Goal: Communication & Community: Answer question/provide support

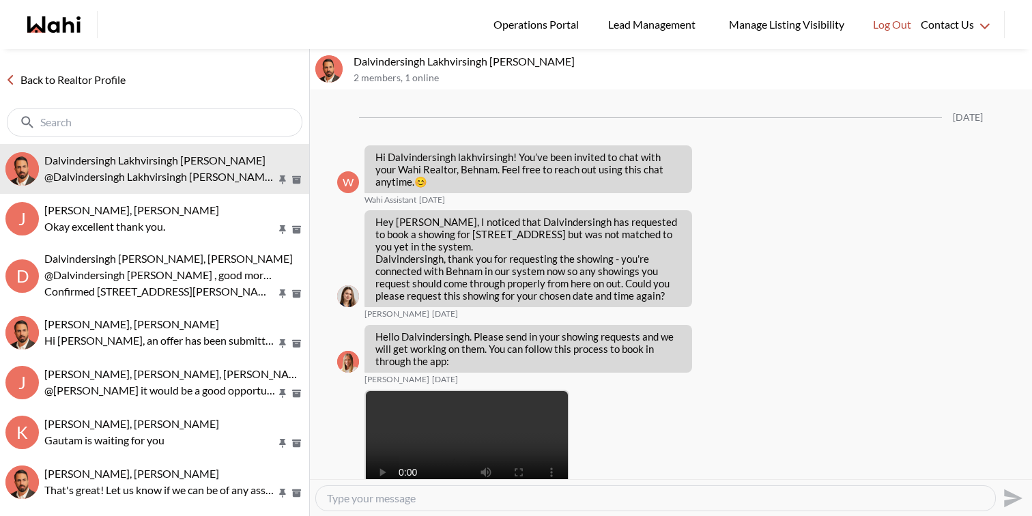
scroll to position [1478, 0]
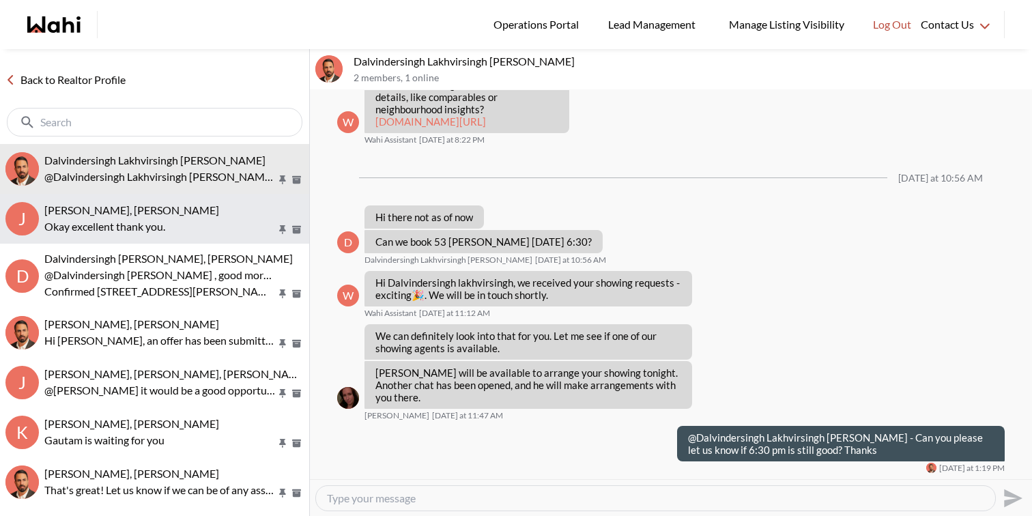
click at [118, 220] on p "Okay excellent thank you." at bounding box center [160, 226] width 232 height 16
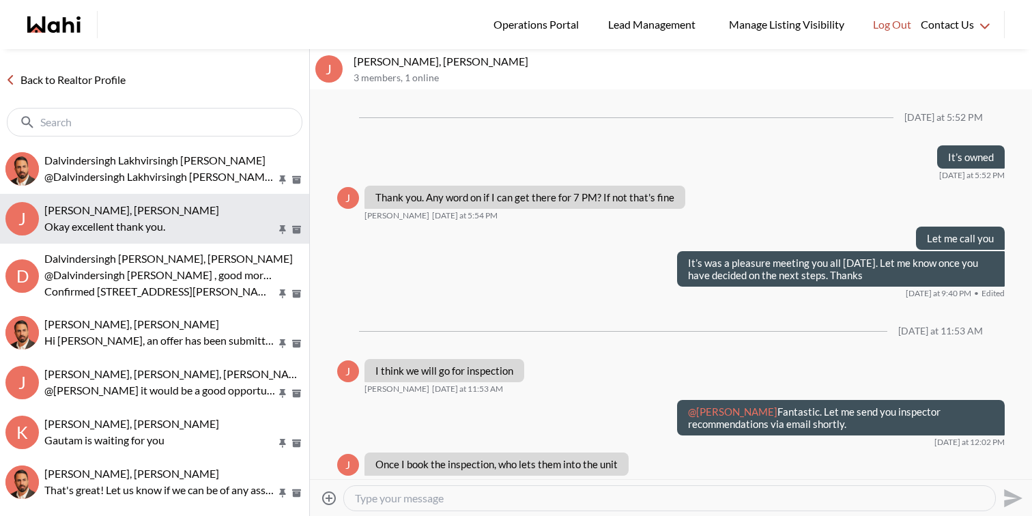
scroll to position [1334, 0]
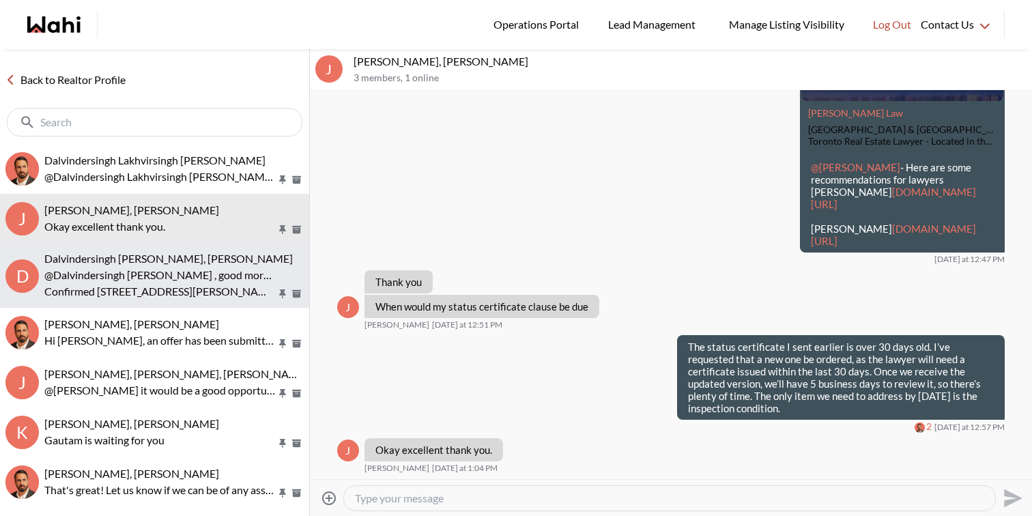
click at [131, 275] on p "@Dalvindersingh Lakhvirsingh Jaswal , good morning Dalvinder This is Paul here …" at bounding box center [160, 275] width 232 height 16
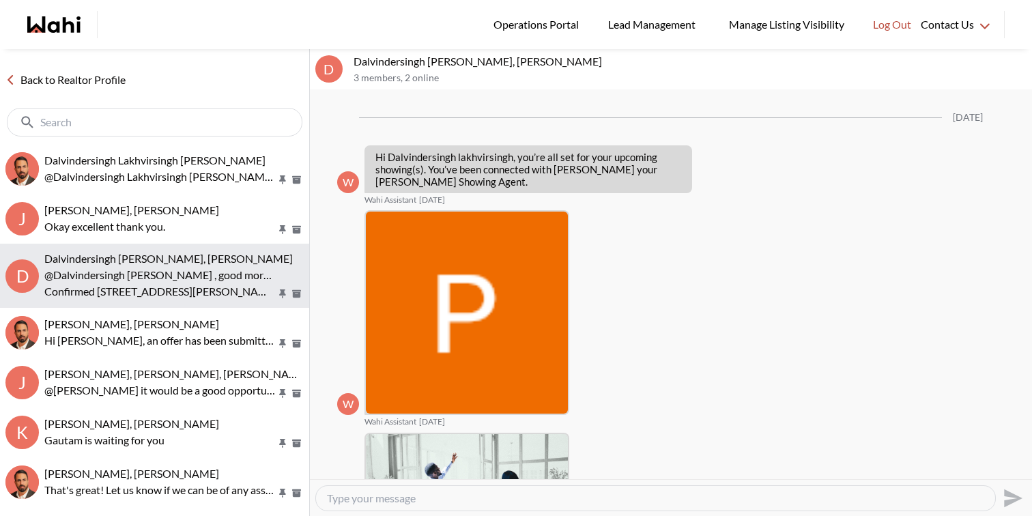
scroll to position [911, 0]
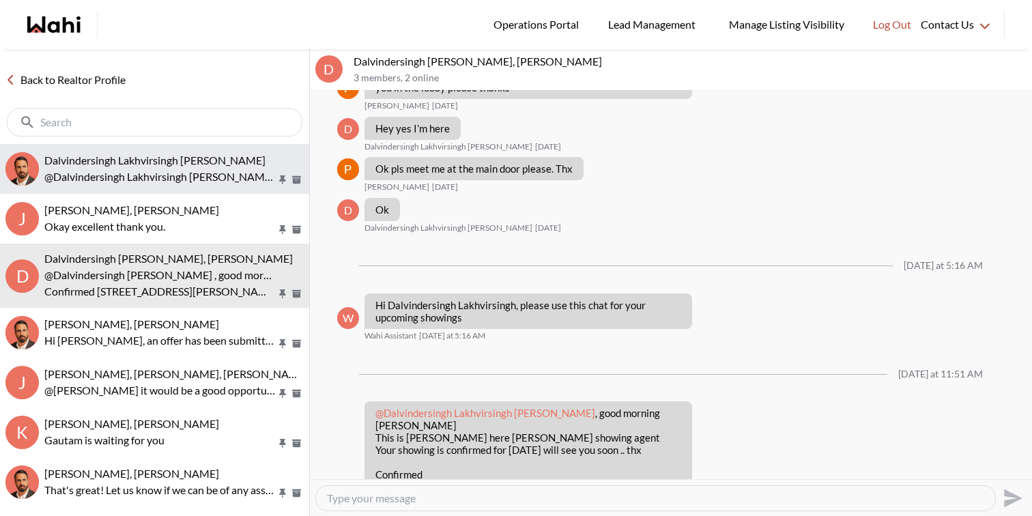
click at [160, 192] on button "Dalvindersingh Lakhvirsingh Jaswal, Behnam @Dalvindersingh Lakhvirsingh Jaswal …" at bounding box center [154, 169] width 309 height 50
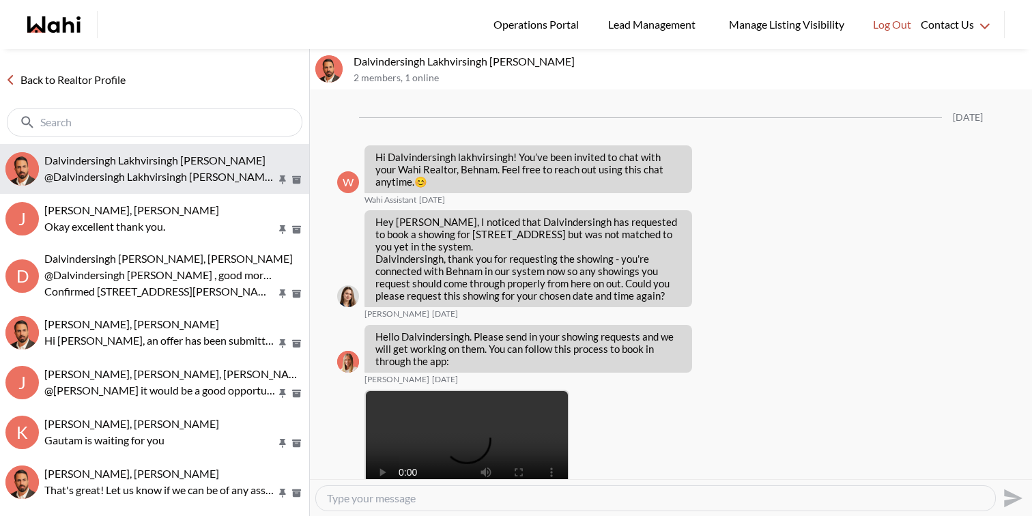
scroll to position [1478, 0]
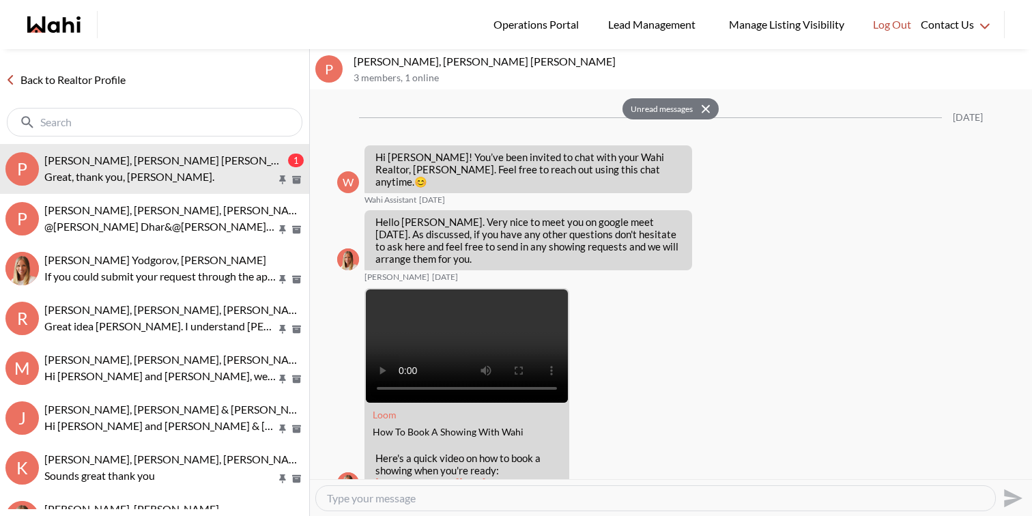
scroll to position [1289, 0]
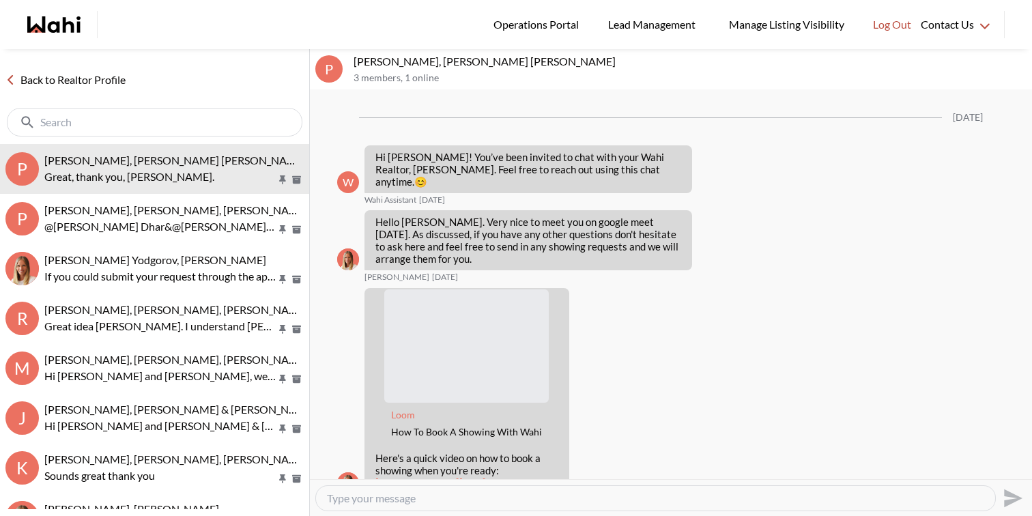
scroll to position [1230, 0]
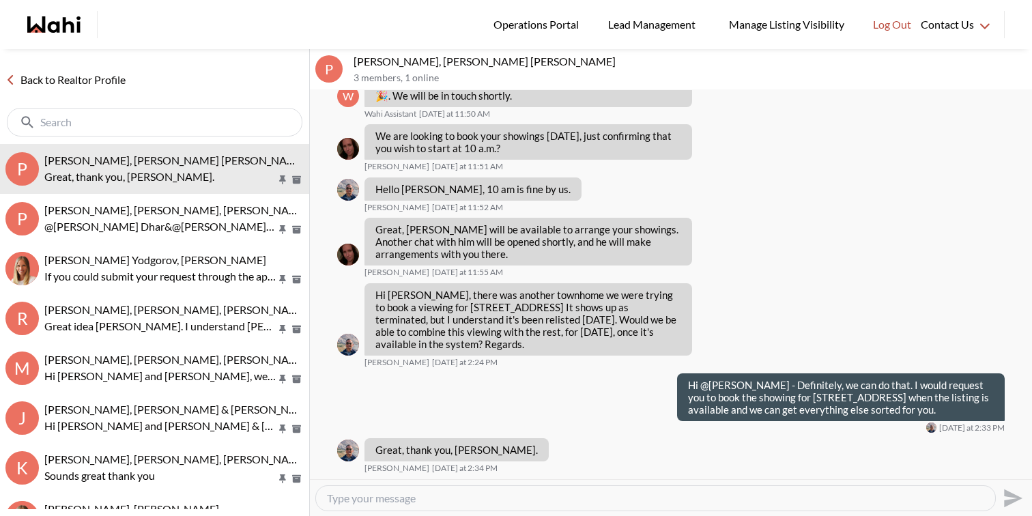
click at [405, 508] on div at bounding box center [655, 498] width 679 height 25
click at [406, 503] on textarea "Type your message" at bounding box center [655, 498] width 657 height 14
type textarea "My pleasure"
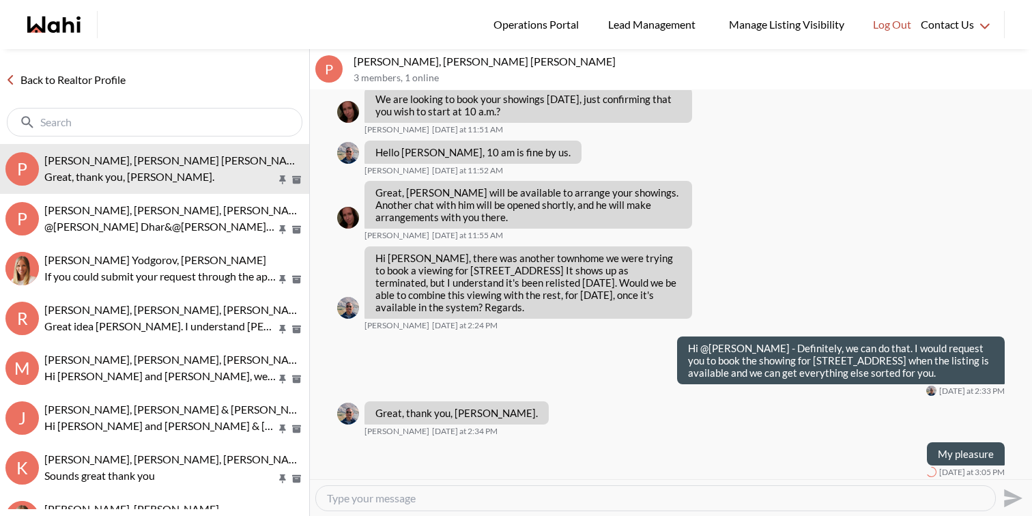
scroll to position [1270, 0]
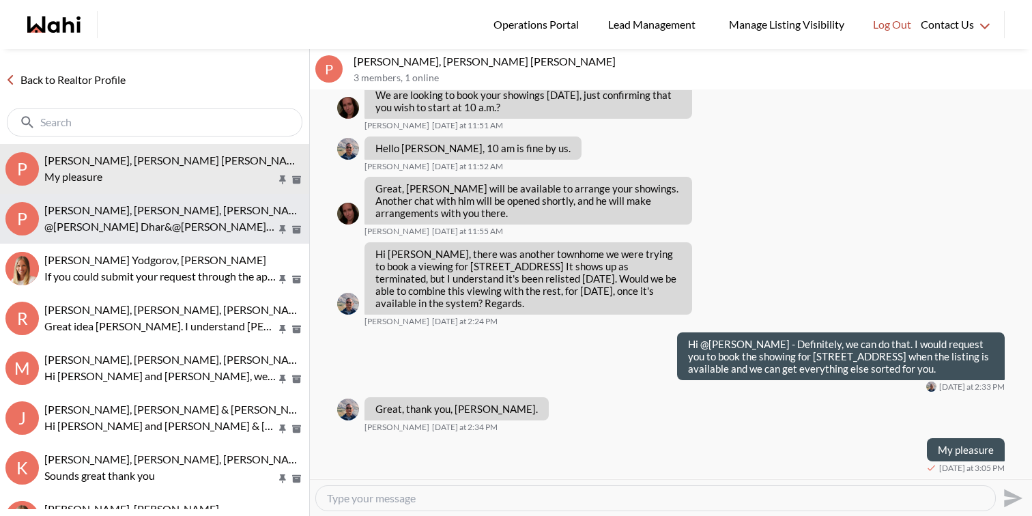
click at [242, 220] on p "@Pranav Dhar&@Vandana Dhar Good morning this is Paul here wahi showing agent. I…" at bounding box center [160, 226] width 232 height 16
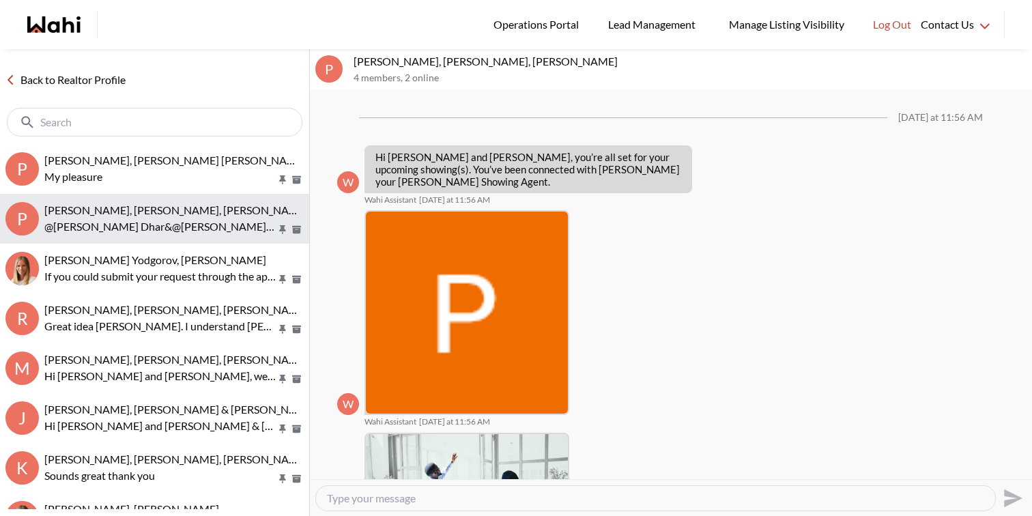
scroll to position [258, 0]
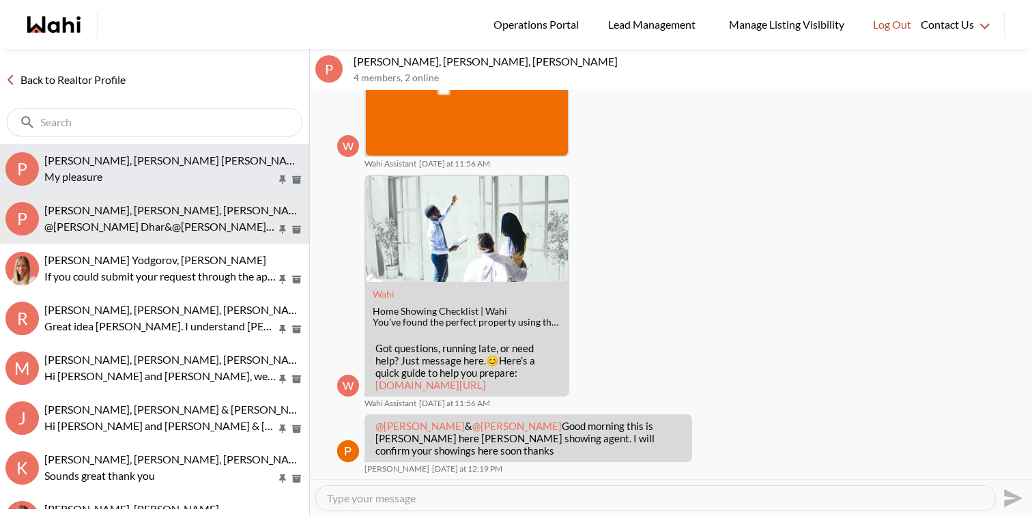
click at [230, 182] on p "My pleasure" at bounding box center [160, 177] width 232 height 16
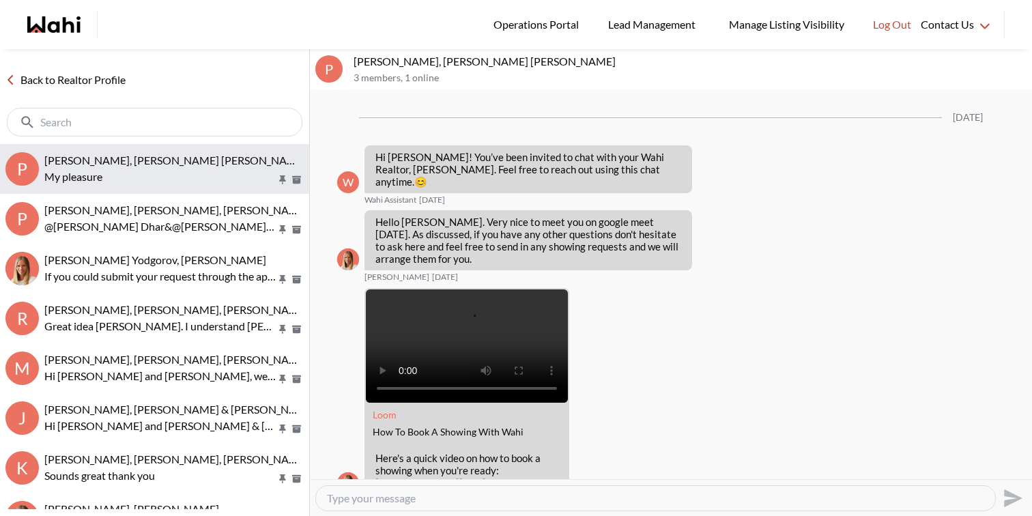
scroll to position [1270, 0]
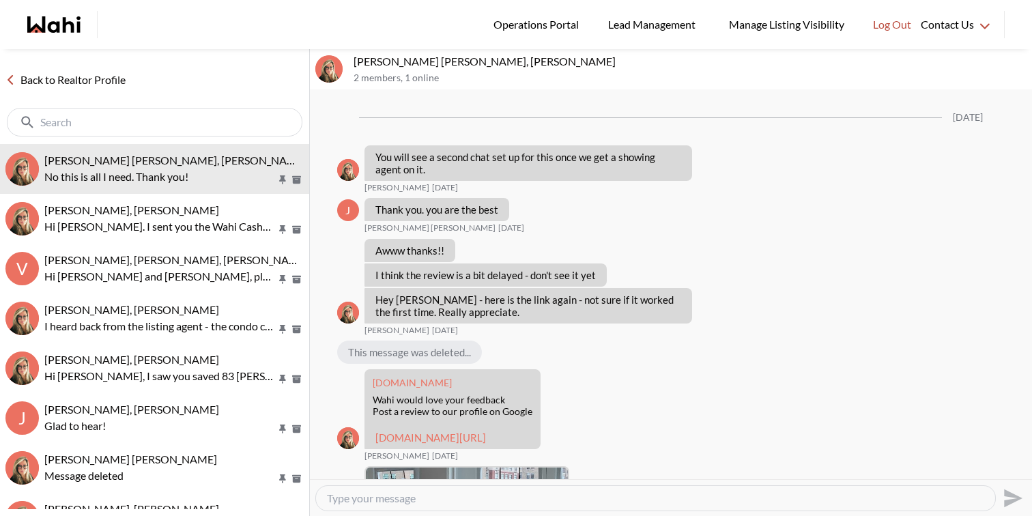
scroll to position [1430, 0]
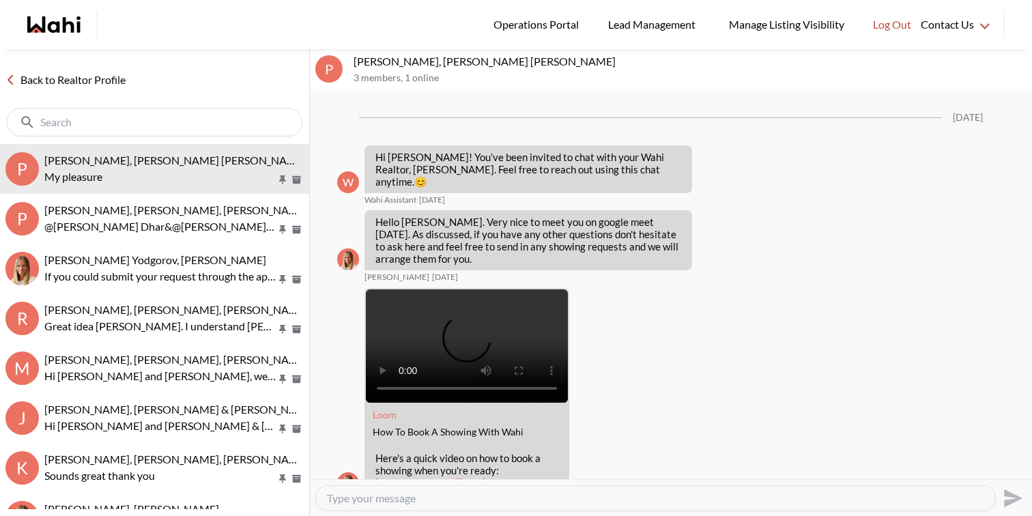
scroll to position [1270, 0]
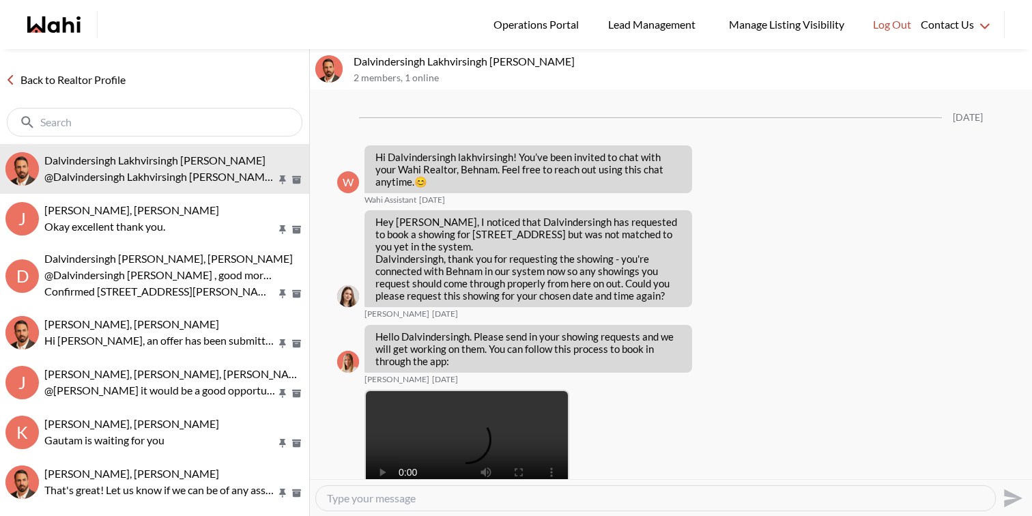
scroll to position [1478, 0]
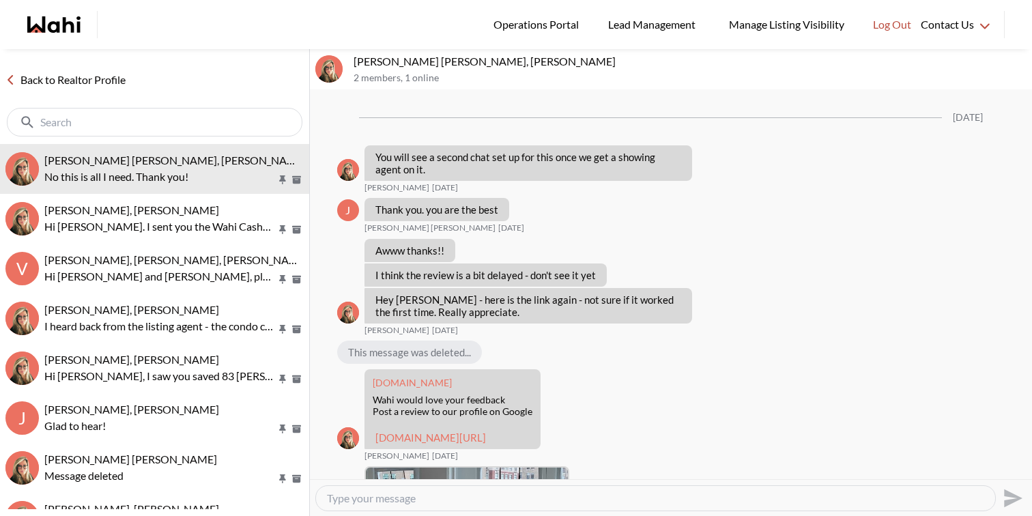
scroll to position [1430, 0]
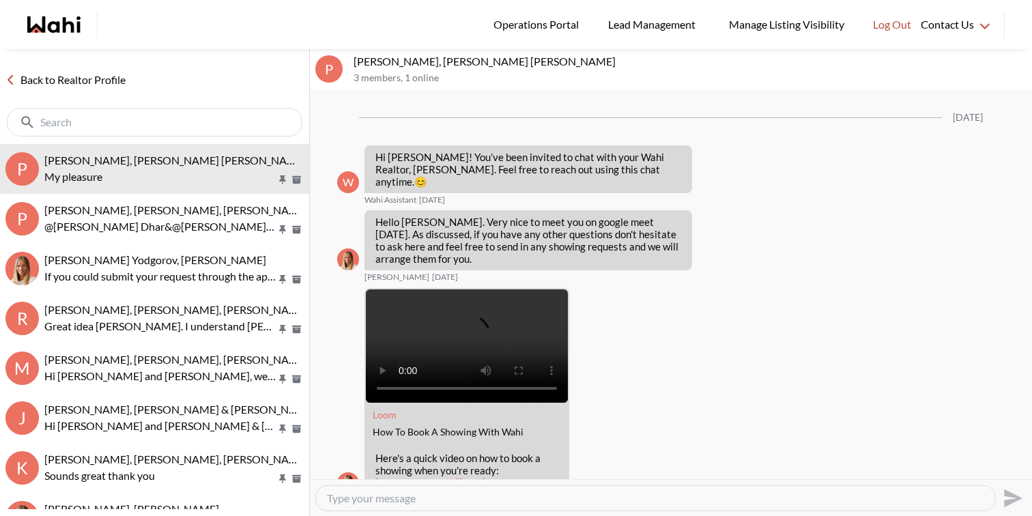
scroll to position [1270, 0]
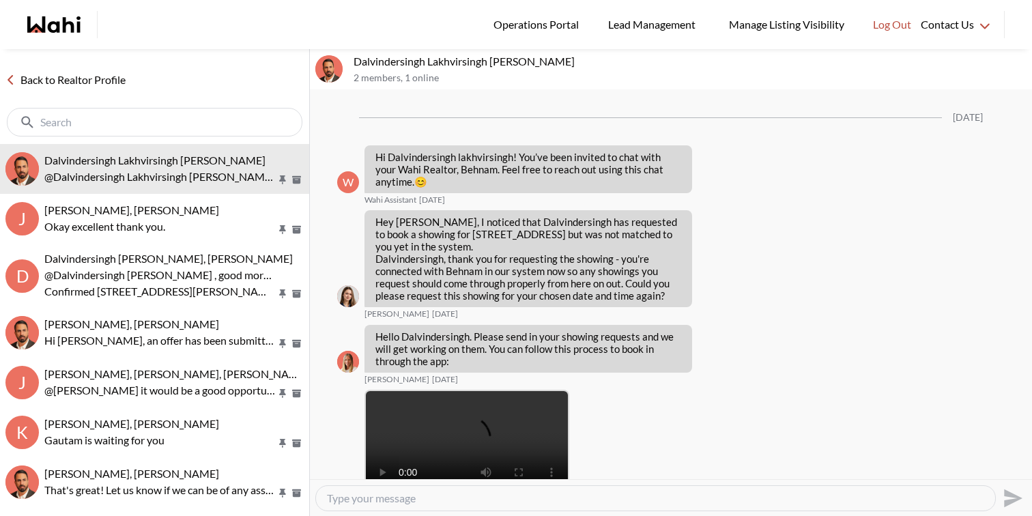
scroll to position [1478, 0]
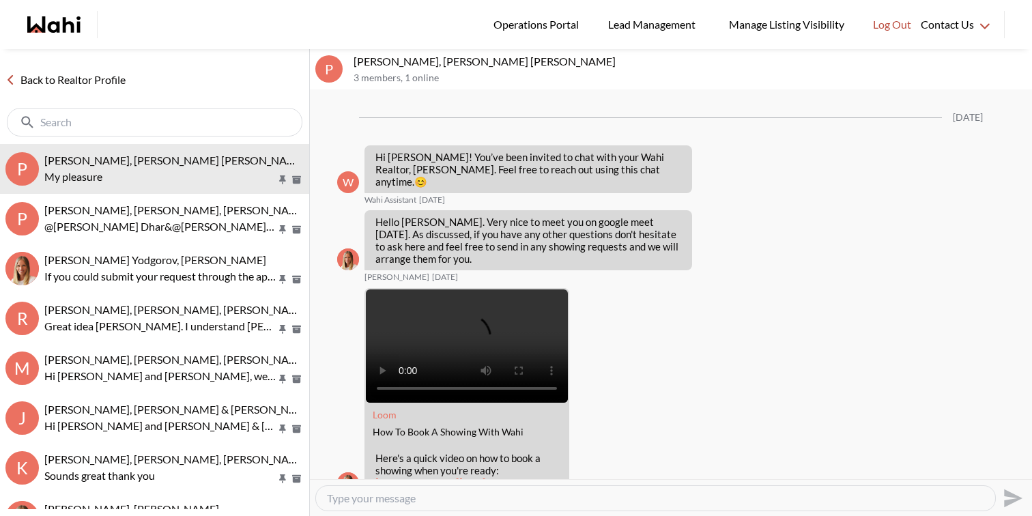
scroll to position [1270, 0]
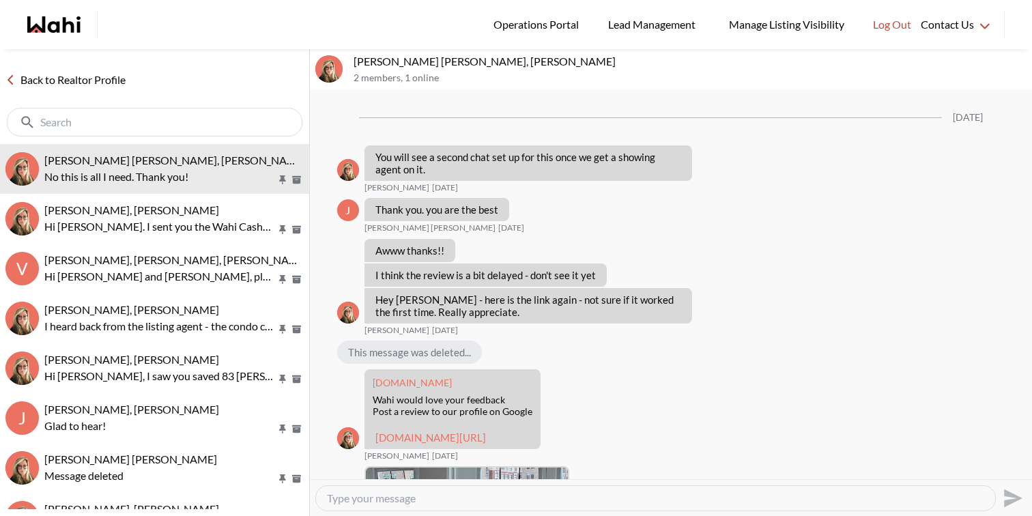
scroll to position [1430, 0]
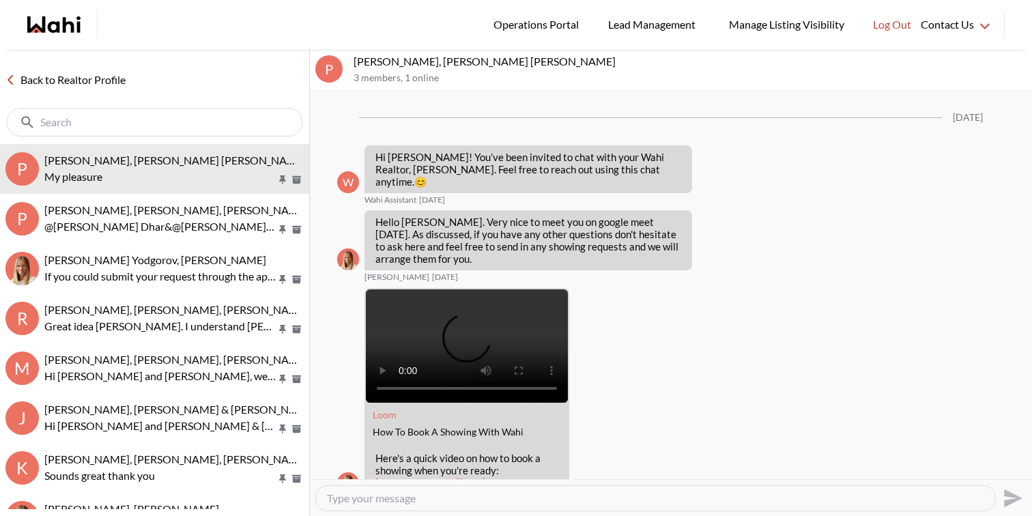
scroll to position [1270, 0]
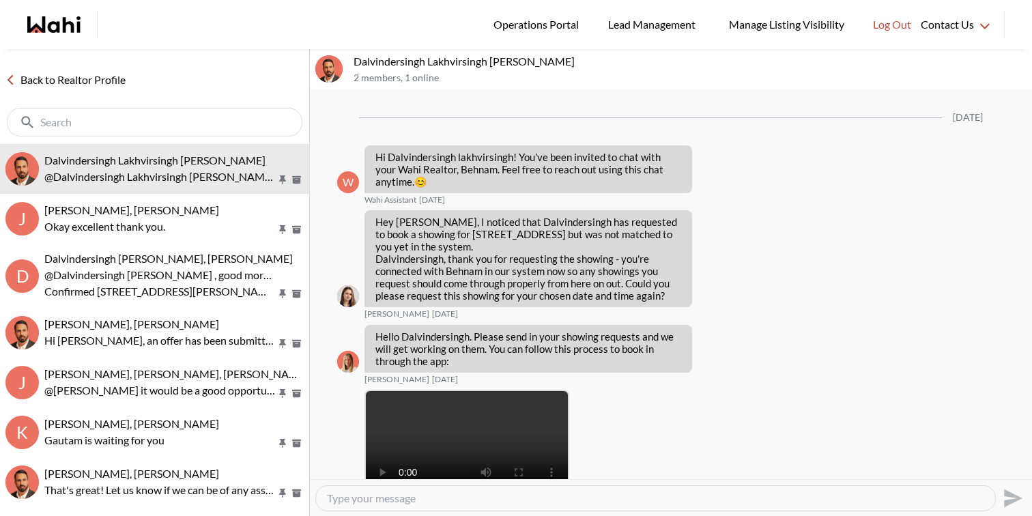
scroll to position [1478, 0]
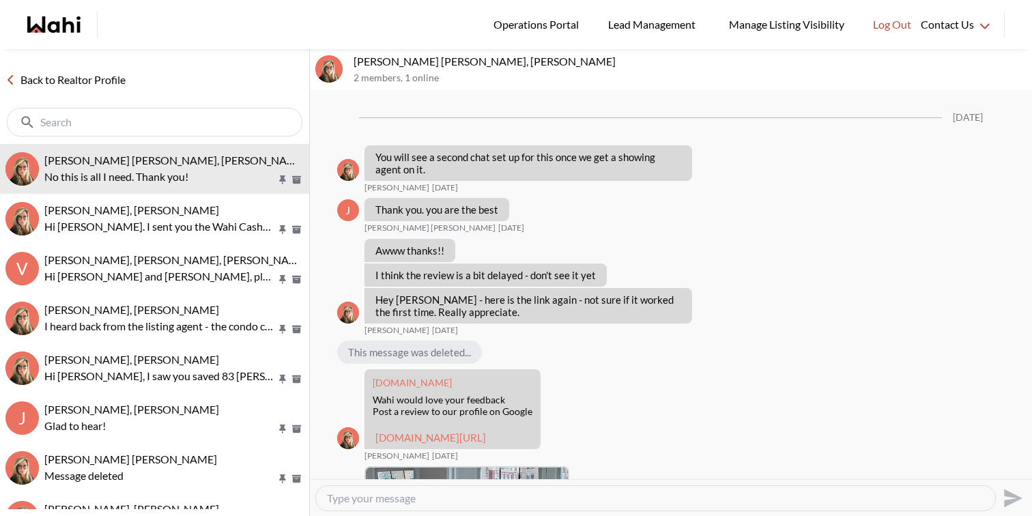
scroll to position [1430, 0]
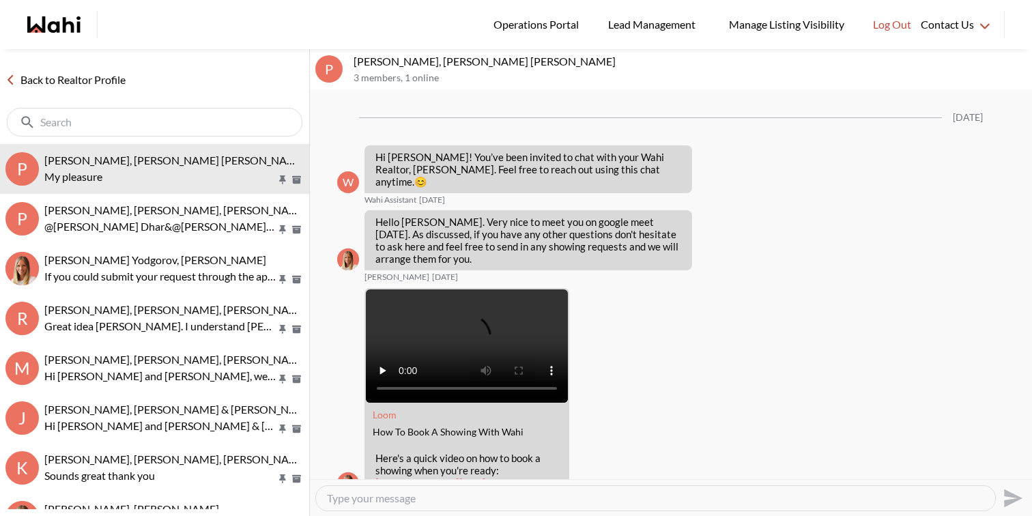
scroll to position [1270, 0]
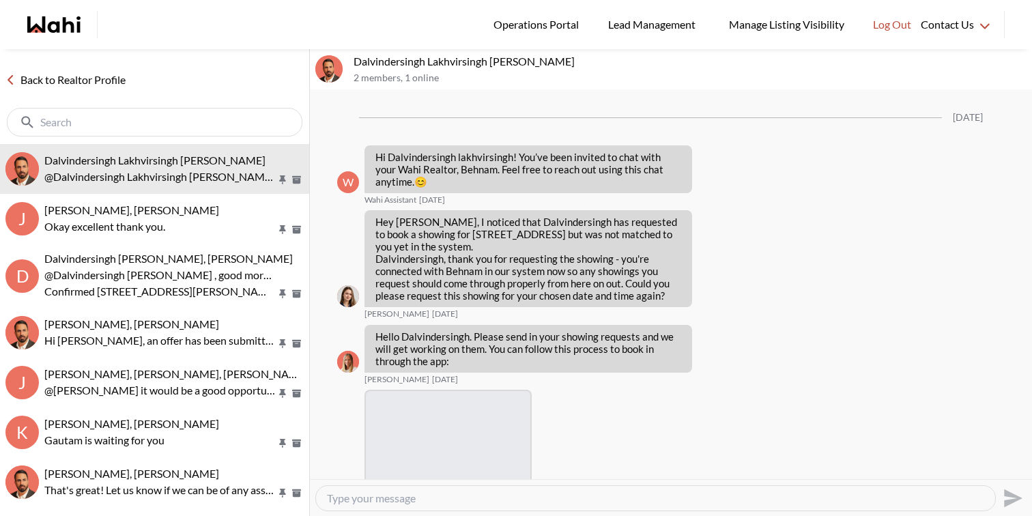
scroll to position [1478, 0]
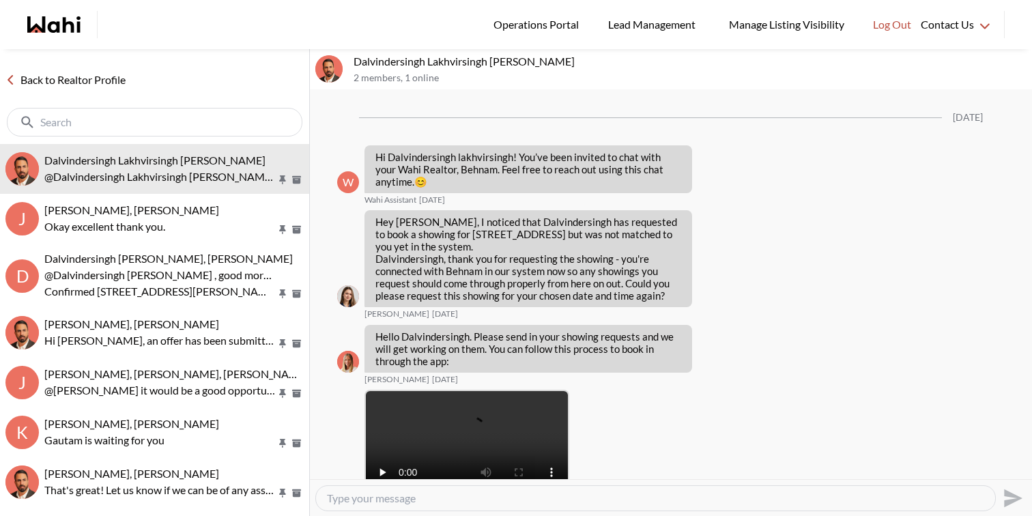
scroll to position [1478, 0]
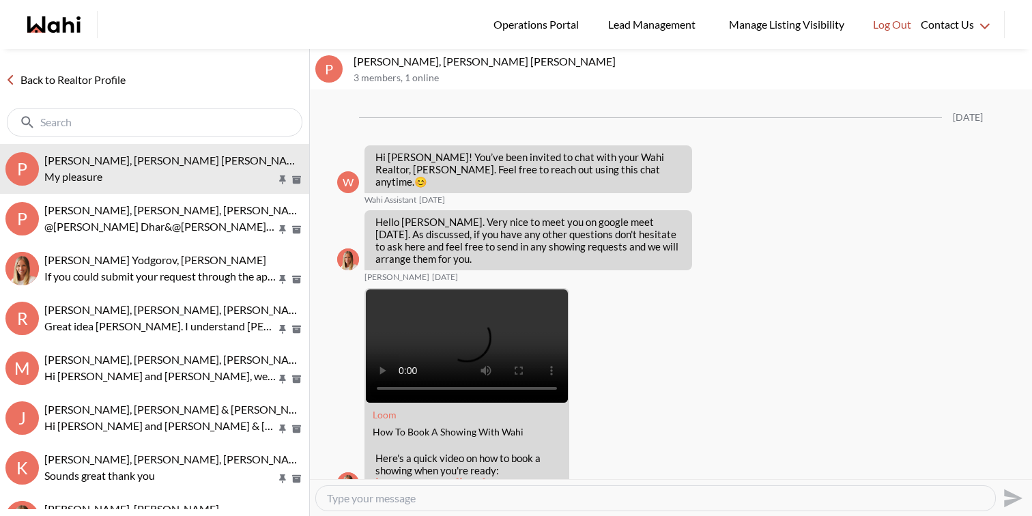
scroll to position [1270, 0]
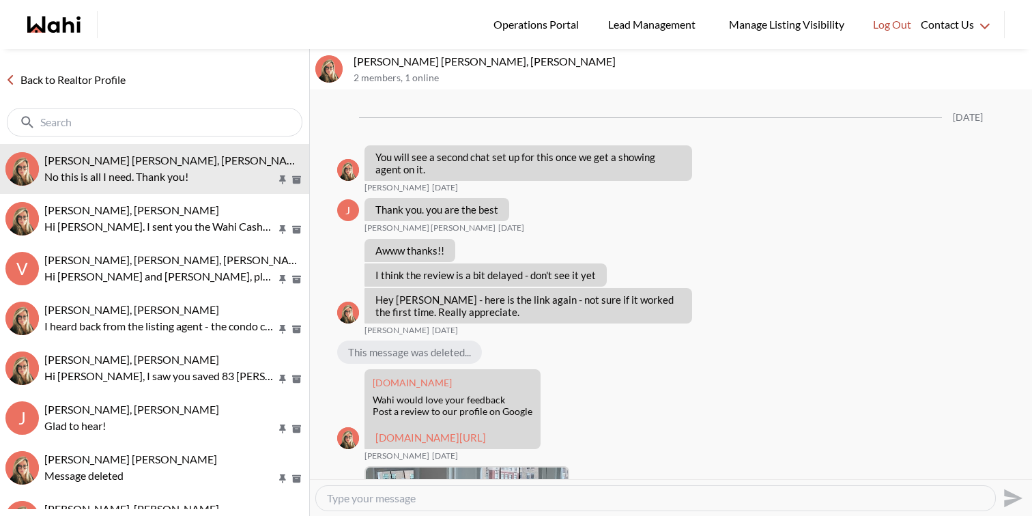
scroll to position [1430, 0]
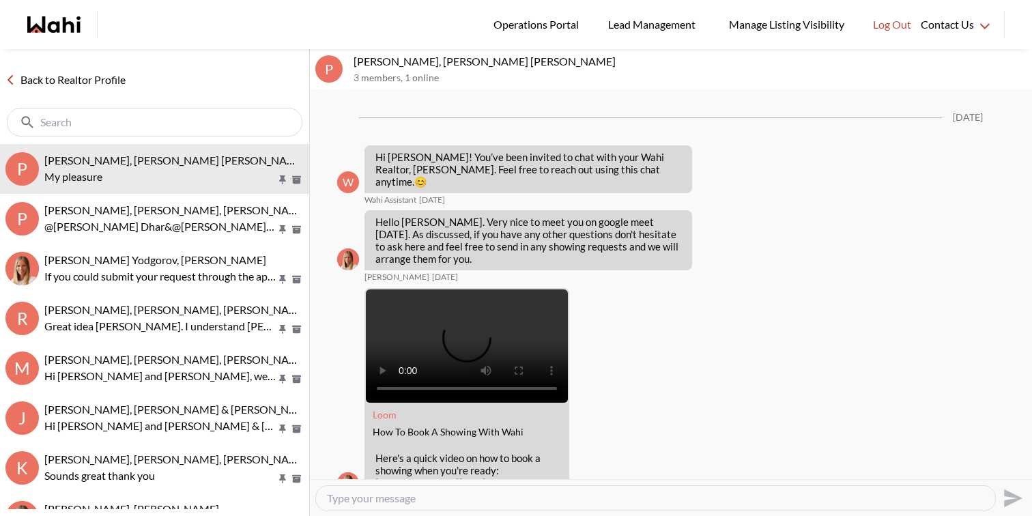
scroll to position [1270, 0]
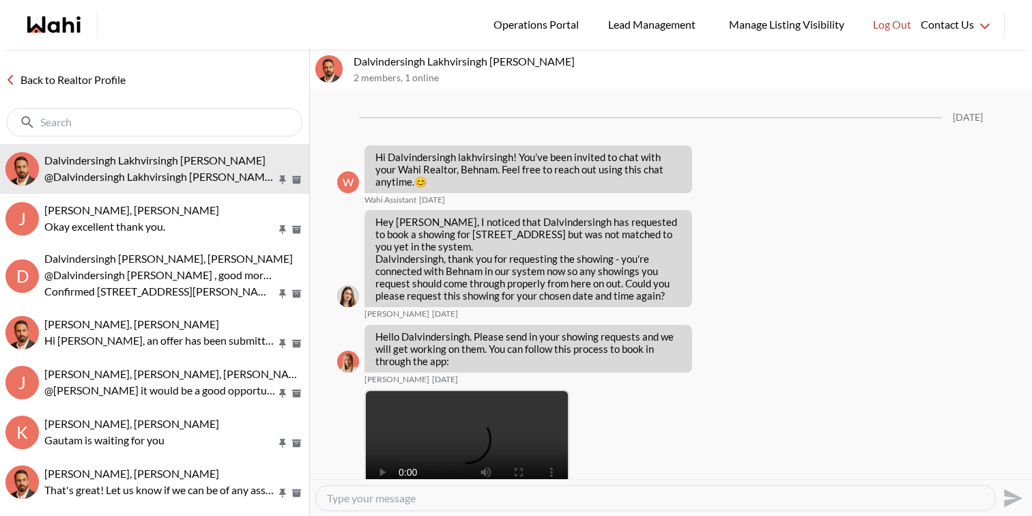
scroll to position [1478, 0]
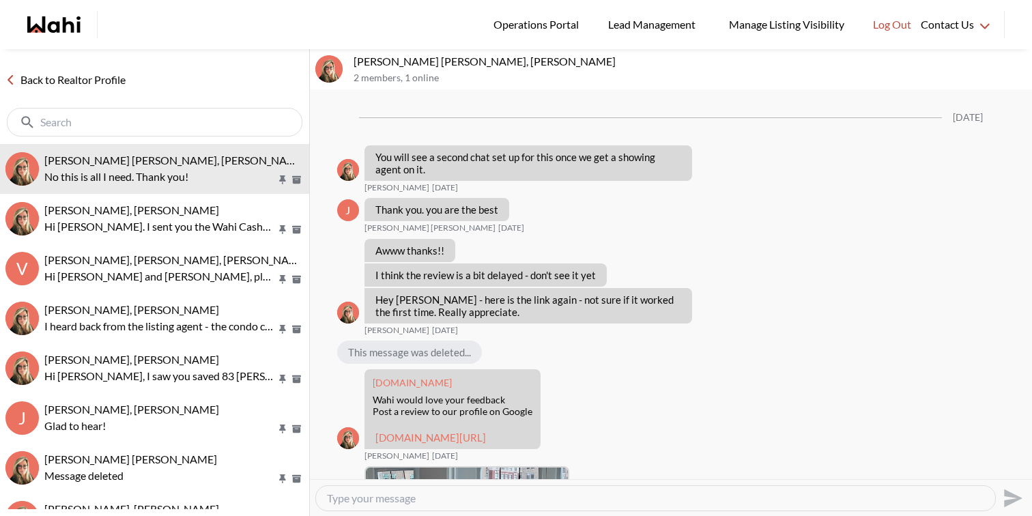
scroll to position [1430, 0]
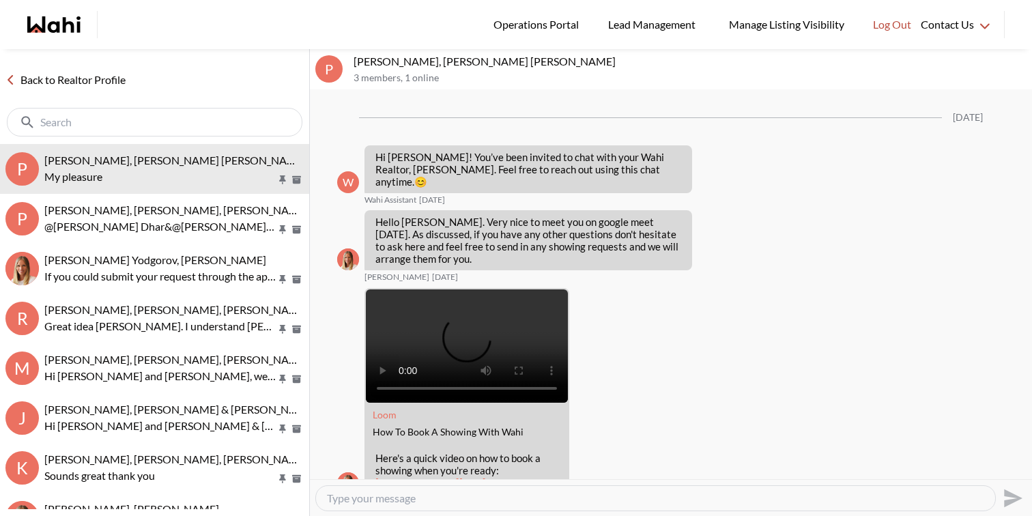
scroll to position [1270, 0]
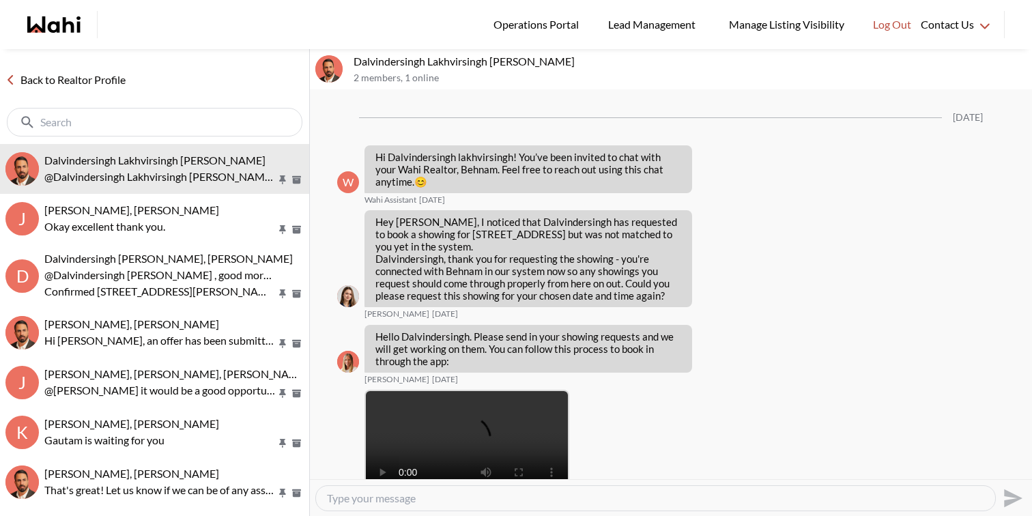
scroll to position [1478, 0]
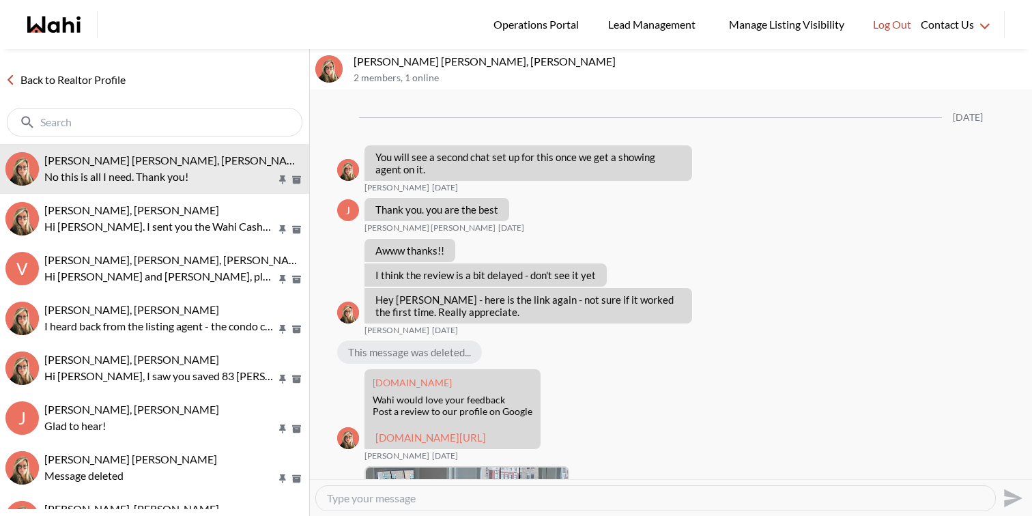
scroll to position [1430, 0]
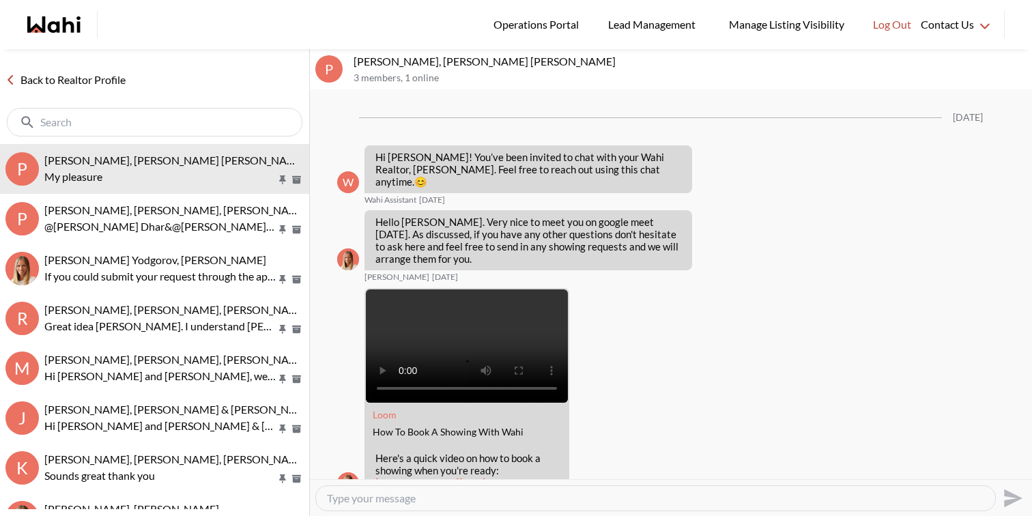
scroll to position [1270, 0]
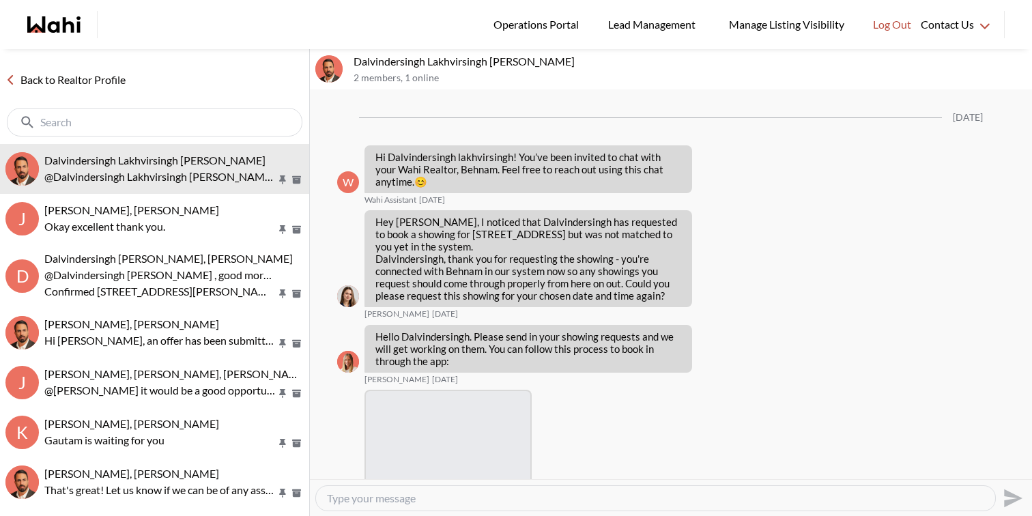
scroll to position [1478, 0]
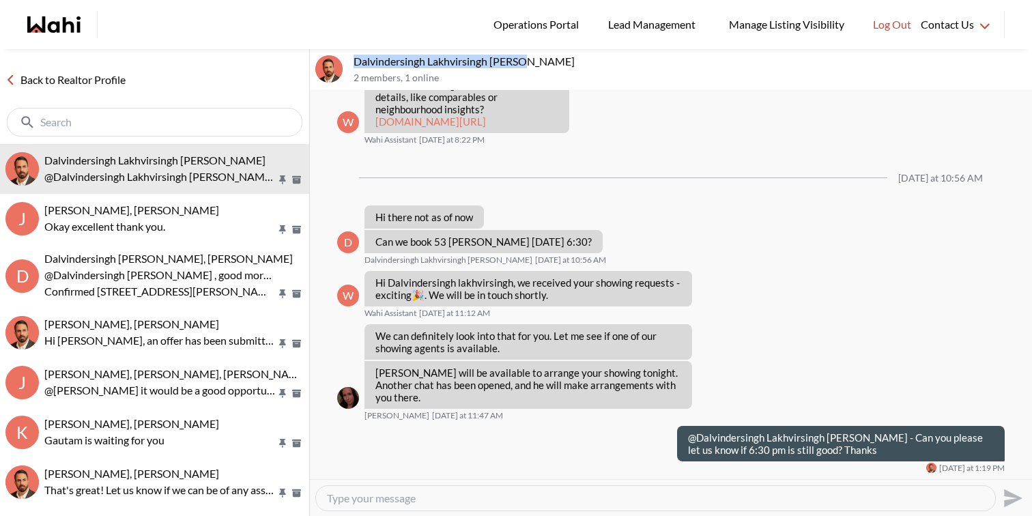
drag, startPoint x: 523, startPoint y: 61, endPoint x: 352, endPoint y: 62, distance: 171.3
click at [352, 62] on div "Dalvindersingh Lakhvirsingh Jaswal, Behnam 2 members , 1 online" at bounding box center [671, 69] width 722 height 41
copy p "Dalvindersingh Lakhvirsingh [PERSON_NAME]"
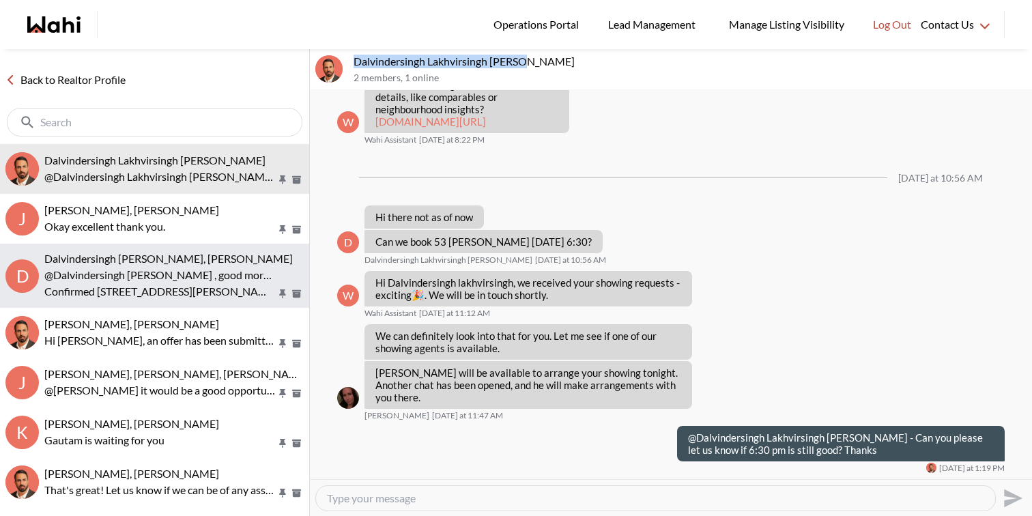
click at [205, 244] on button "D Dalvindersingh Lakhvirsingh Jaswal, Paul, Behnam @Dalvindersingh Lakhvirsingh…" at bounding box center [154, 276] width 309 height 64
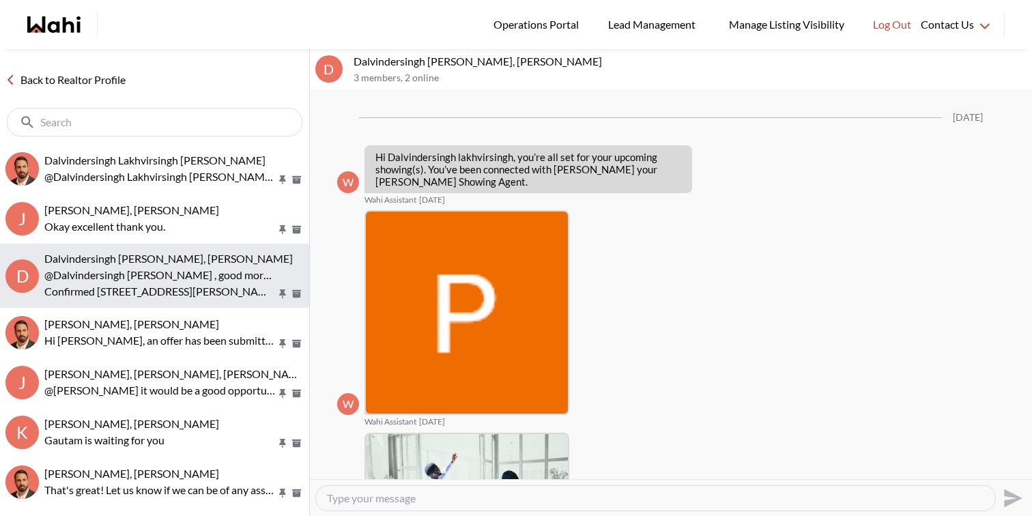
scroll to position [911, 0]
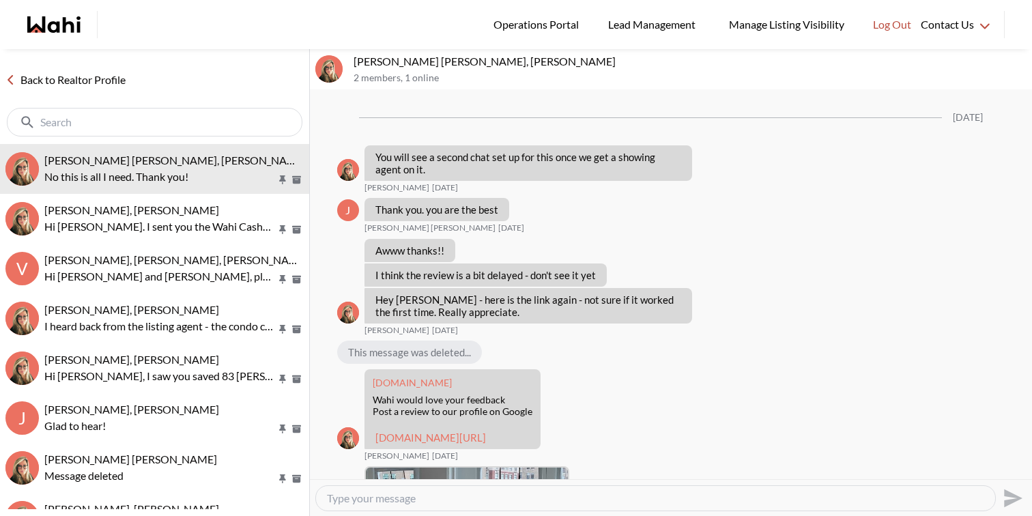
scroll to position [1430, 0]
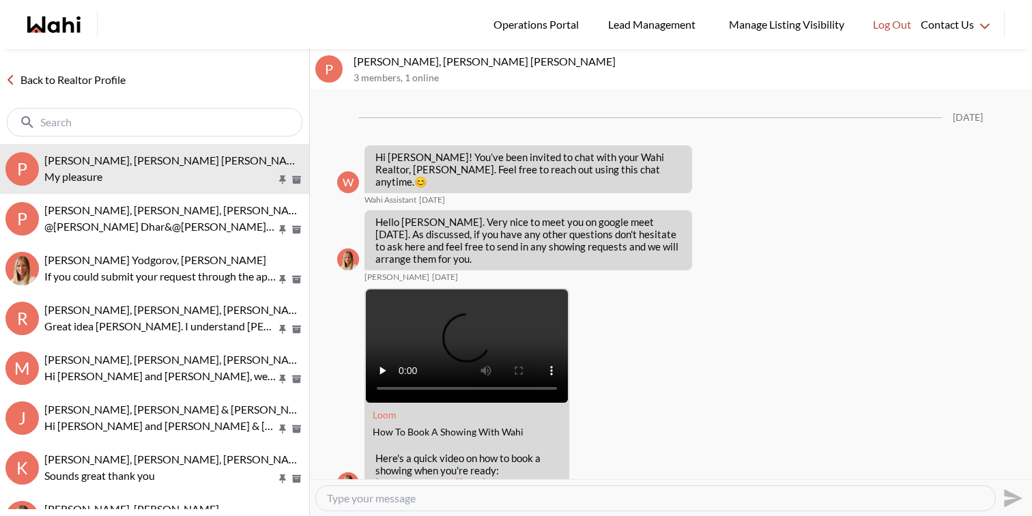
scroll to position [1270, 0]
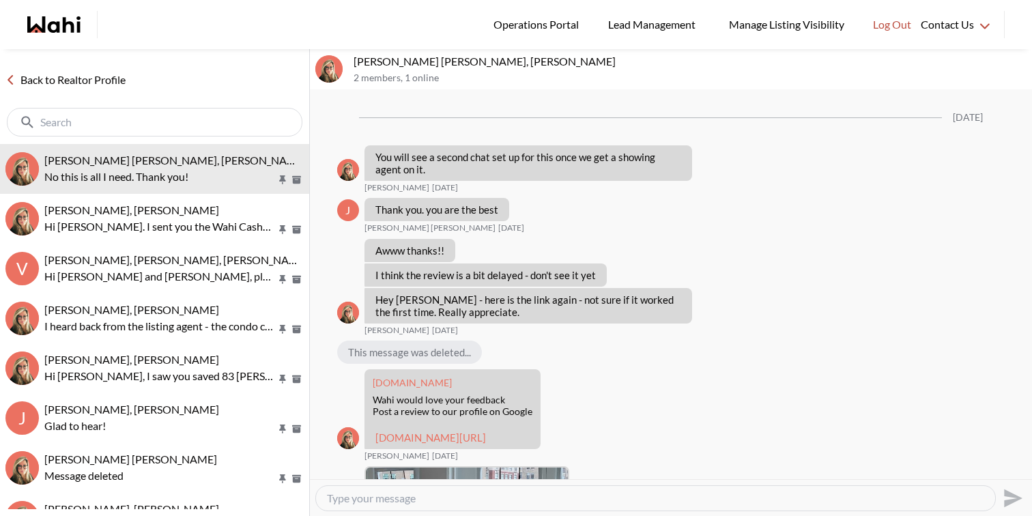
scroll to position [1430, 0]
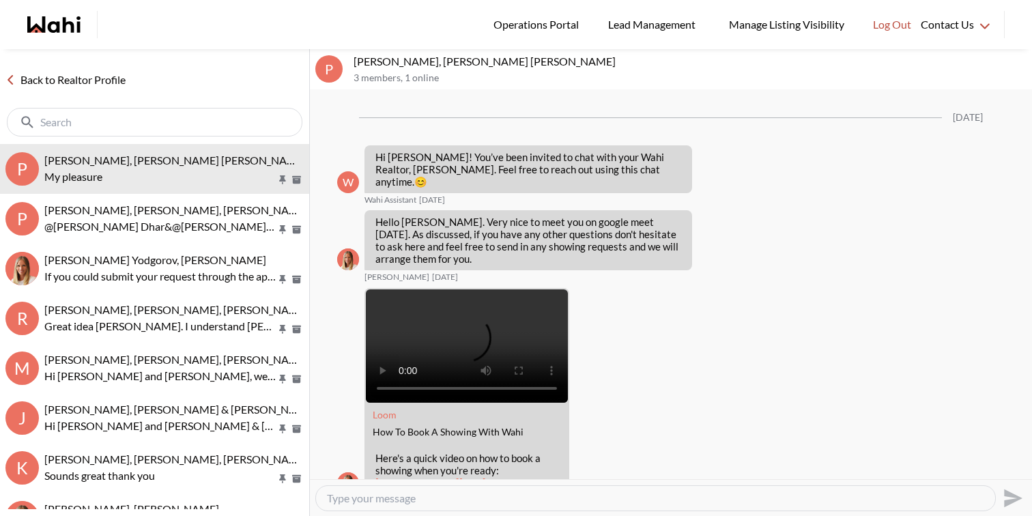
scroll to position [1270, 0]
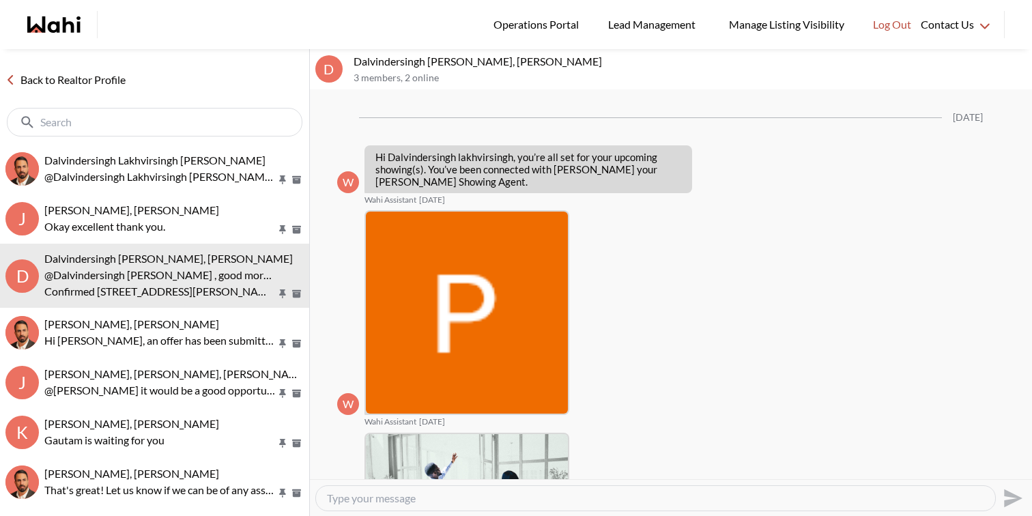
scroll to position [911, 0]
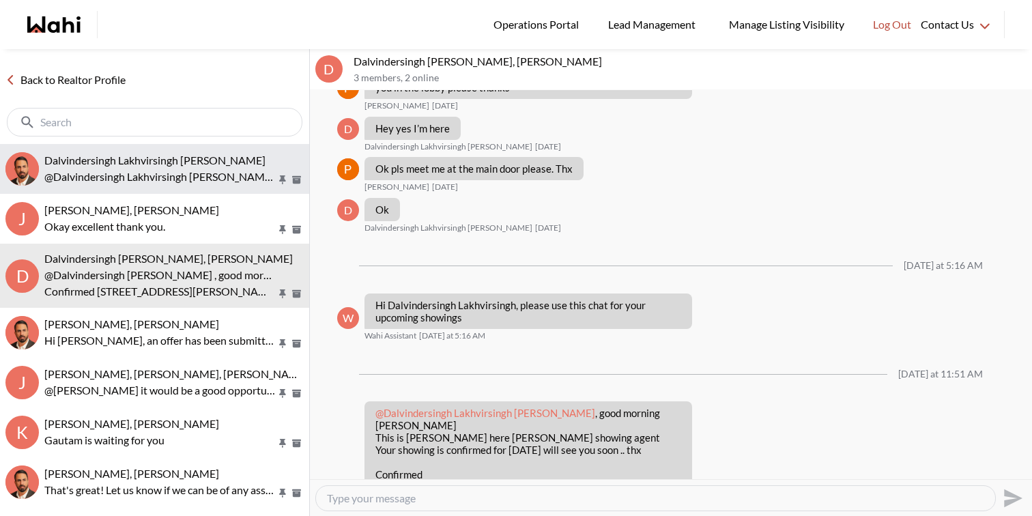
click at [240, 161] on span "Dalvindersingh Lakhvirsingh Jaswal, Behnam" at bounding box center [154, 160] width 221 height 13
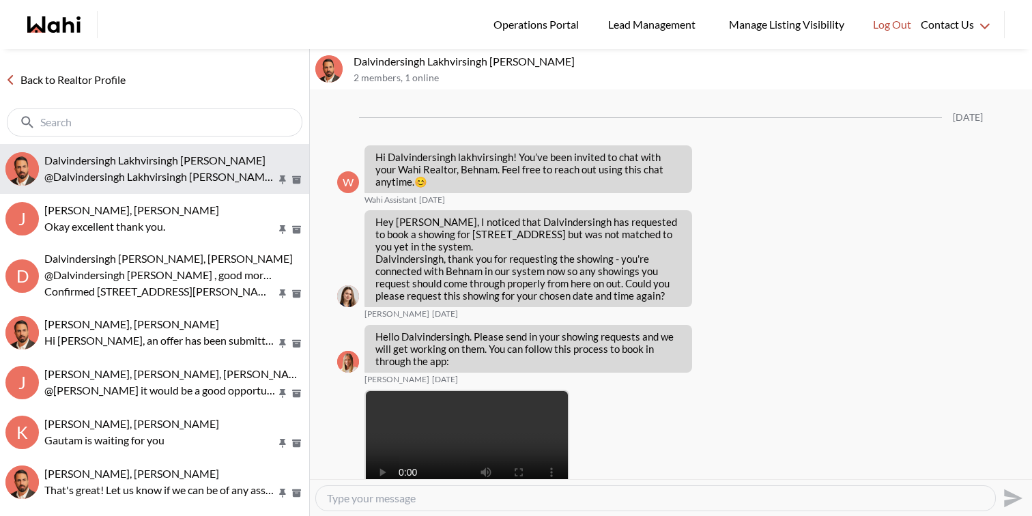
scroll to position [1478, 0]
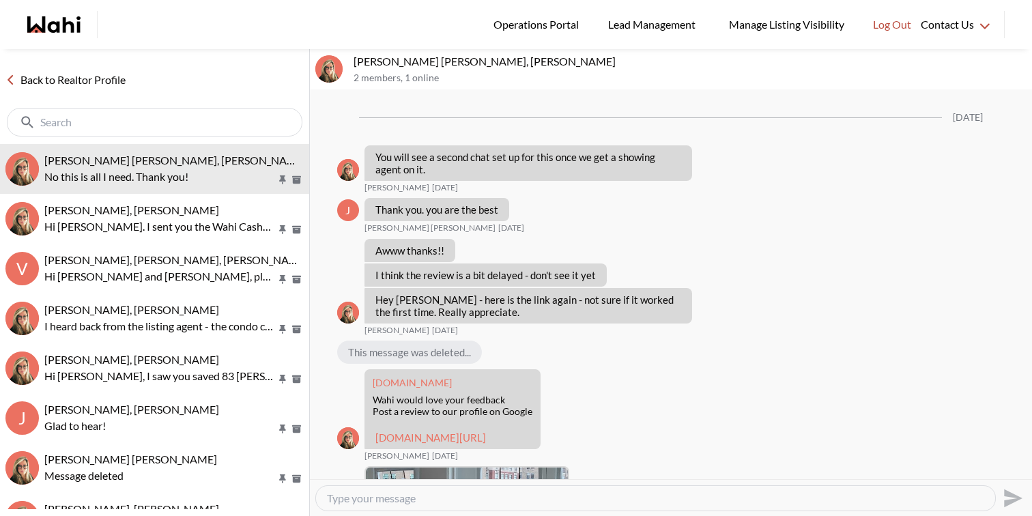
scroll to position [1430, 0]
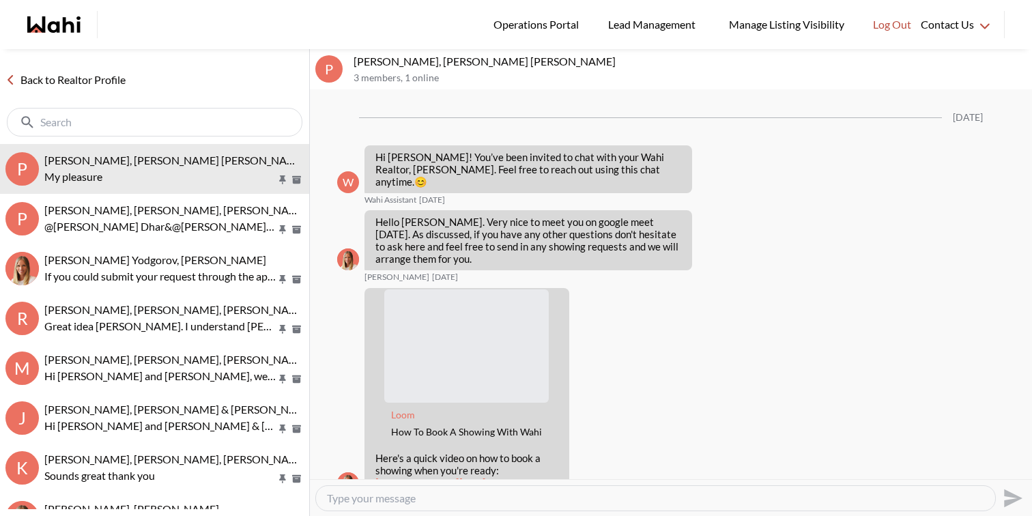
scroll to position [1270, 0]
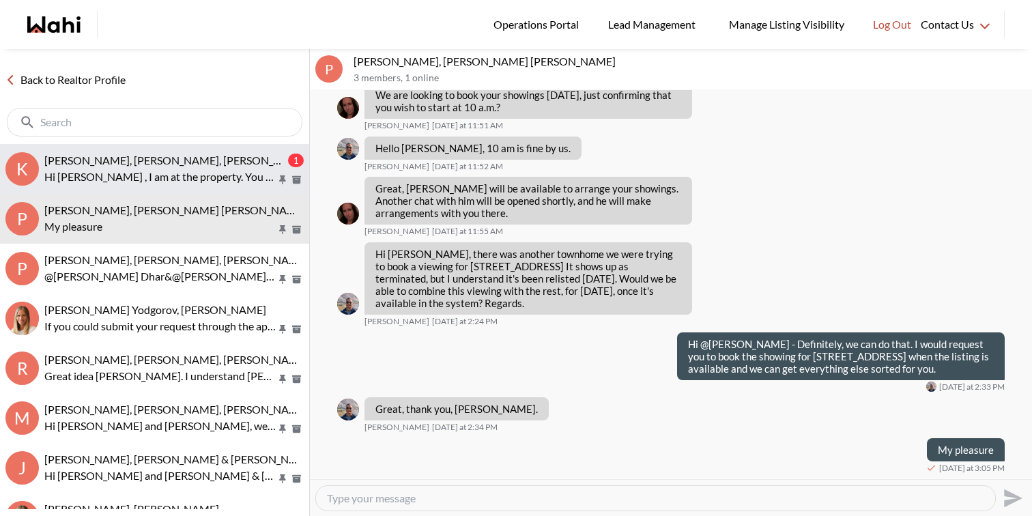
click at [112, 169] on p "Hi [PERSON_NAME] , I am at the property. You can come" at bounding box center [160, 177] width 232 height 16
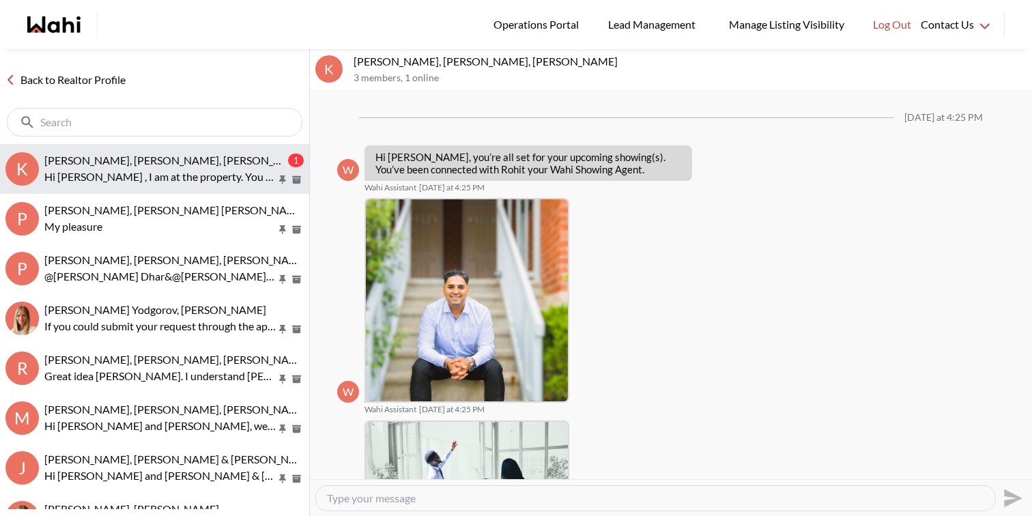
scroll to position [435, 0]
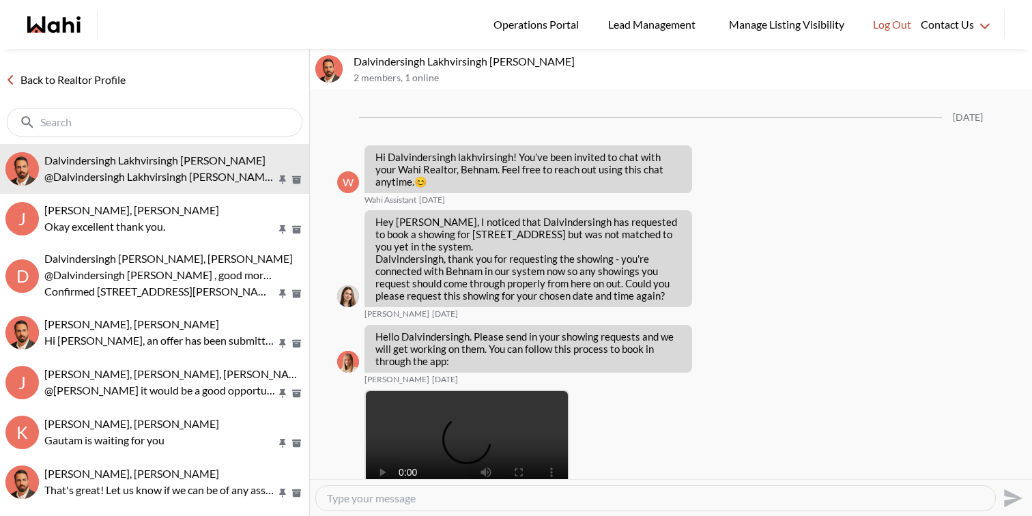
scroll to position [1478, 0]
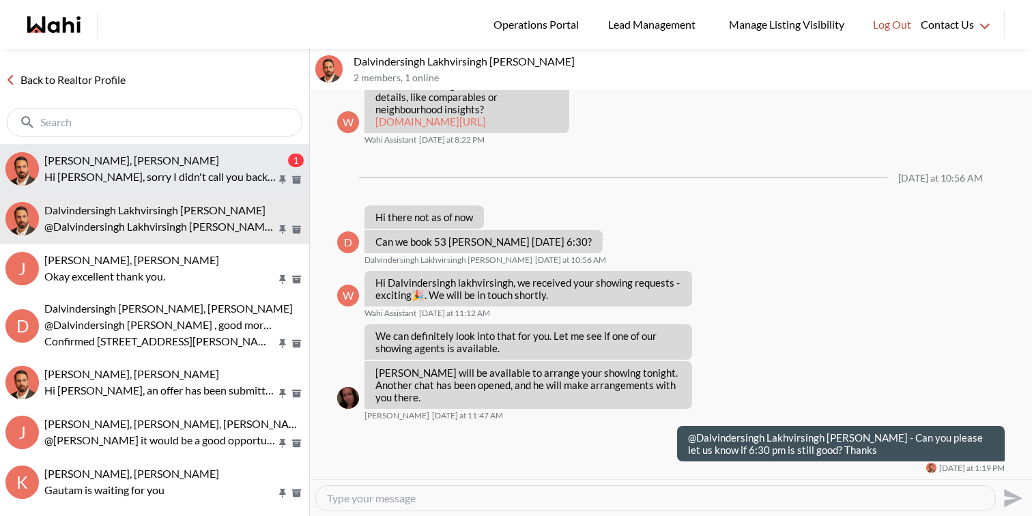
click at [162, 152] on button "Caroline Rouben, Behnam 1 Hi Benham, sorry I didn't call you back the other day…" at bounding box center [154, 169] width 309 height 50
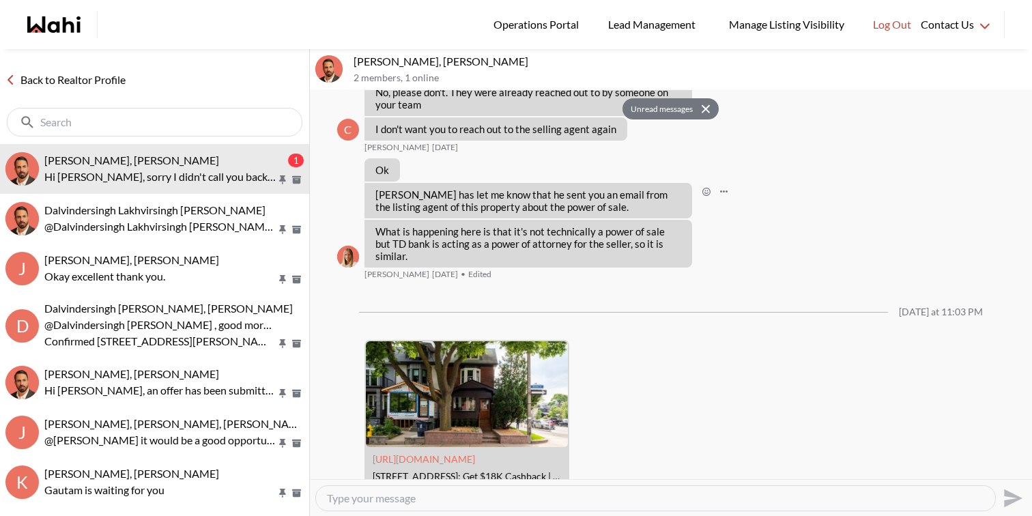
scroll to position [1642, 0]
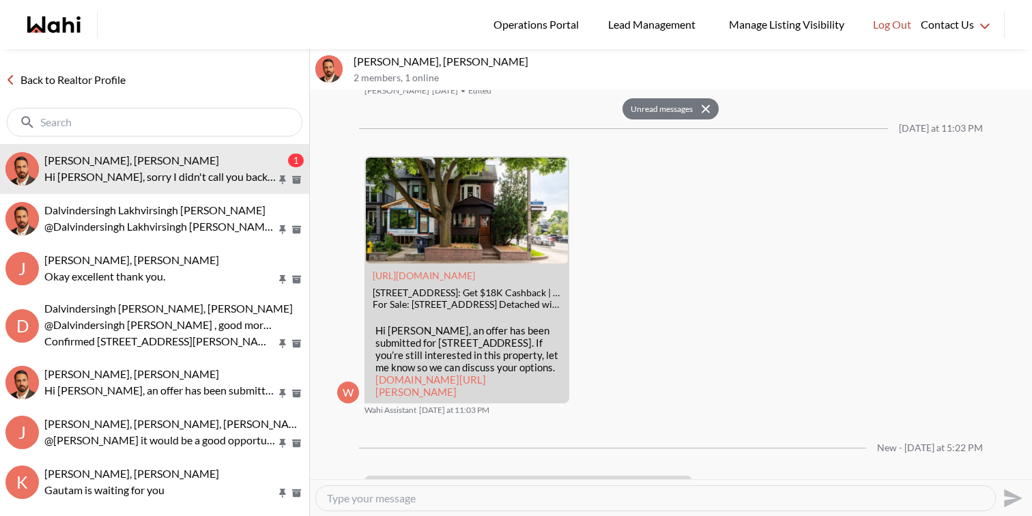
click at [466, 490] on div at bounding box center [655, 498] width 679 height 25
click at [449, 498] on textarea "Type your message" at bounding box center [655, 498] width 657 height 14
type textarea "Hi"
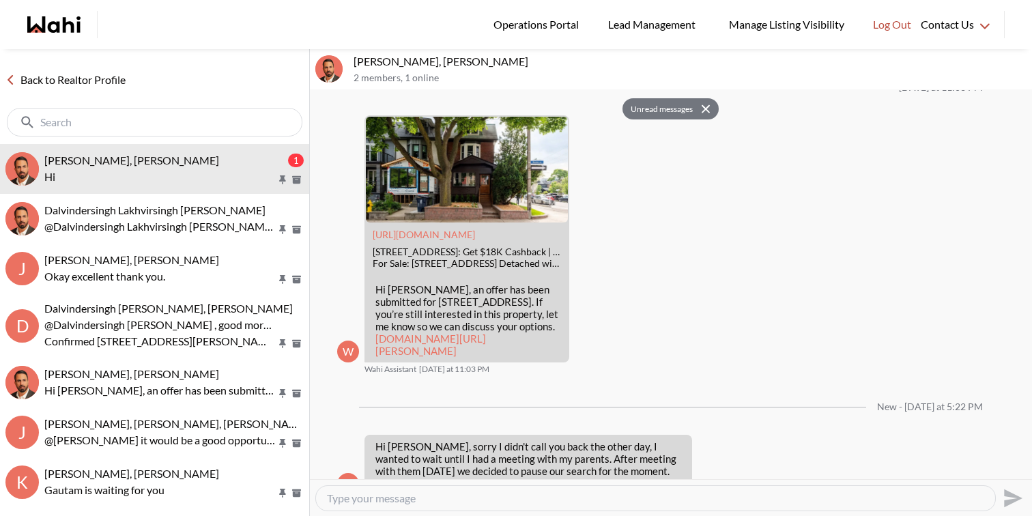
click at [938, 513] on button "Open Message Actions Menu" at bounding box center [941, 522] width 18 height 18
click at [895, 407] on button "Edit Message" at bounding box center [894, 402] width 109 height 25
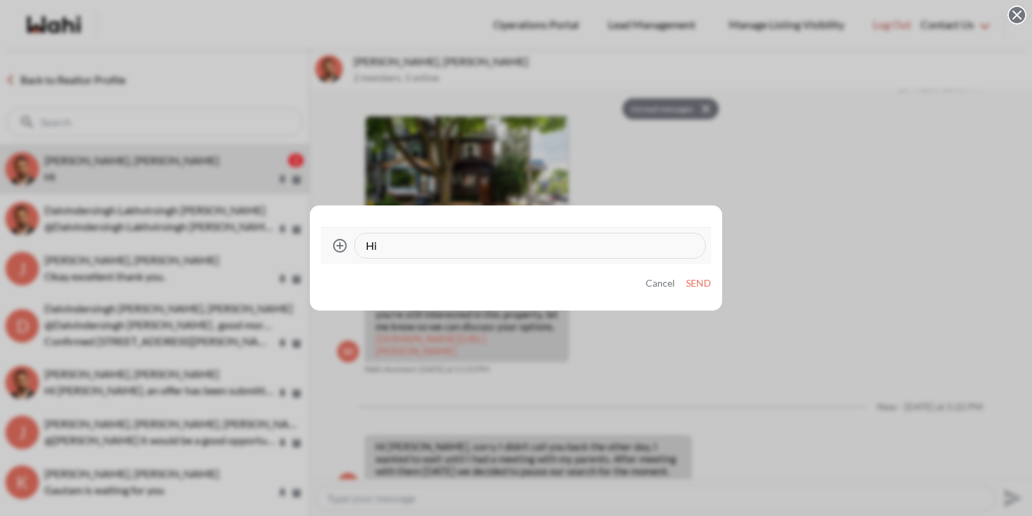
click at [610, 248] on textarea "Hi" at bounding box center [530, 246] width 328 height 14
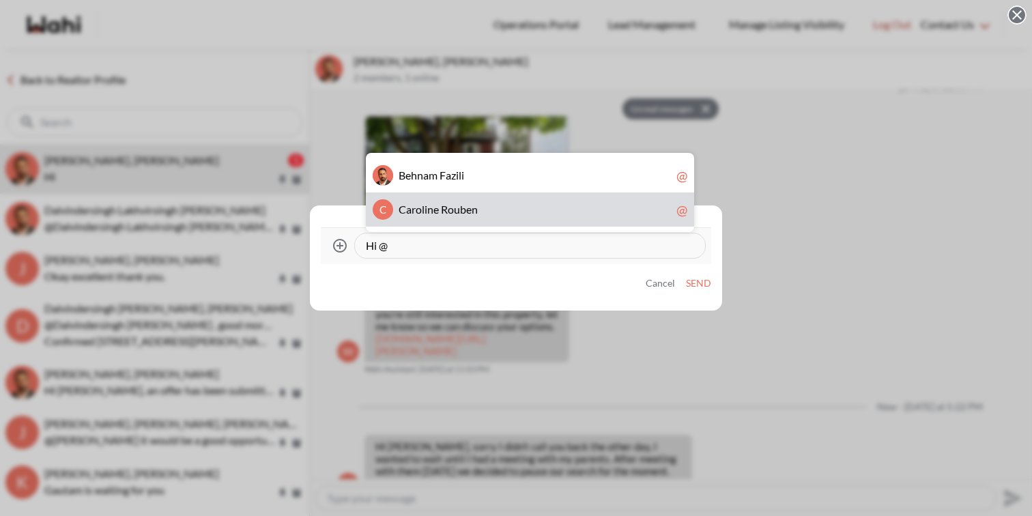
click at [498, 215] on span "C a r o l i n e R o u b e n" at bounding box center [535, 210] width 272 height 14
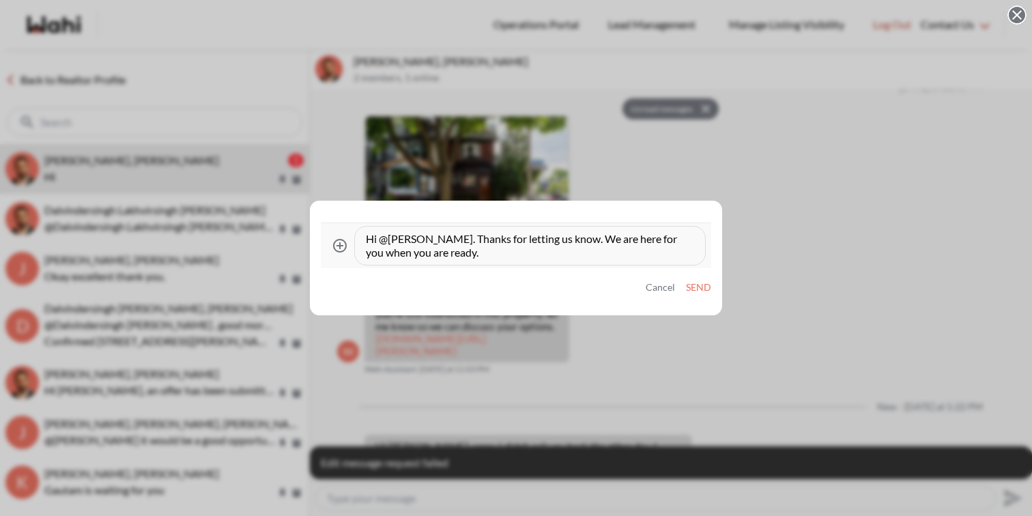
type textarea "Hi @Caroline Rouben. Thanks for letting us know. We are here for you when you a…"
click at [700, 287] on button "Send" at bounding box center [698, 288] width 25 height 12
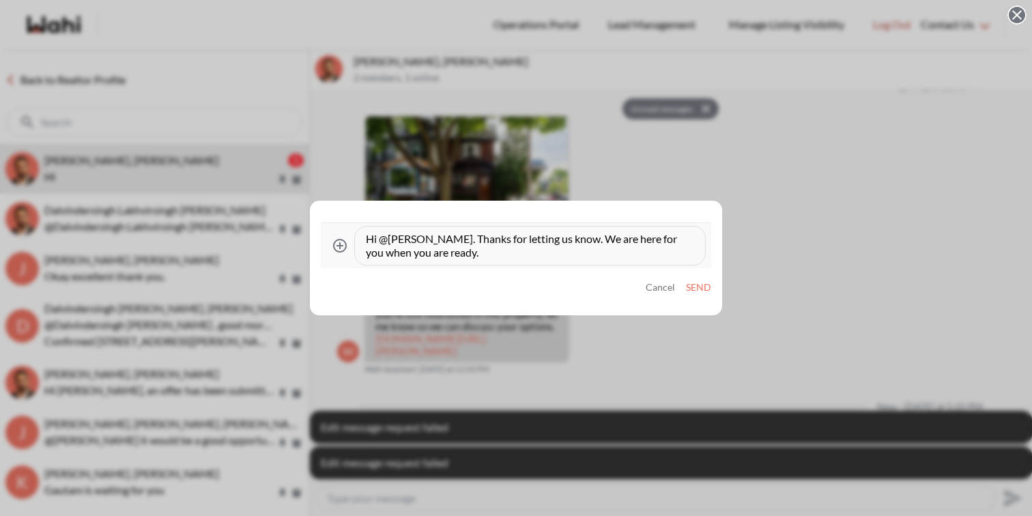
click at [532, 242] on textarea "Hi @Caroline Rouben. Thanks for letting us know. We are here for you when you a…" at bounding box center [530, 245] width 328 height 27
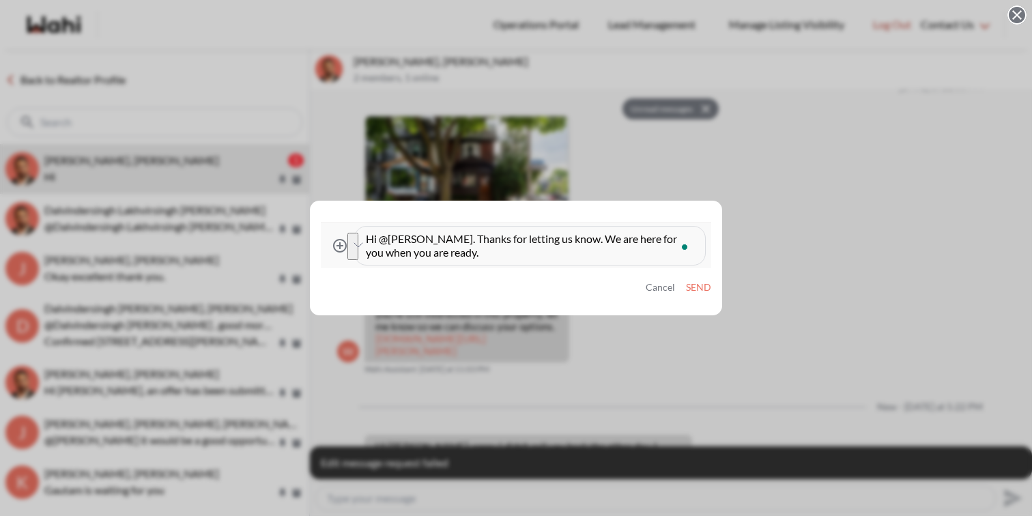
click at [653, 291] on button "Cancel" at bounding box center [660, 288] width 29 height 12
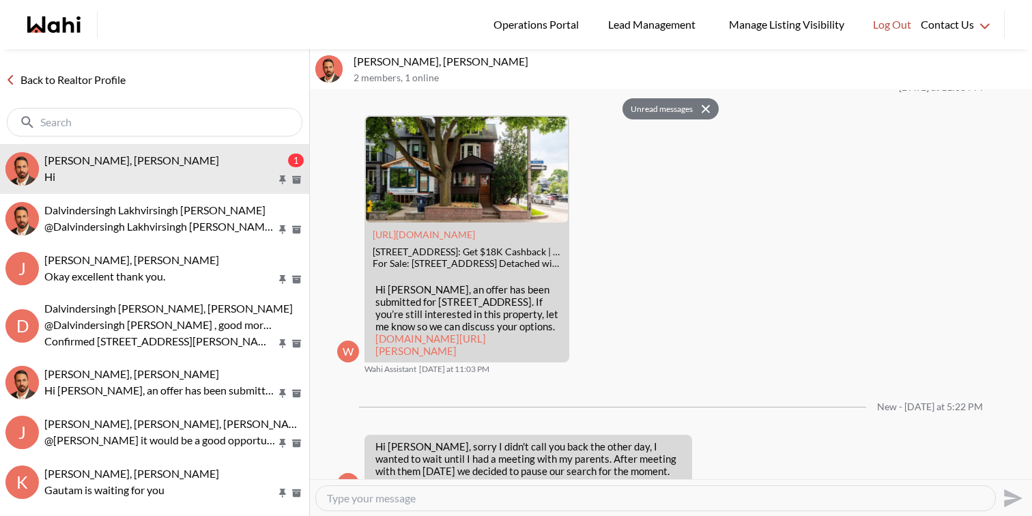
click at [938, 515] on icon "Open Message Actions Menu" at bounding box center [941, 521] width 8 height 3
click at [911, 400] on button "Edit Message" at bounding box center [894, 402] width 109 height 25
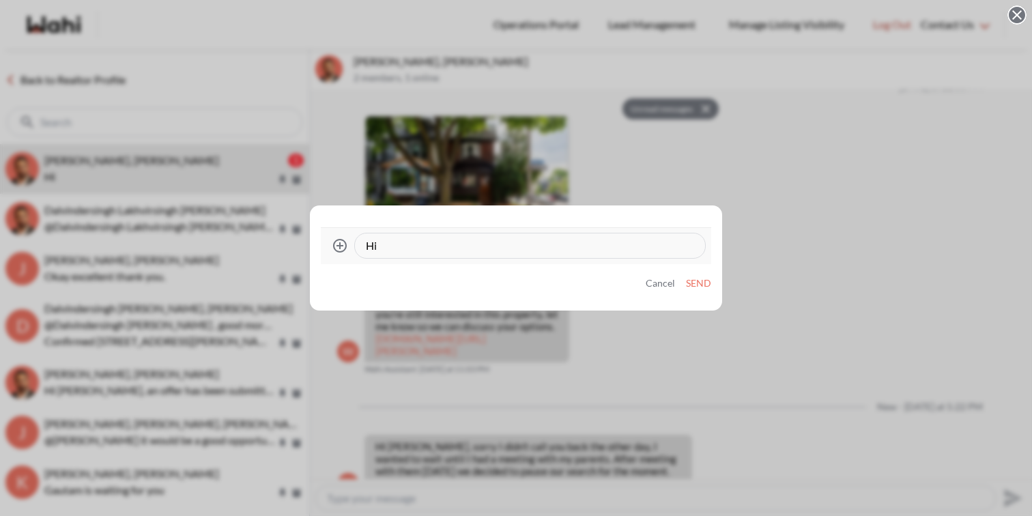
click at [577, 255] on div "Hi" at bounding box center [530, 245] width 350 height 25
click at [578, 240] on textarea "Hi" at bounding box center [530, 246] width 328 height 14
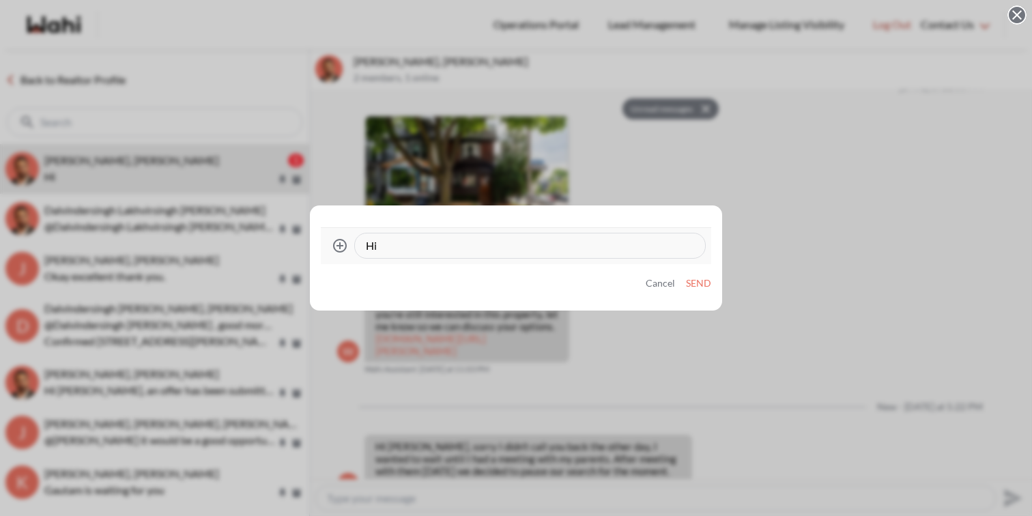
paste textarea "@Caroline Rouben. Thanks for letting us know. We are here for you when you are …"
type textarea "Hi @Caroline Rouben. Thanks for letting us know. We are here for you when you a…"
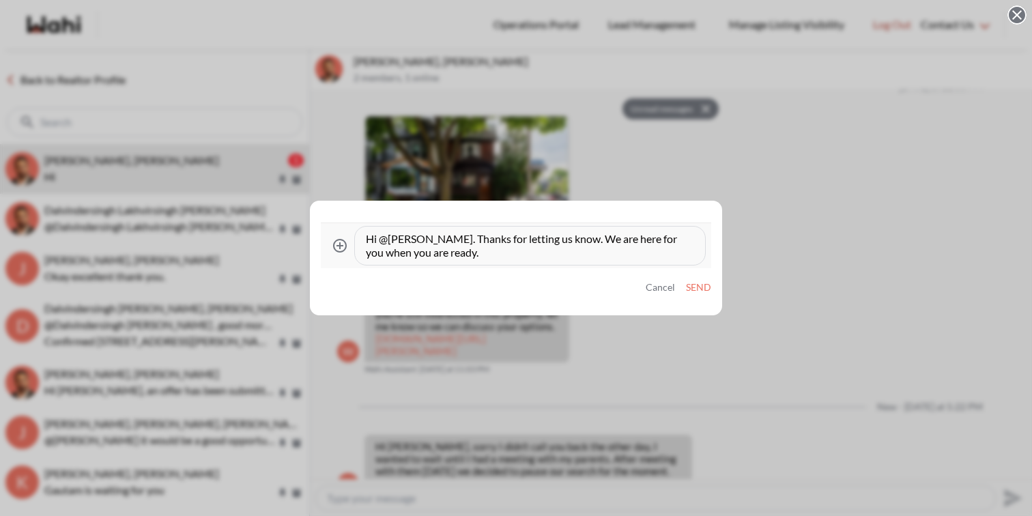
click at [695, 287] on button "Send" at bounding box center [698, 288] width 25 height 12
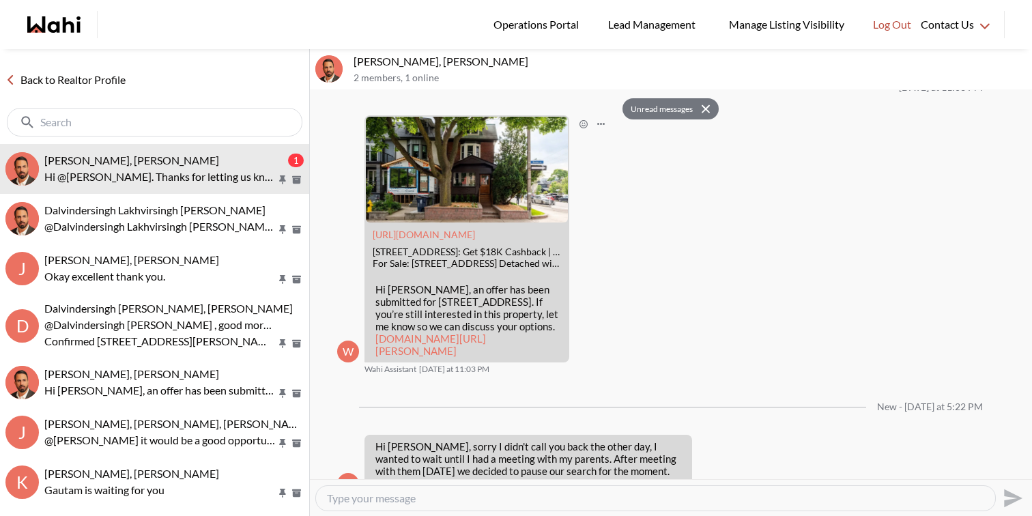
scroll to position [1695, 0]
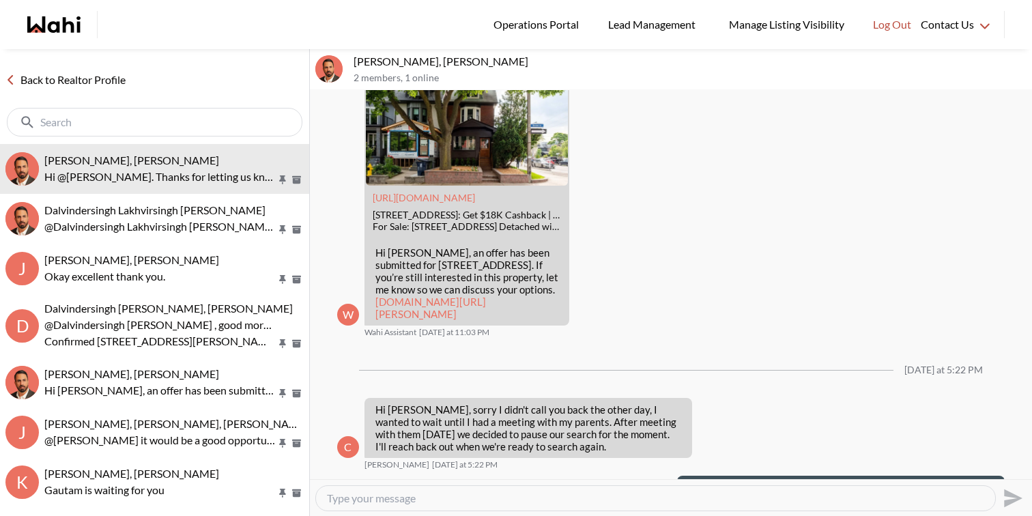
scroll to position [1466, 0]
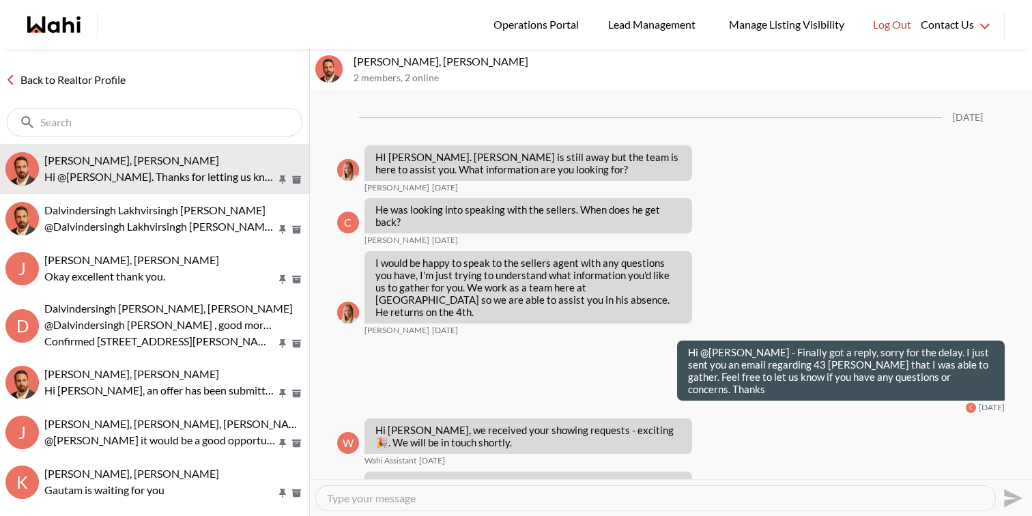
scroll to position [1466, 0]
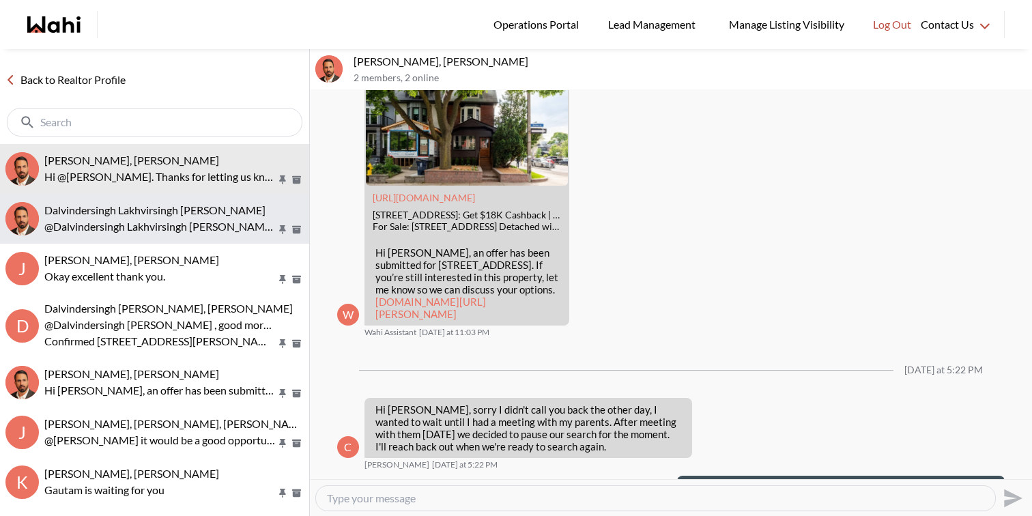
click at [177, 239] on button "Dalvindersingh Lakhvirsingh [PERSON_NAME] @Dalvindersingh Lakhvirsingh [PERSON_…" at bounding box center [154, 219] width 309 height 50
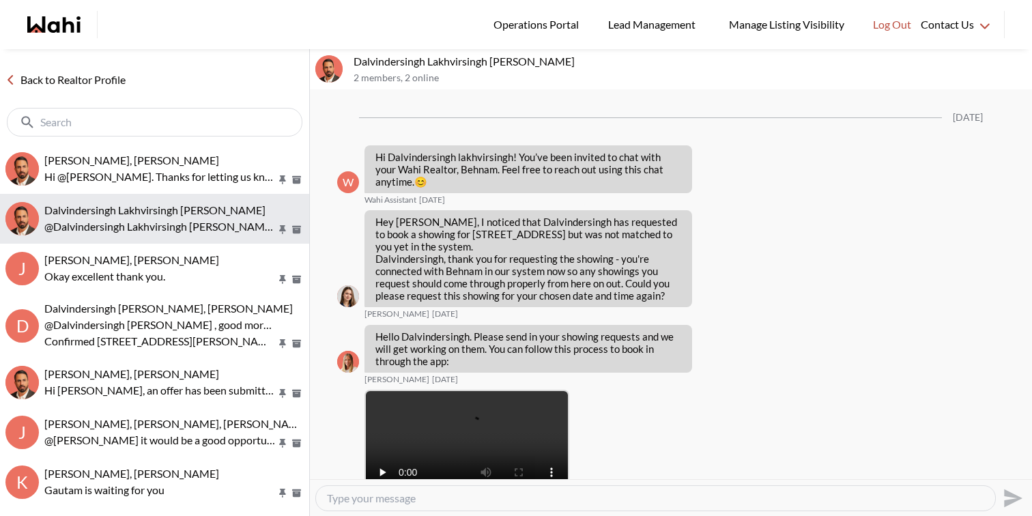
scroll to position [1478, 0]
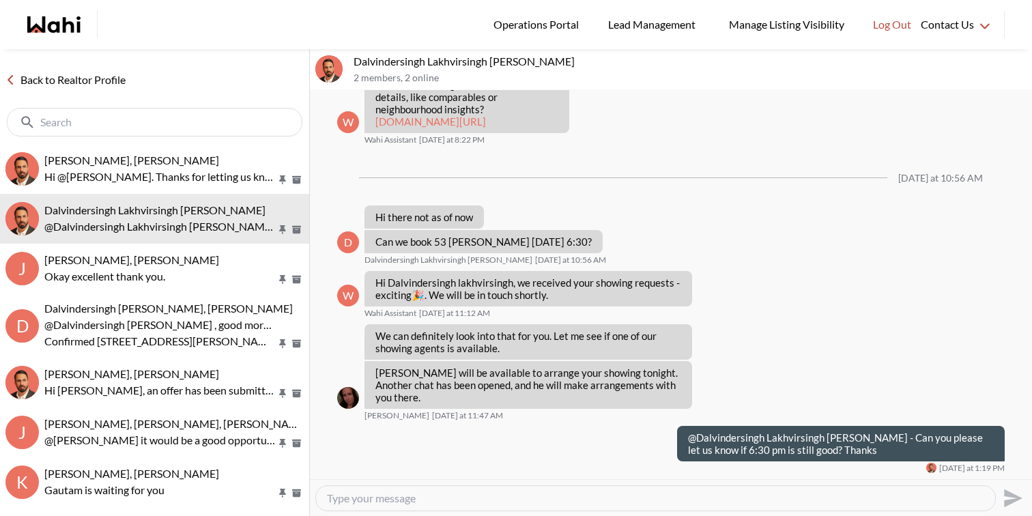
click at [400, 500] on textarea "Type your message" at bounding box center [655, 498] width 657 height 14
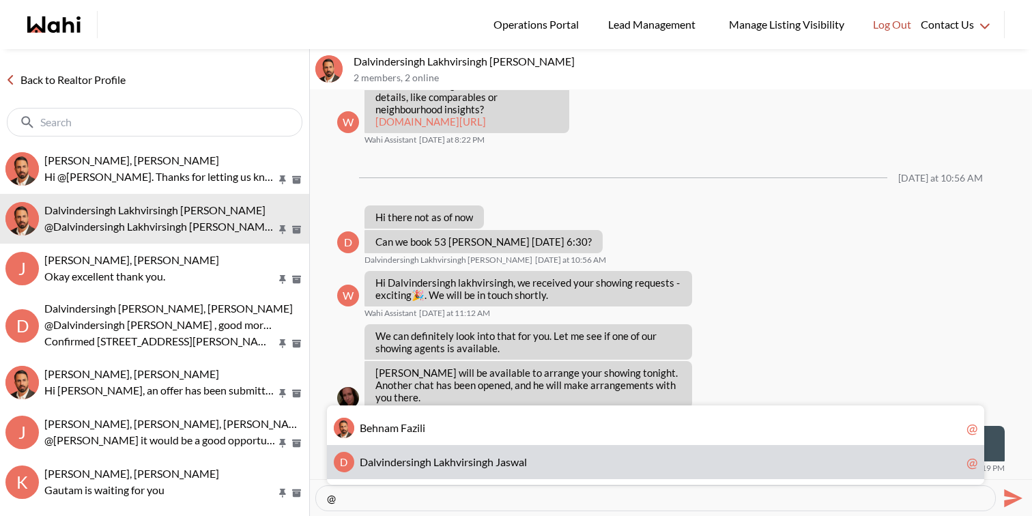
click at [407, 450] on div "D D a l v i n d e r s i n g h L a k h v i r s i n g h J [PERSON_NAME] @" at bounding box center [655, 462] width 657 height 34
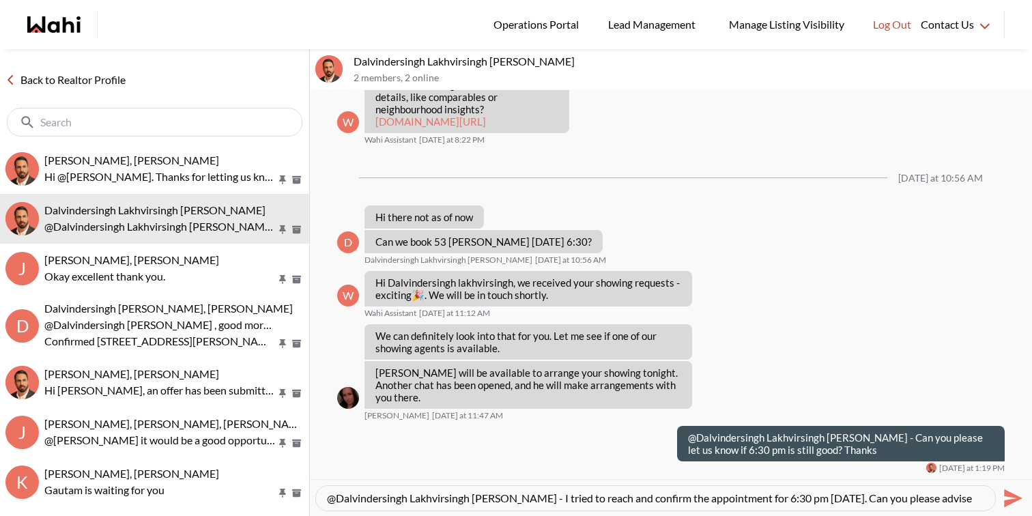
scroll to position [13, 0]
type textarea "@Dalvindersingh Lakhvirsingh [PERSON_NAME] - I tried to reach and confirm the a…"
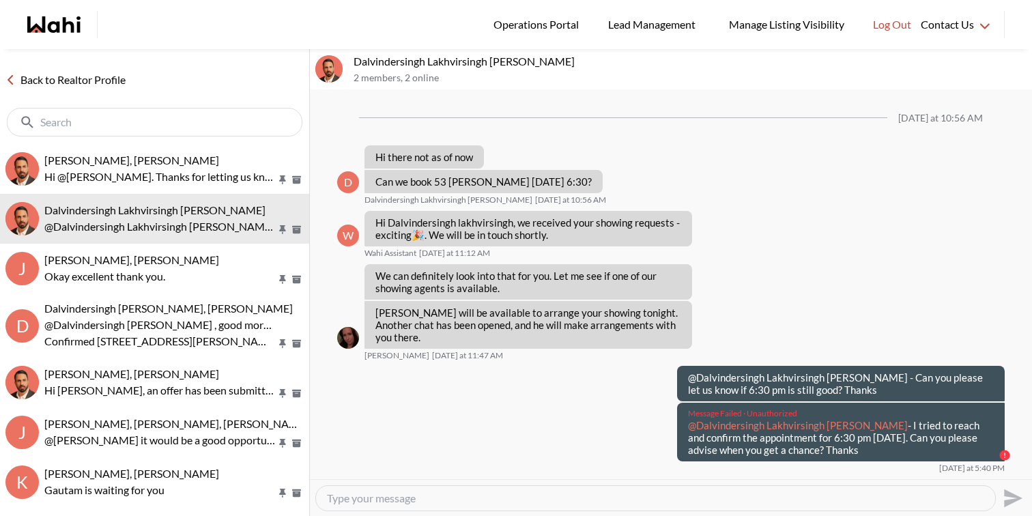
click at [776, 461] on div "Message Failed · Unauthorized @Dalvindersingh Lakhvirsingh [PERSON_NAME] - I tr…" at bounding box center [841, 432] width 328 height 59
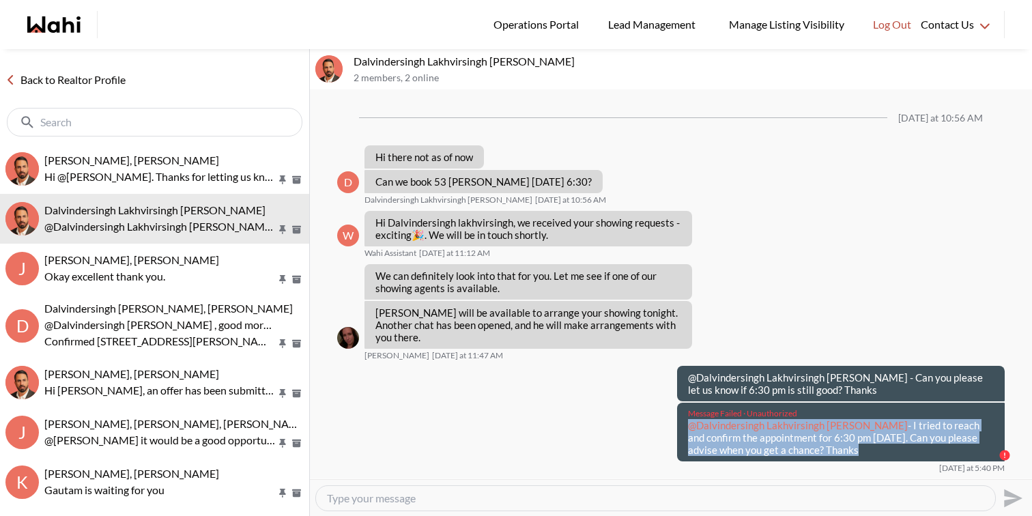
drag, startPoint x: 782, startPoint y: 465, endPoint x: 685, endPoint y: 437, distance: 101.1
click at [685, 437] on div "Message Failed · Unauthorized @Dalvindersingh Lakhvirsingh [PERSON_NAME] - I tr…" at bounding box center [841, 432] width 328 height 59
copy p "@Dalvindersingh Lakhvirsingh [PERSON_NAME] - I tried to reach and confirm the a…"
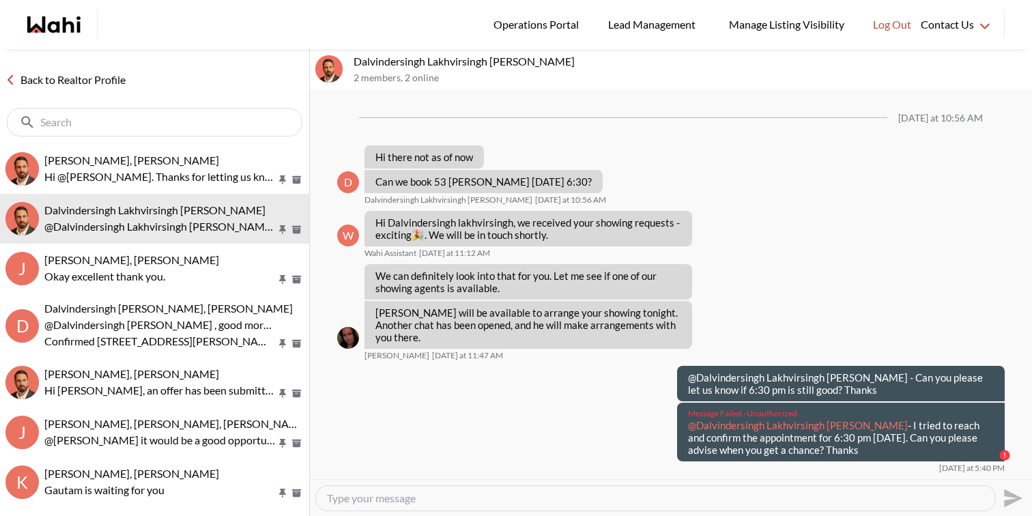
click at [657, 496] on textarea "Type your message" at bounding box center [655, 498] width 657 height 14
paste textarea "@Dalvindersingh Lakhvirsingh [PERSON_NAME] - I tried to reach and confirm the a…"
type textarea "@Dalvindersingh Lakhvirsingh [PERSON_NAME] - I tried to reach and confirm the a…"
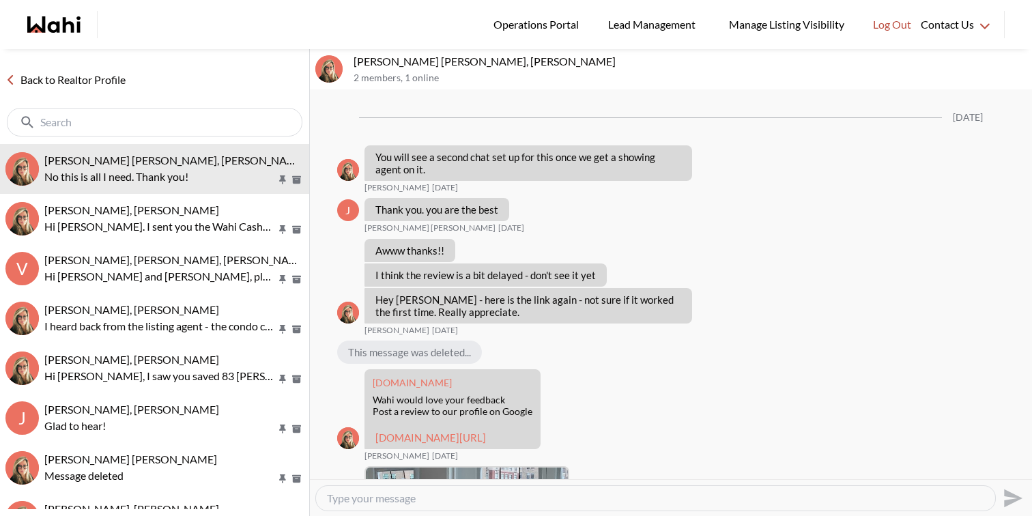
scroll to position [1430, 0]
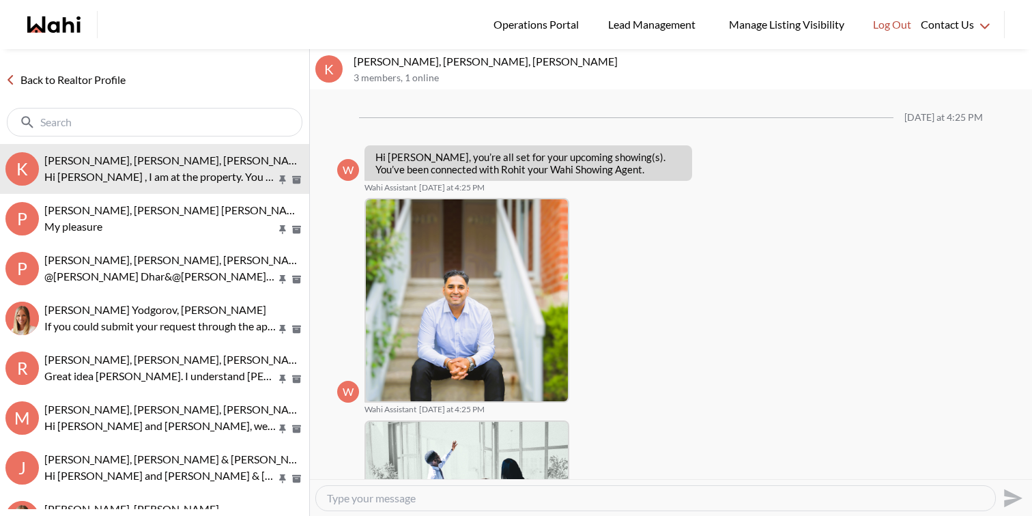
scroll to position [435, 0]
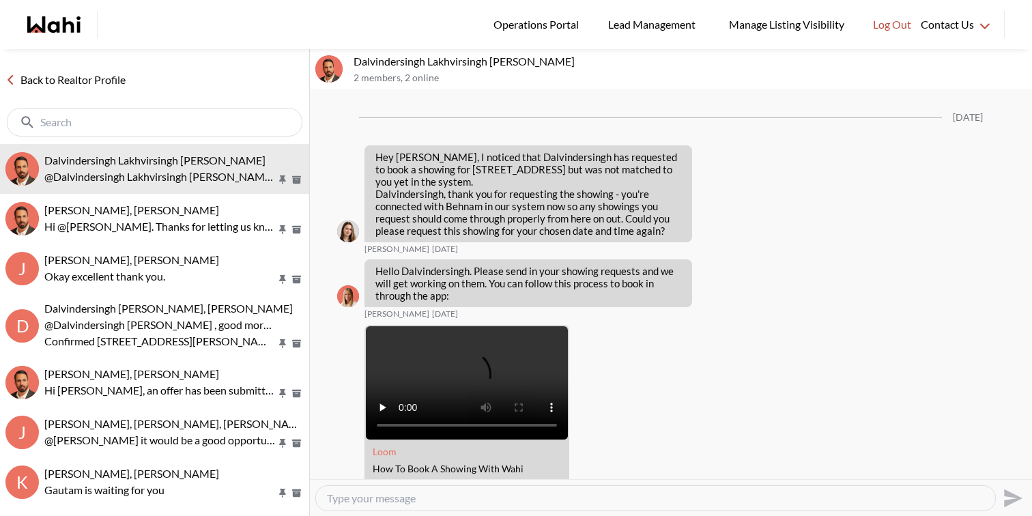
scroll to position [1461, 0]
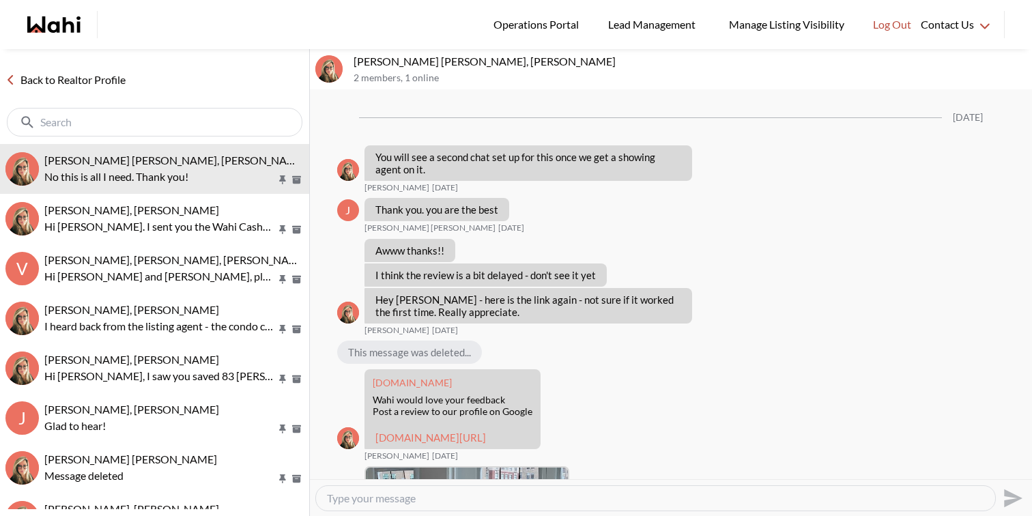
scroll to position [1430, 0]
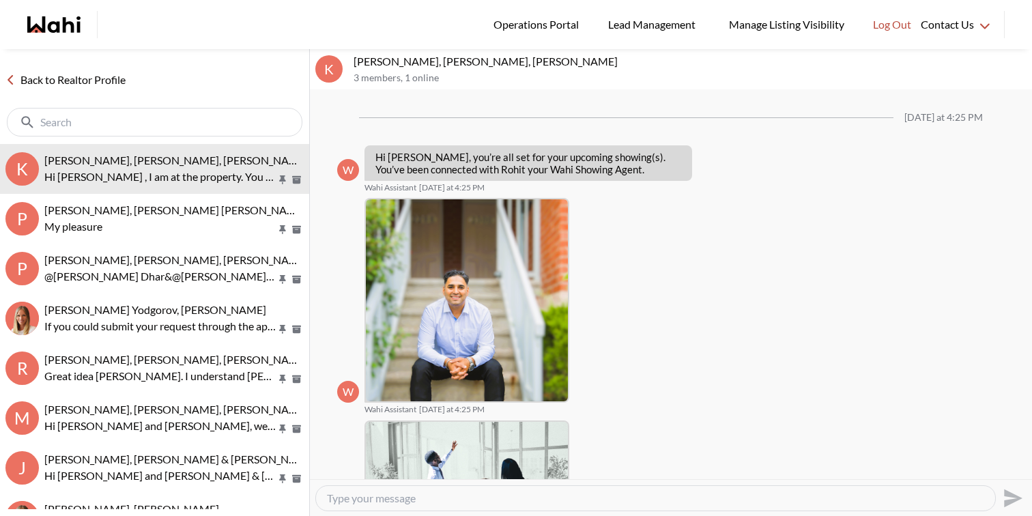
scroll to position [435, 0]
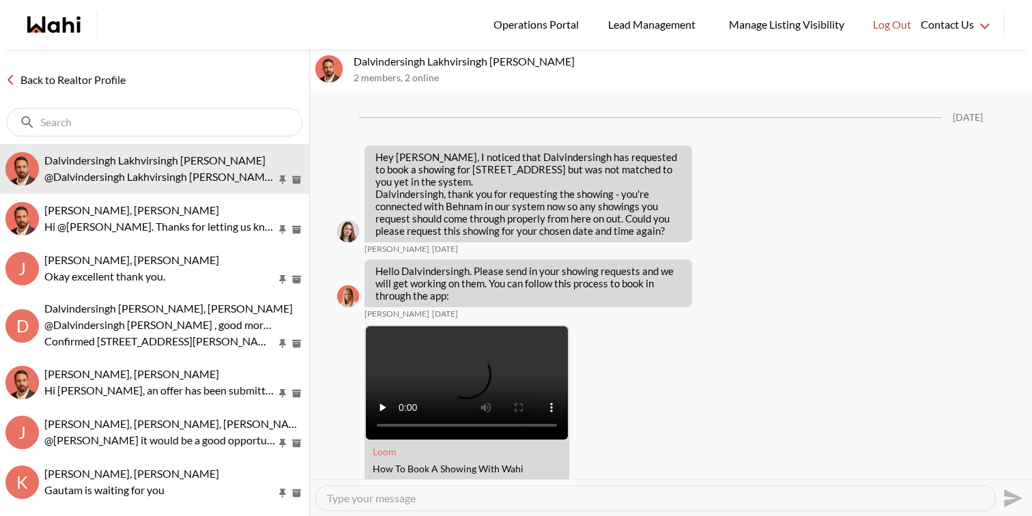
scroll to position [1461, 0]
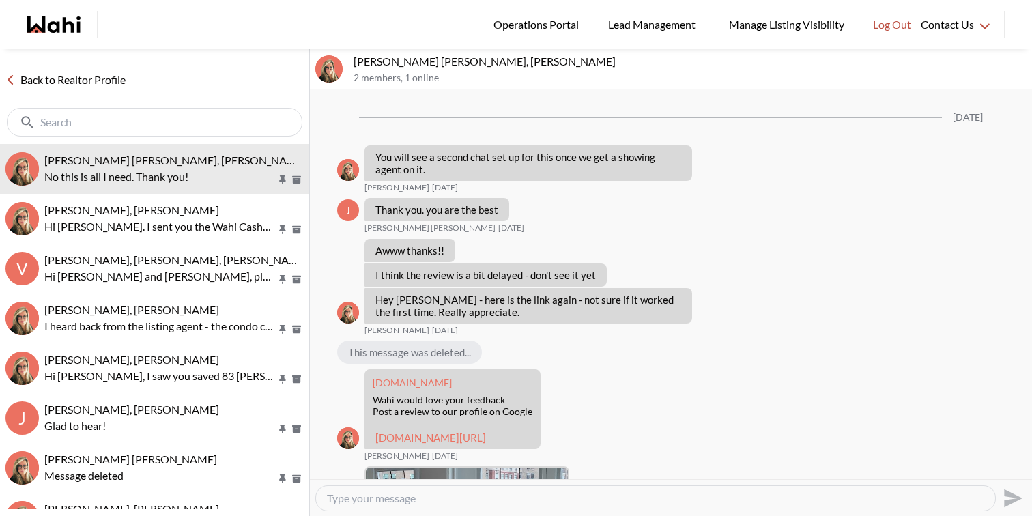
scroll to position [1430, 0]
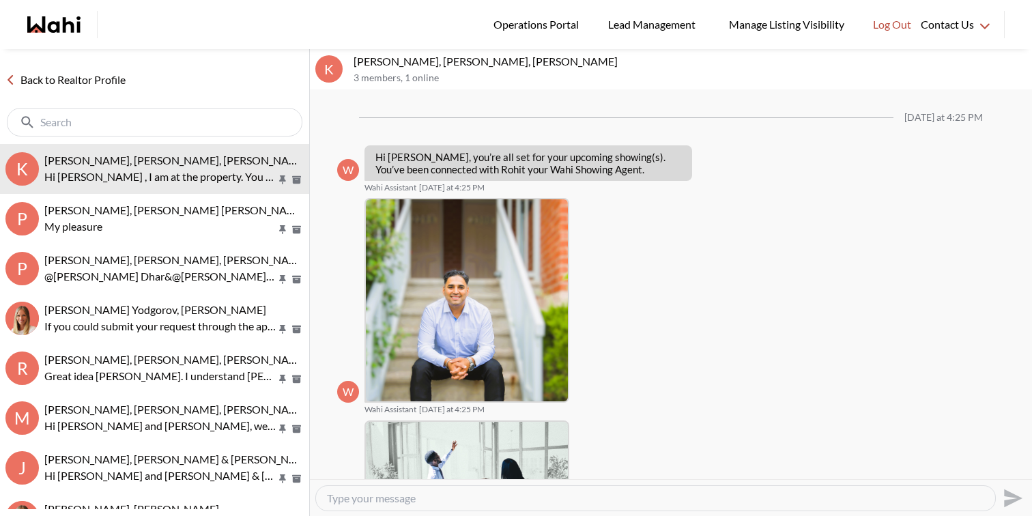
scroll to position [435, 0]
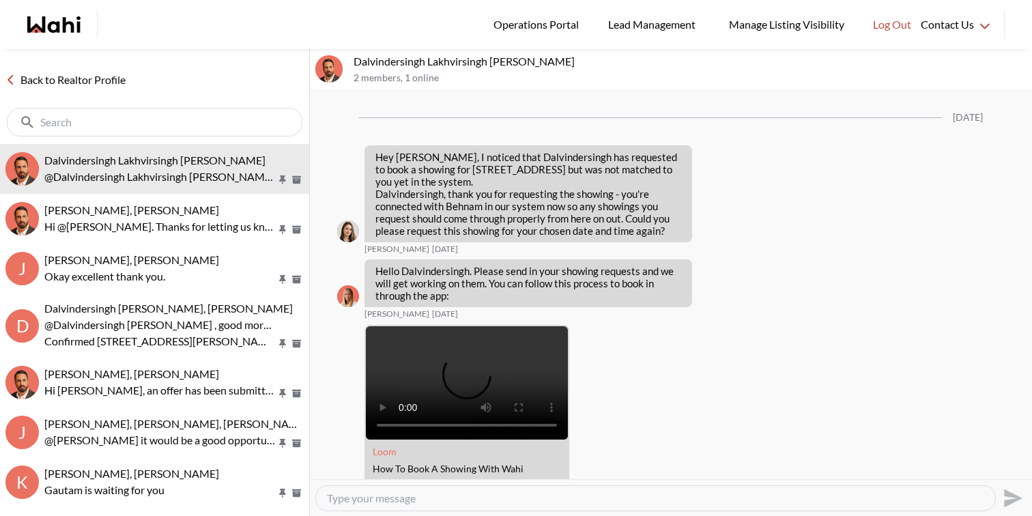
scroll to position [1461, 0]
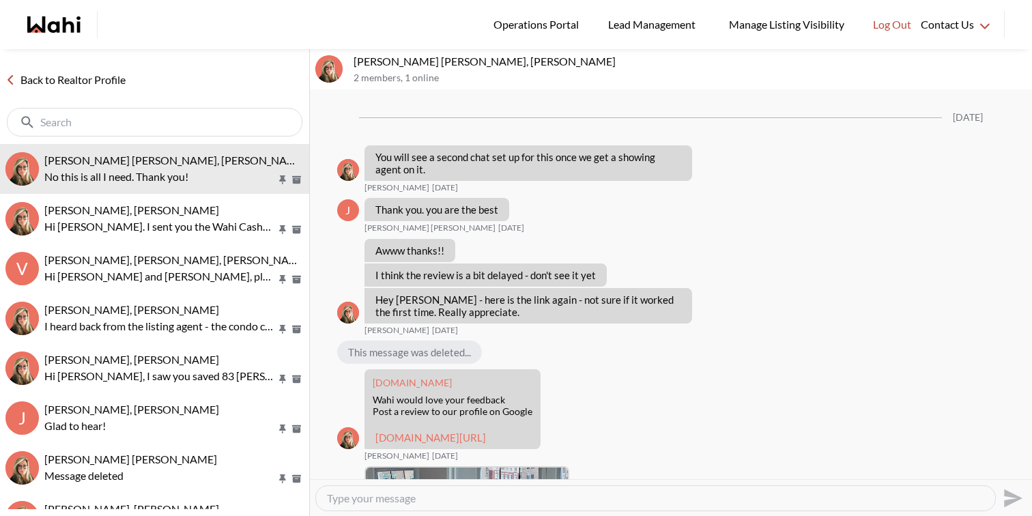
scroll to position [1430, 0]
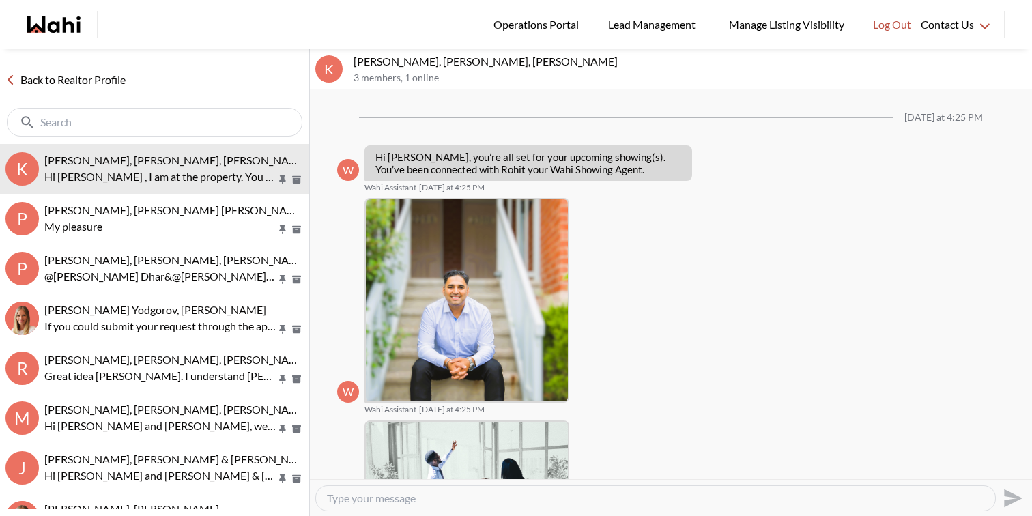
scroll to position [435, 0]
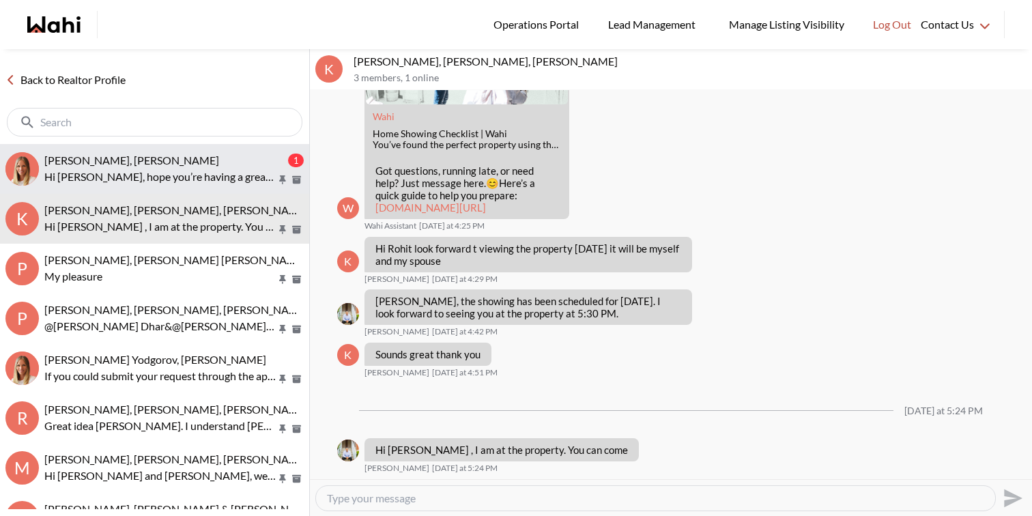
click at [164, 151] on button "[PERSON_NAME], [PERSON_NAME] 1 Hi [PERSON_NAME], hope you’re having a great day…" at bounding box center [154, 169] width 309 height 50
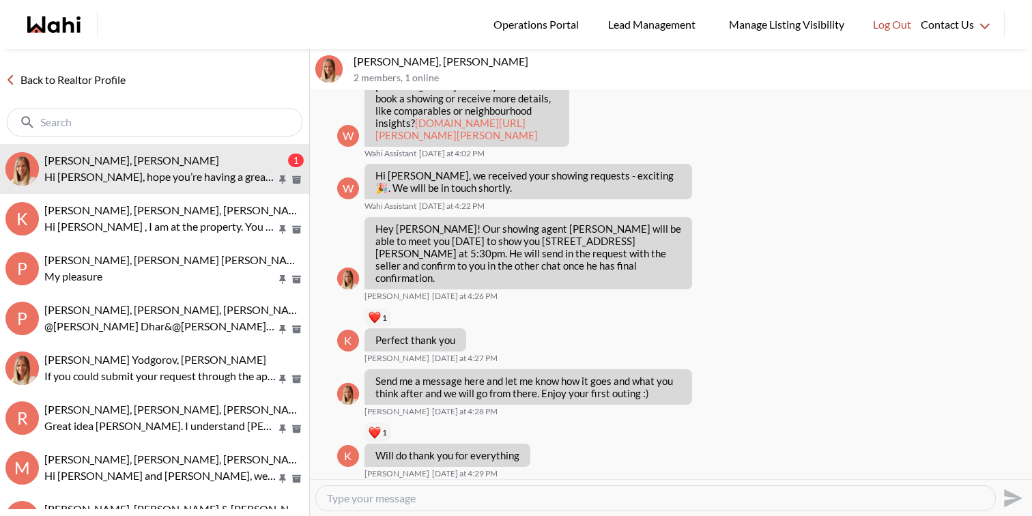
scroll to position [725, 0]
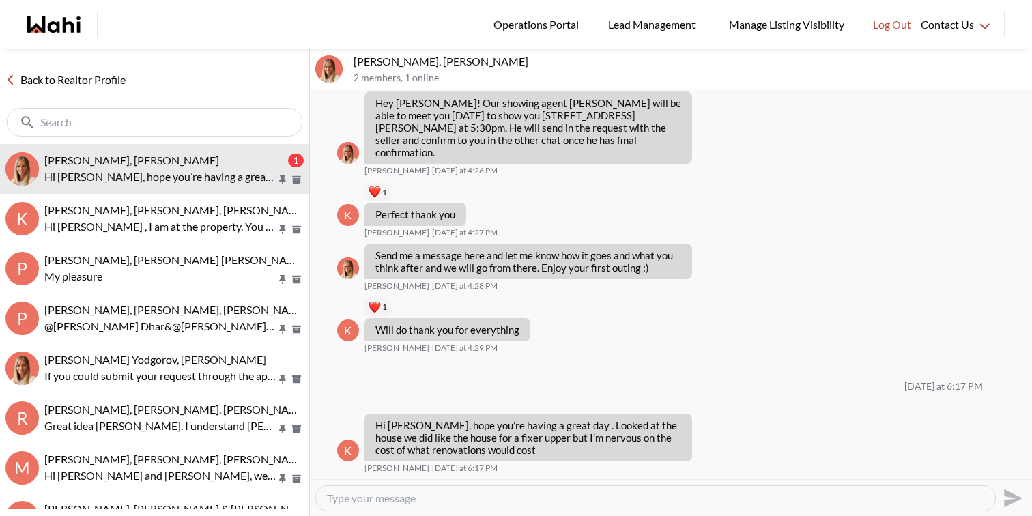
click at [467, 504] on textarea "Type your message" at bounding box center [655, 498] width 657 height 14
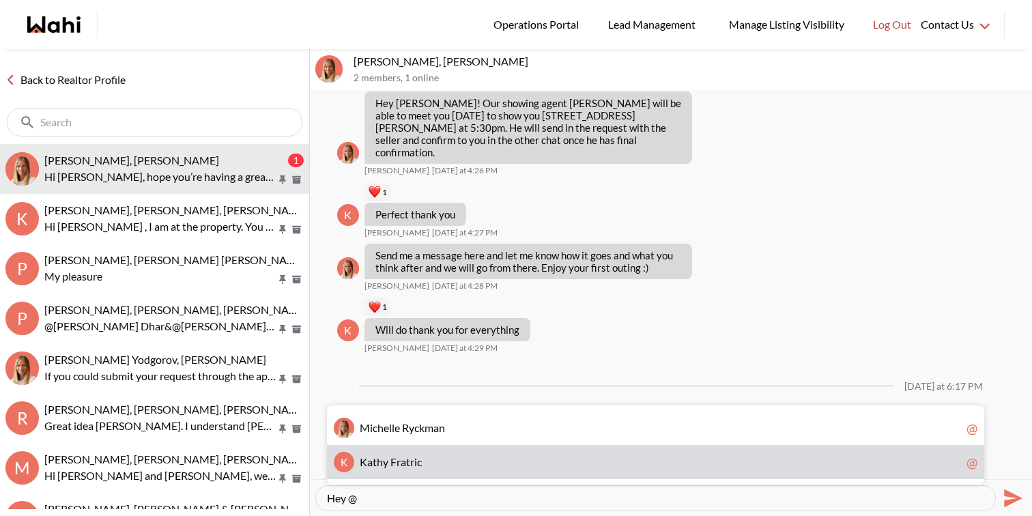
click at [441, 453] on div "K K a t h y F r a t r i c @" at bounding box center [655, 462] width 657 height 34
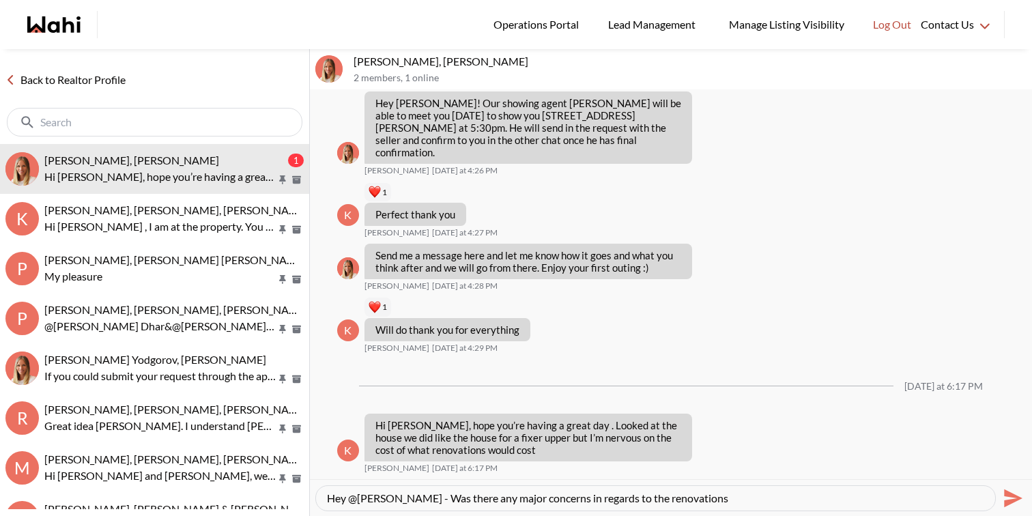
type textarea "Hey @Kathy Fratric - Was there any major concerns in regards to the renovations…"
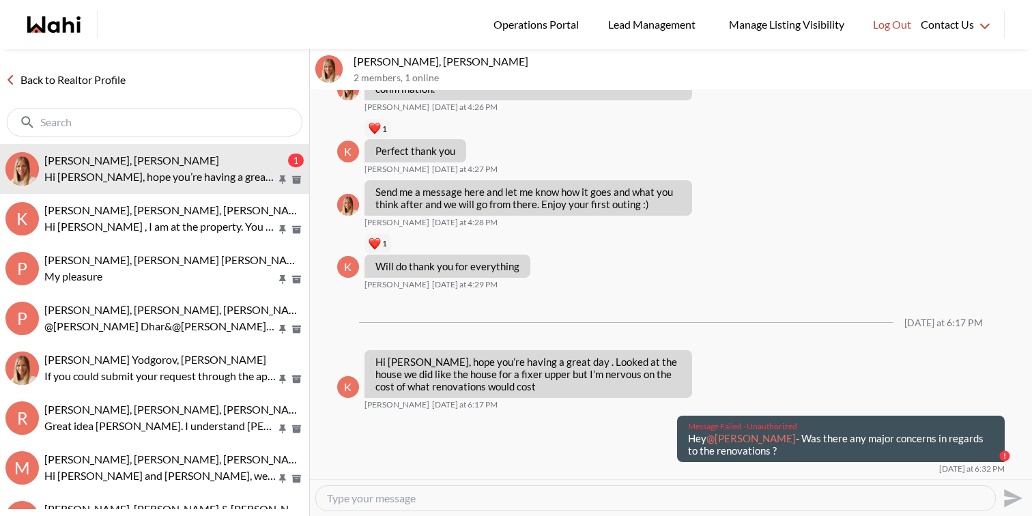
drag, startPoint x: 758, startPoint y: 461, endPoint x: 686, endPoint y: 450, distance: 73.3
click at [686, 450] on div "Message Failed · Unauthorized Hey @Kathy Fratric - Was there any major concerns…" at bounding box center [841, 439] width 328 height 46
copy p "Hey @Kathy Fratric - Was there any major concerns in regards to the renovations…"
click at [699, 498] on textarea "Type your message" at bounding box center [655, 498] width 657 height 14
paste textarea "Hey @Kathy Fratric - Was there any major concerns in regards to the renovations…"
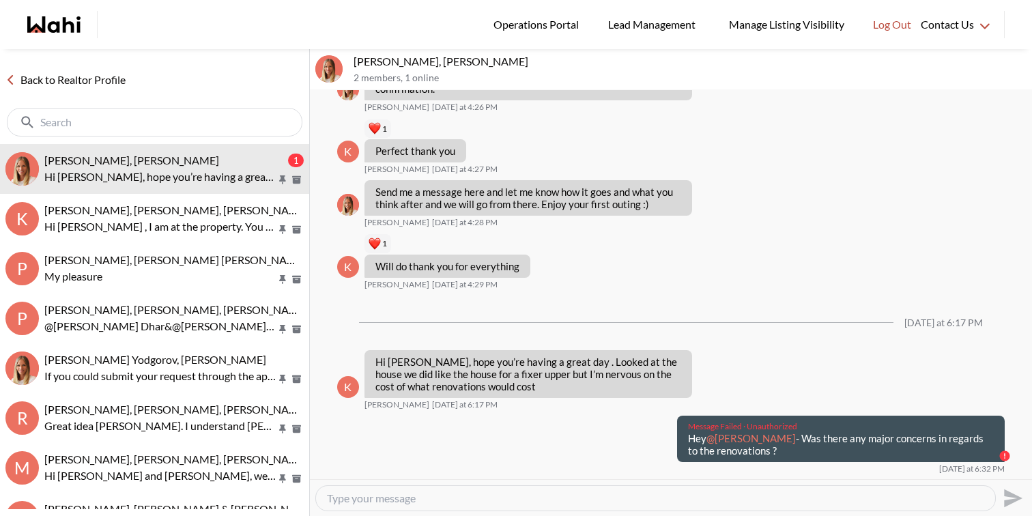
type textarea "Hey @Kathy Fratric - Was there any major concerns in regards to the renovations…"
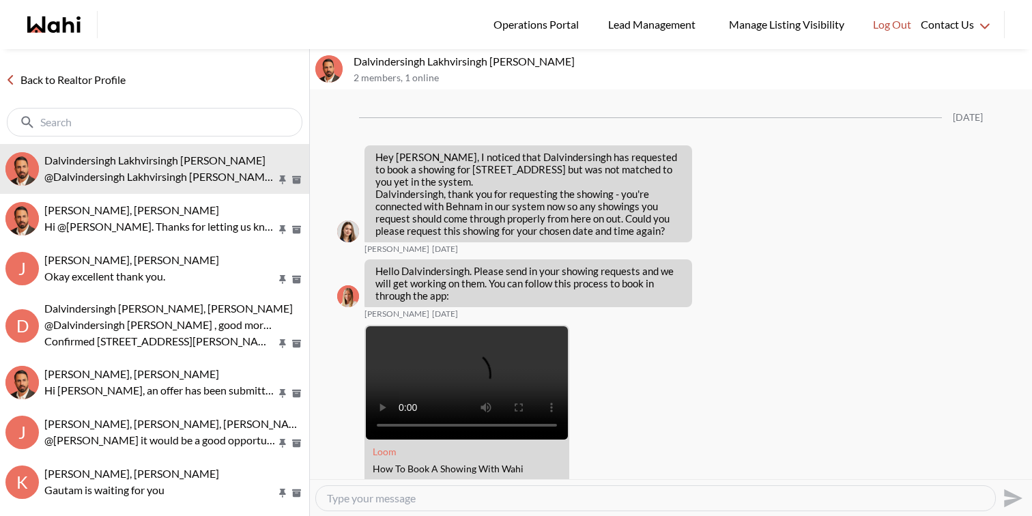
scroll to position [1461, 0]
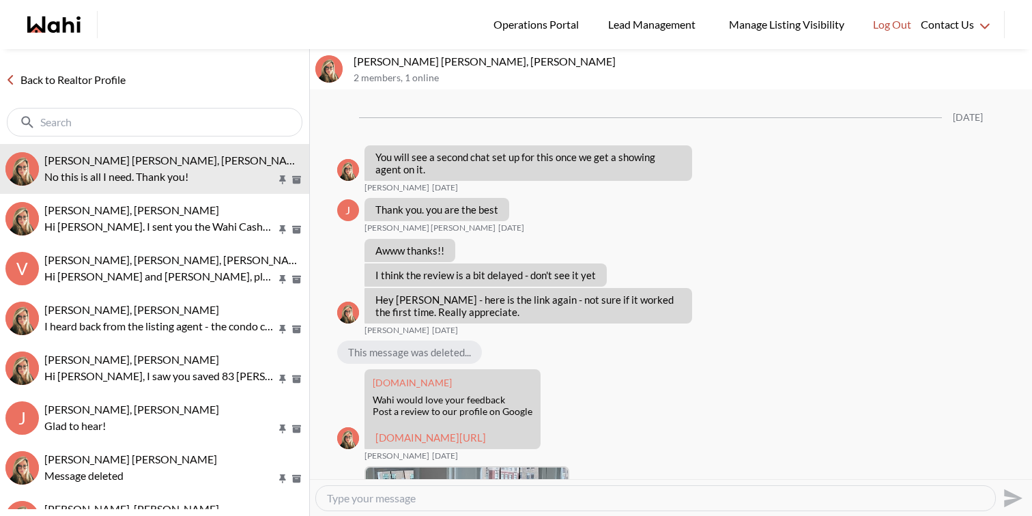
scroll to position [1430, 0]
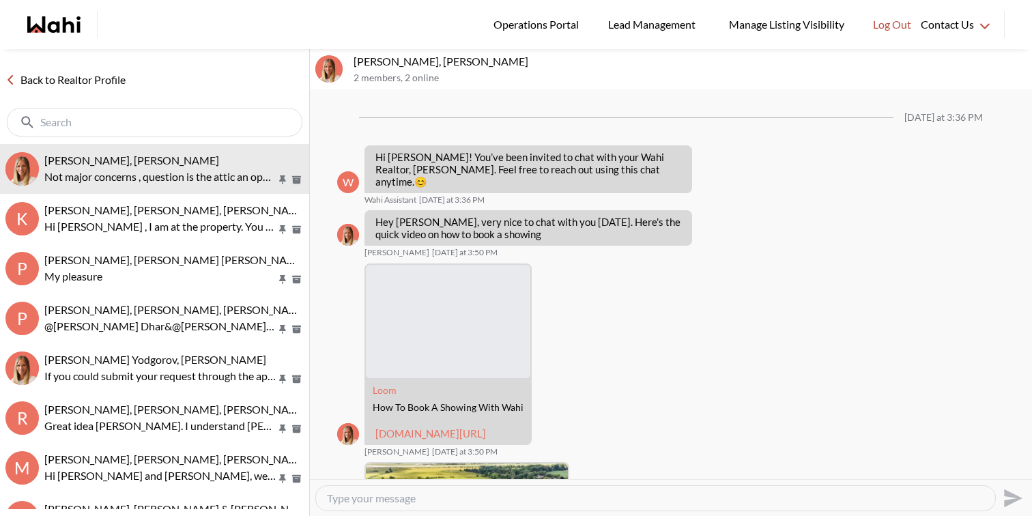
scroll to position [831, 0]
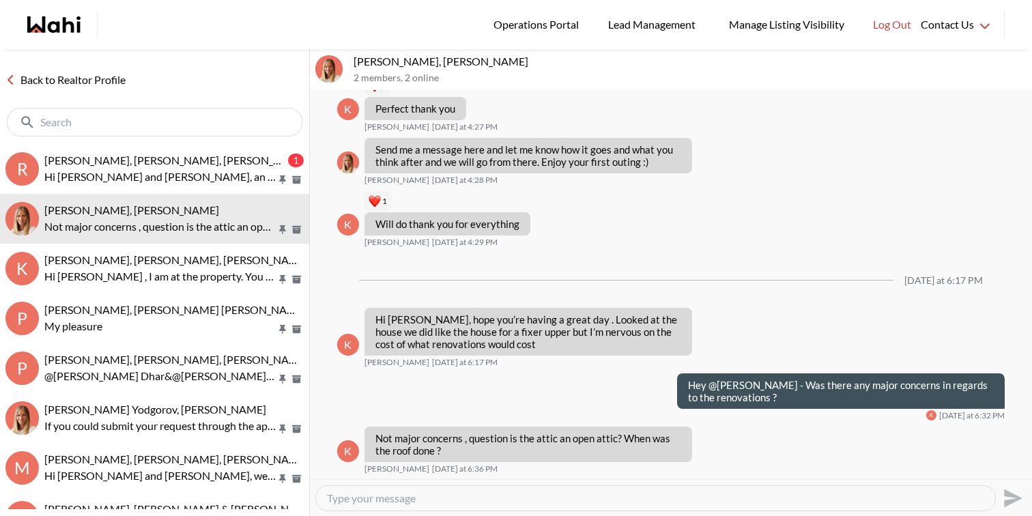
click at [386, 500] on textarea "Type your message" at bounding box center [655, 498] width 657 height 14
type textarea "Let me check that for you and get back to you shortly."
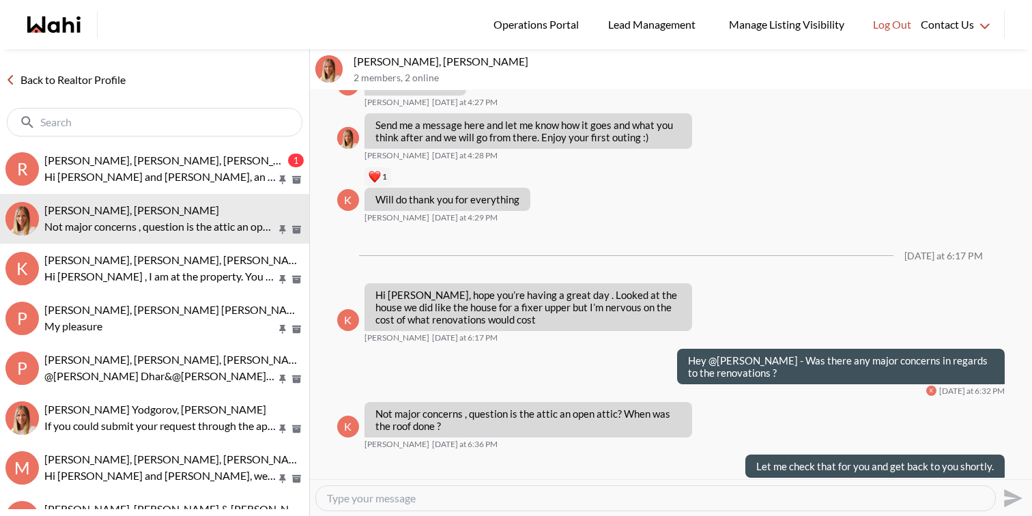
scroll to position [872, 0]
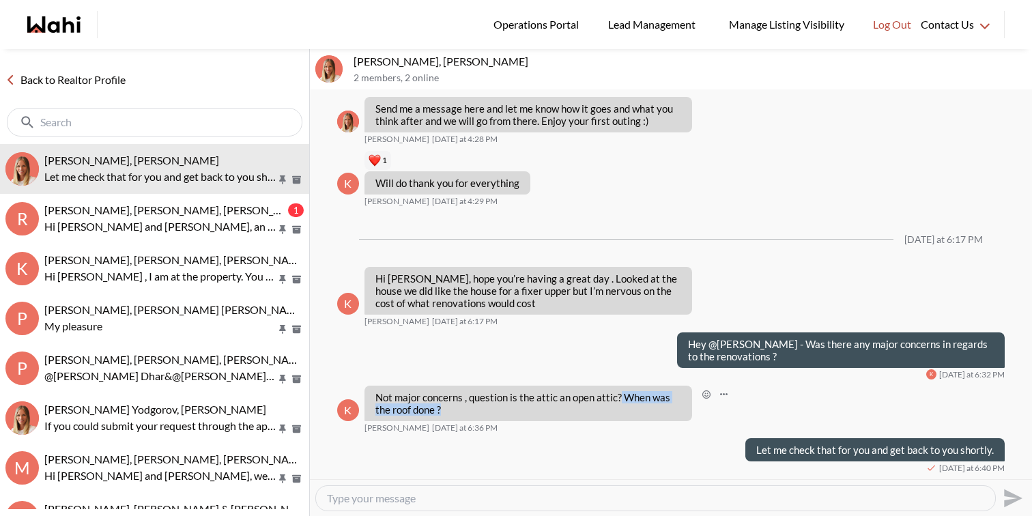
drag, startPoint x: 618, startPoint y: 397, endPoint x: 528, endPoint y: 412, distance: 90.7
click at [528, 412] on p "Not major concerns , question is the attic an open attic? When was the roof don…" at bounding box center [528, 403] width 306 height 25
click at [558, 392] on p "Not major concerns , question is the attic an open attic? When was the roof don…" at bounding box center [528, 403] width 306 height 25
drag, startPoint x: 536, startPoint y: 398, endPoint x: 557, endPoint y: 418, distance: 29.0
click at [557, 418] on div "Not major concerns , question is the attic an open attic? When was the roof don…" at bounding box center [528, 403] width 328 height 35
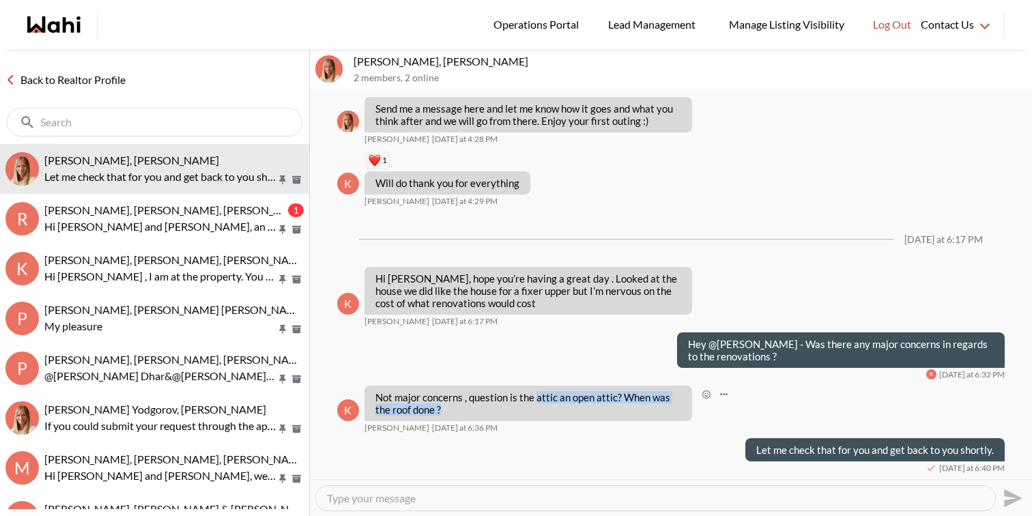
copy p "attic an open attic? When was the roof done ?"
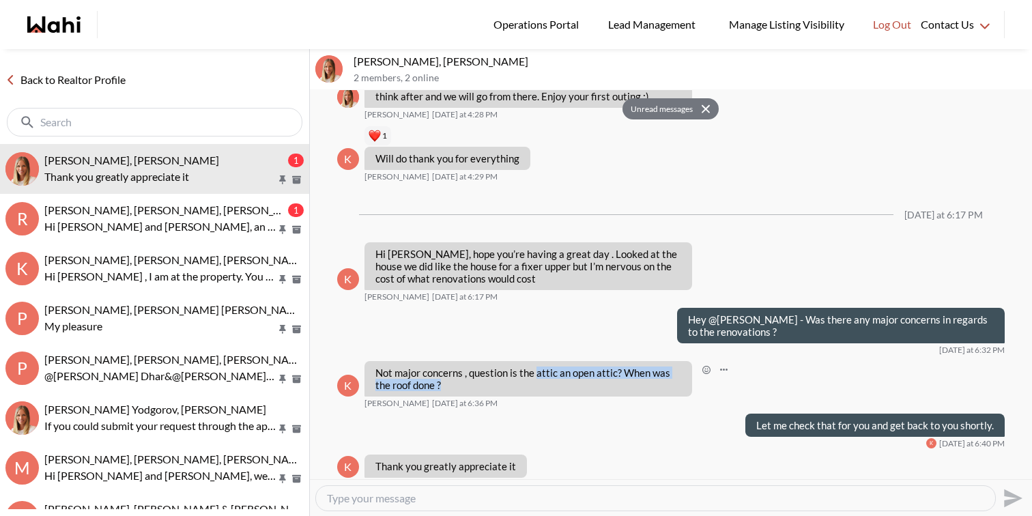
scroll to position [912, 0]
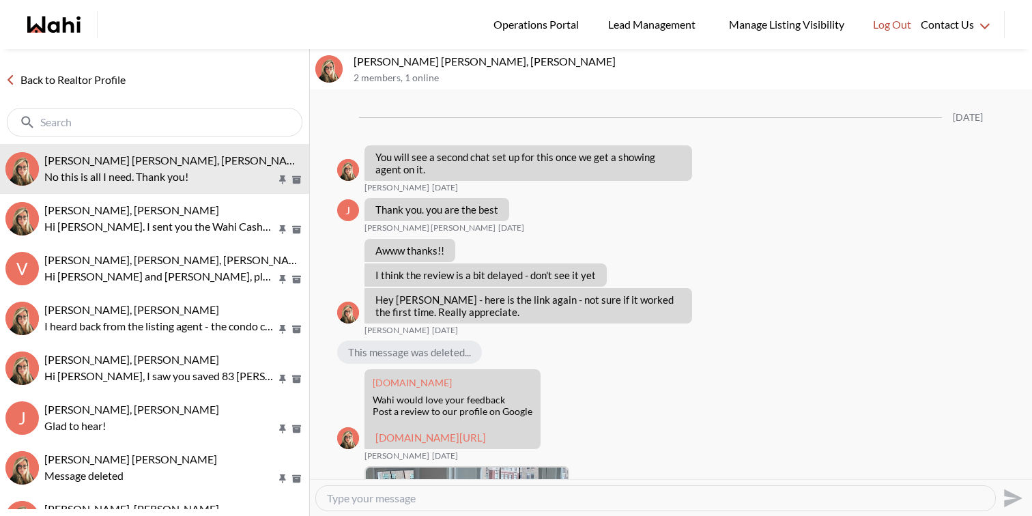
scroll to position [1430, 0]
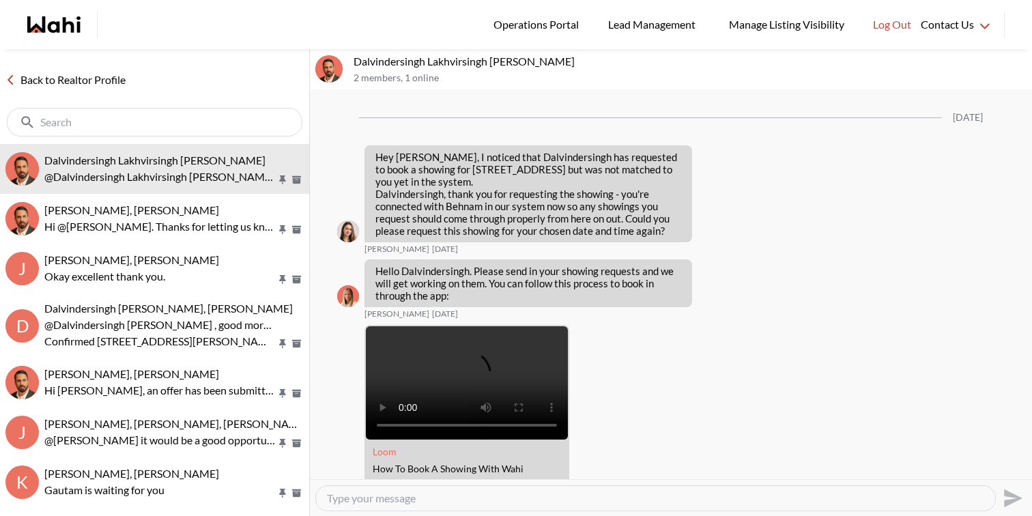
scroll to position [1461, 0]
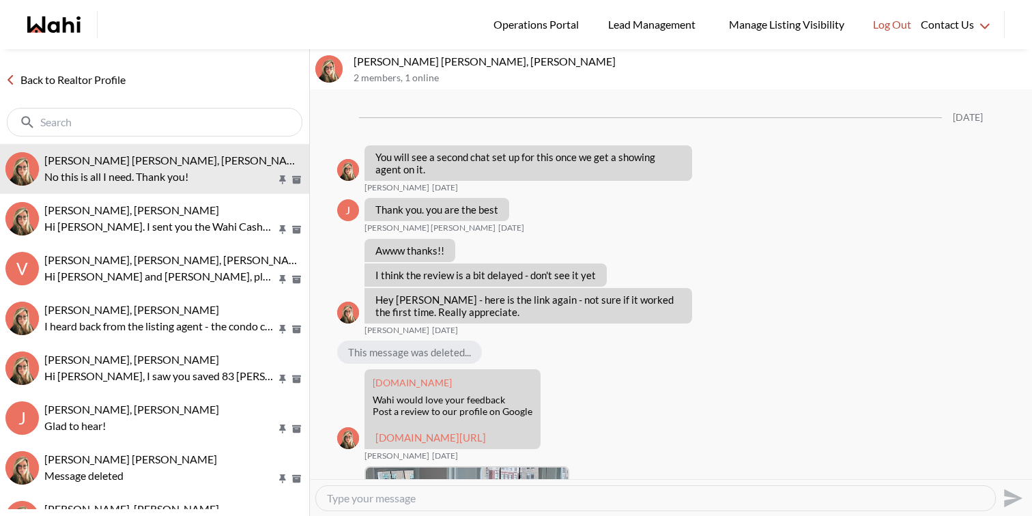
scroll to position [1430, 0]
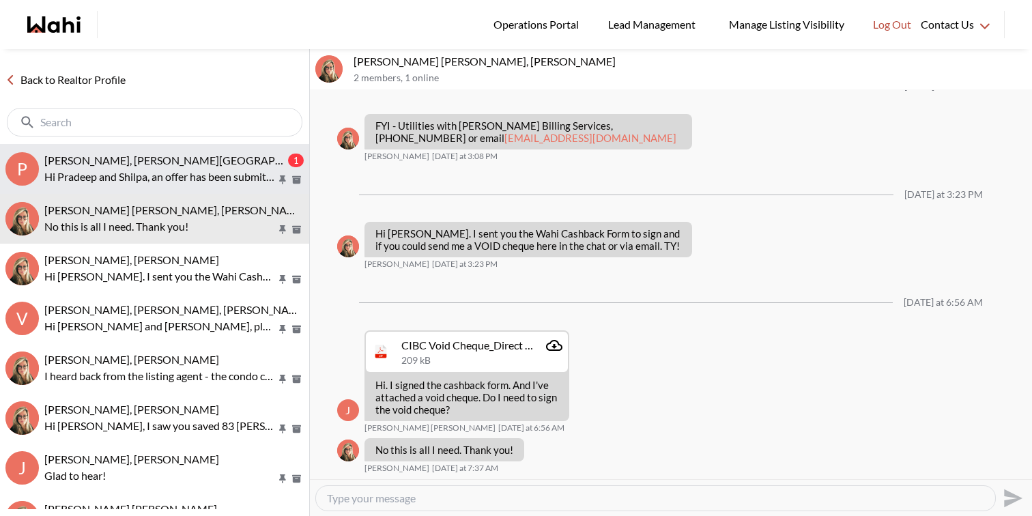
click at [192, 157] on span "[PERSON_NAME], [PERSON_NAME][GEOGRAPHIC_DATA]" at bounding box center [186, 160] width 285 height 13
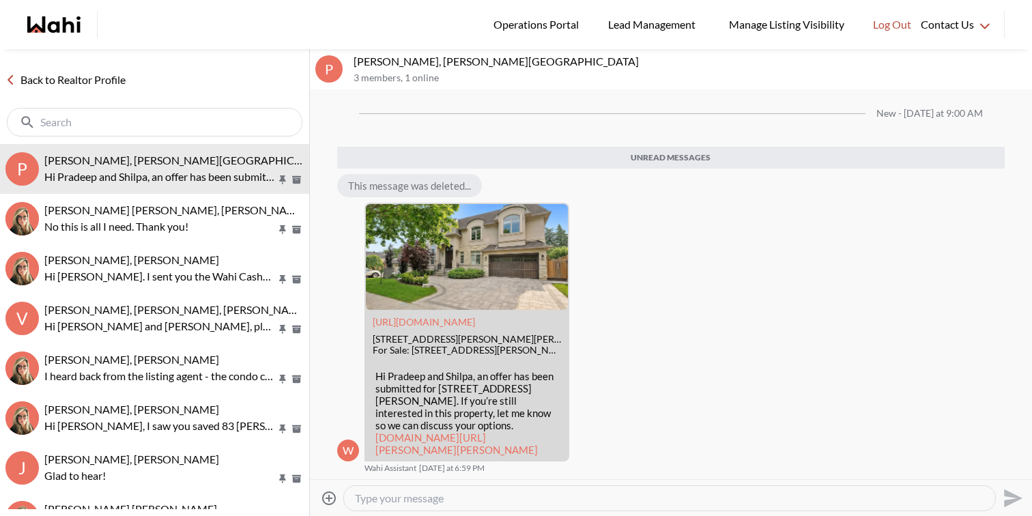
scroll to position [7956, 0]
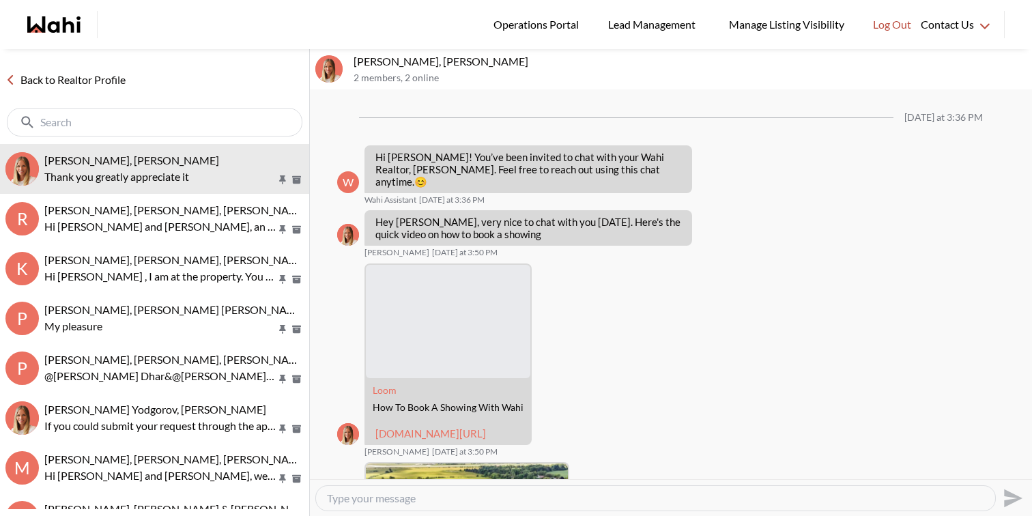
scroll to position [912, 0]
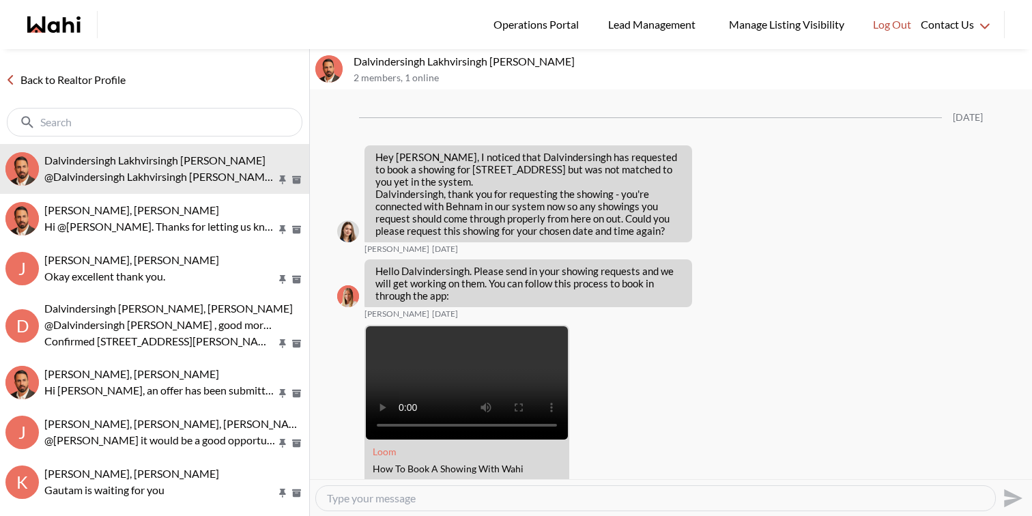
scroll to position [1462, 0]
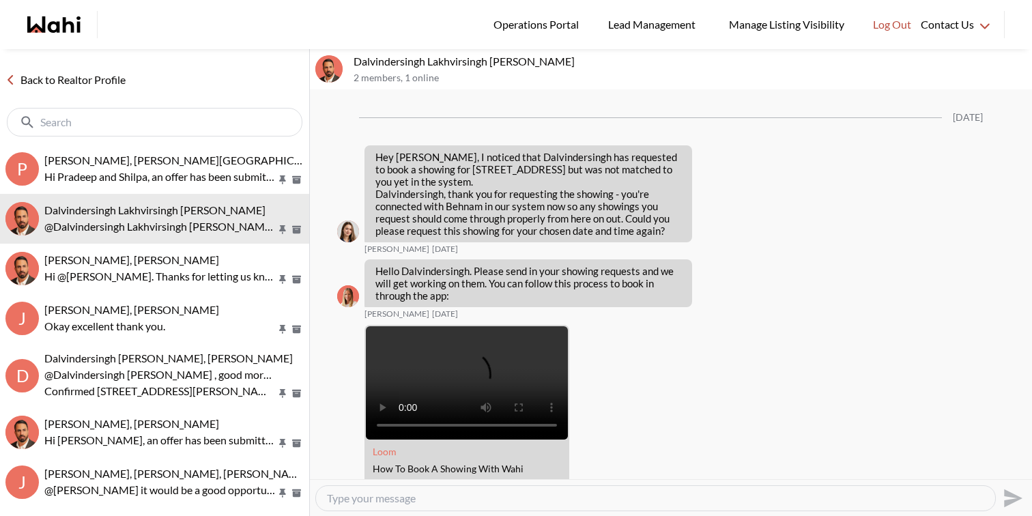
scroll to position [1462, 0]
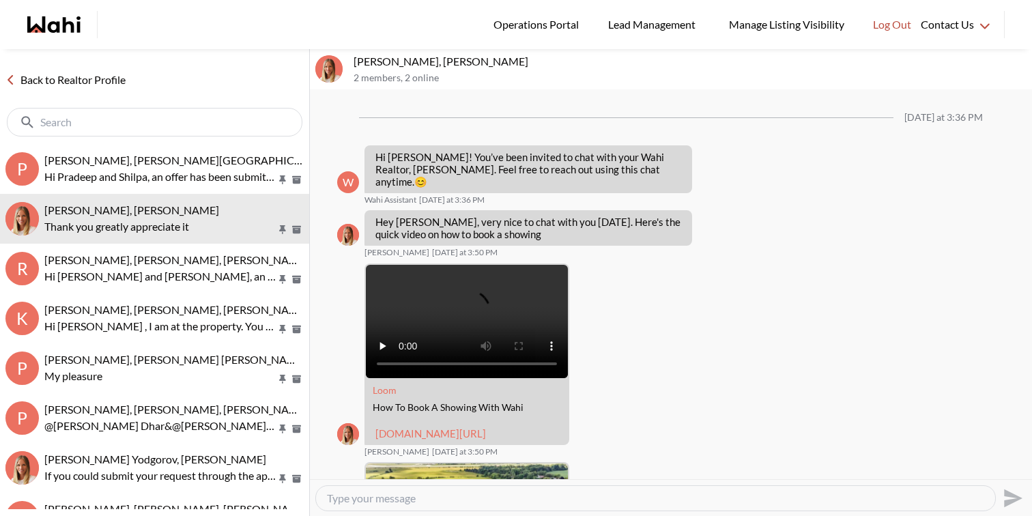
scroll to position [912, 0]
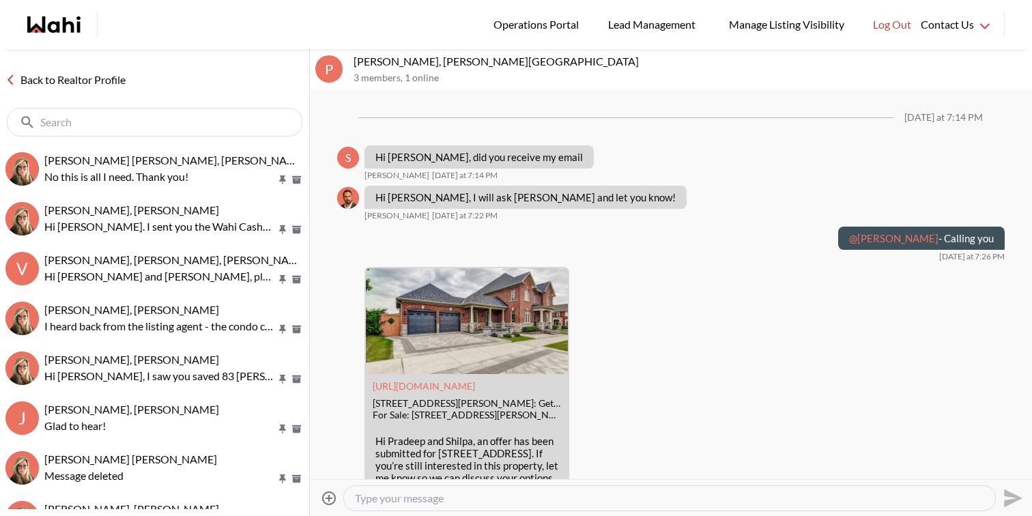
scroll to position [1577, 0]
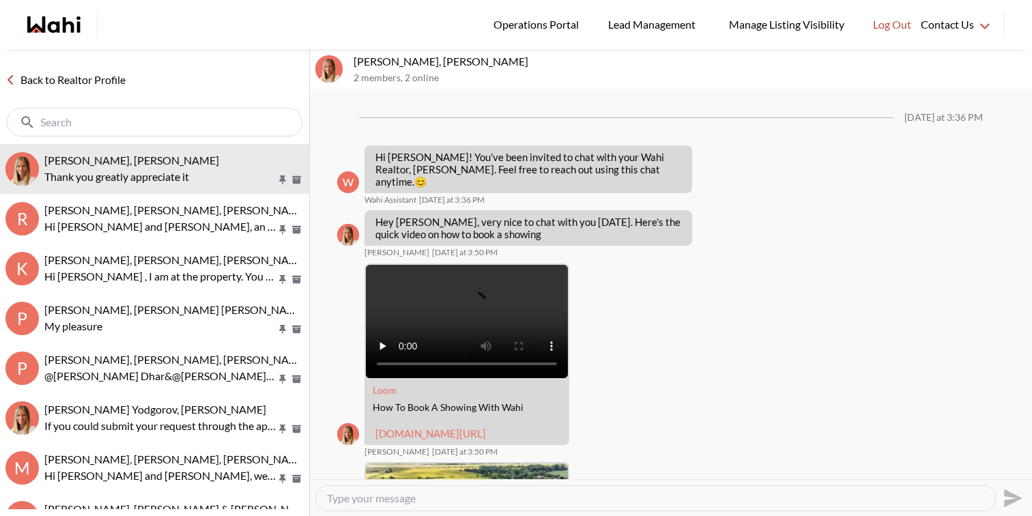
scroll to position [912, 0]
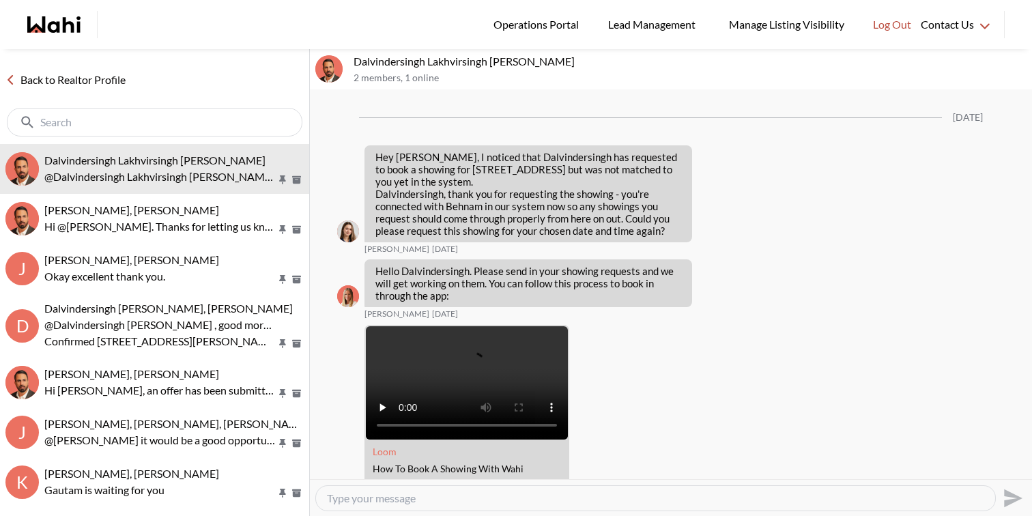
scroll to position [1462, 0]
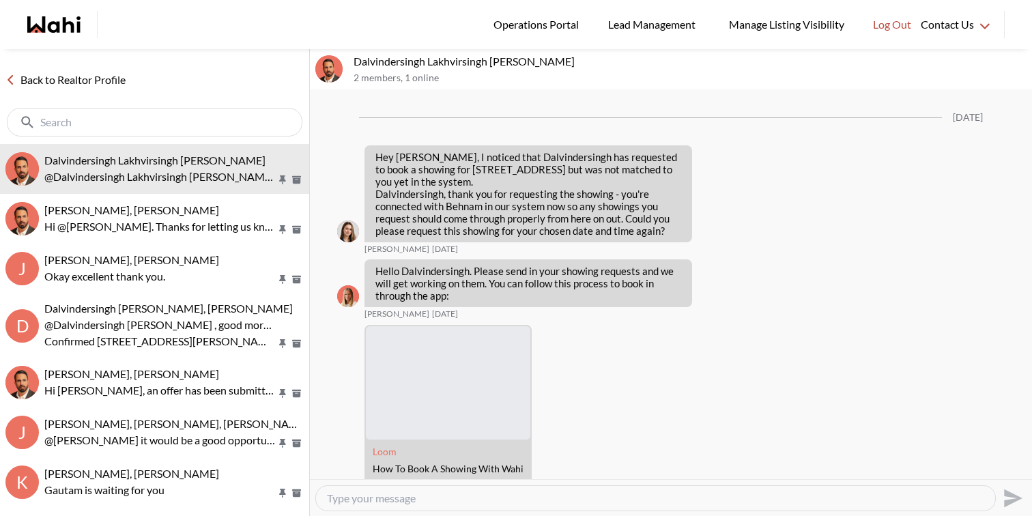
scroll to position [1462, 0]
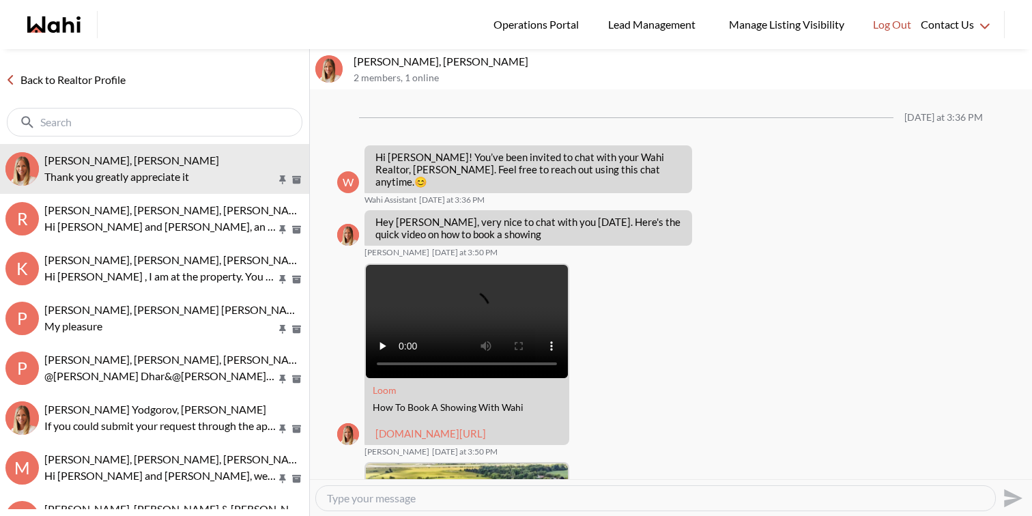
scroll to position [912, 0]
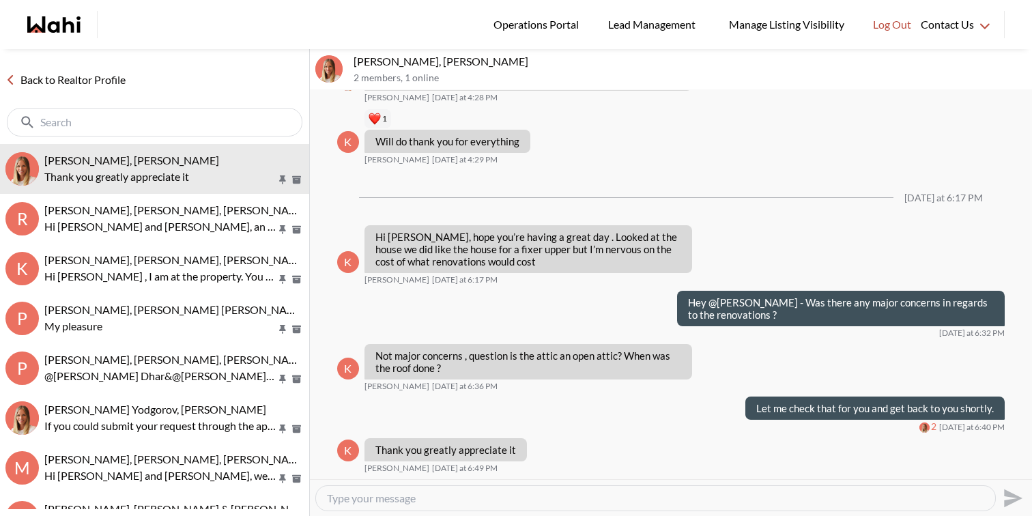
click at [388, 491] on textarea "Type your message" at bounding box center [655, 498] width 657 height 14
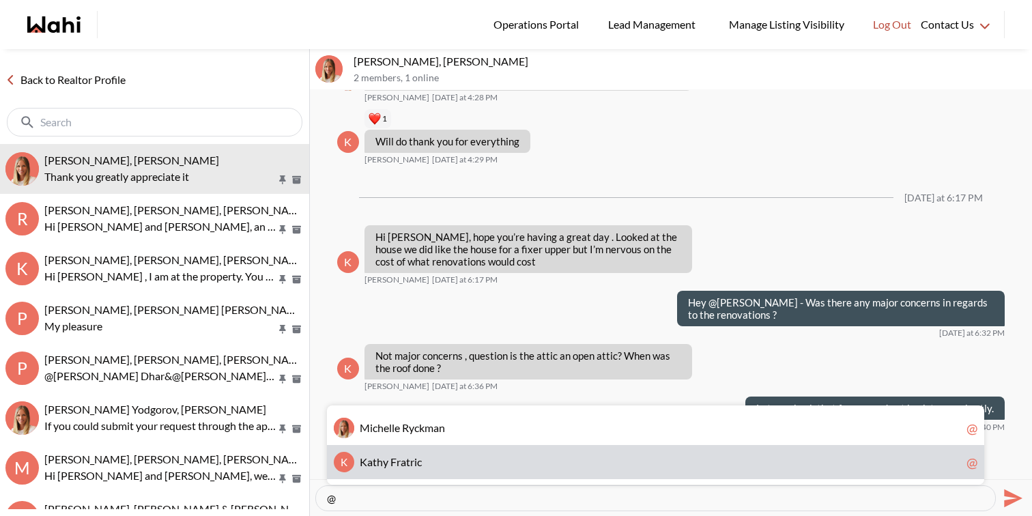
click at [451, 463] on span "K a t h y F r a t r i c" at bounding box center [660, 462] width 601 height 14
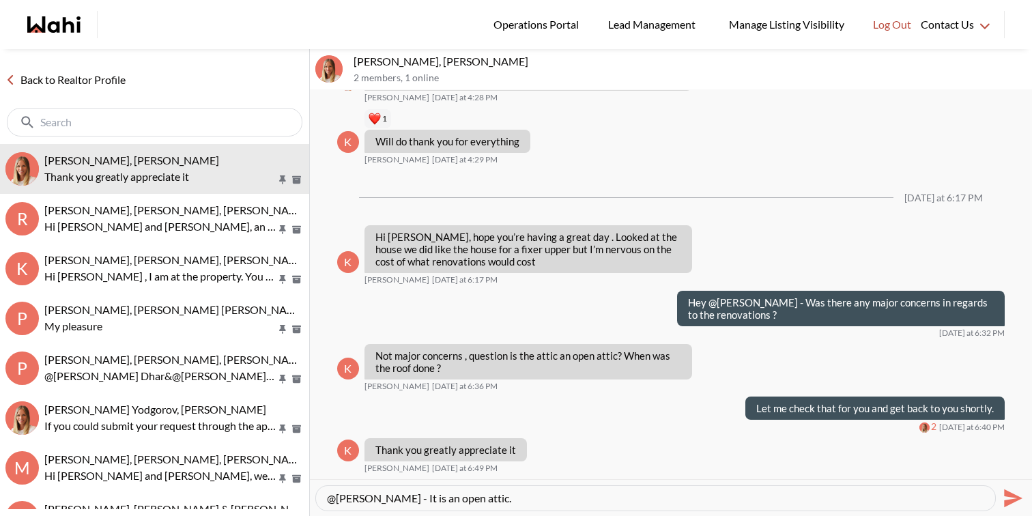
paste textarea "Not sure what you mean by "open attic". Re the roof - the owner is a senior, hi…"
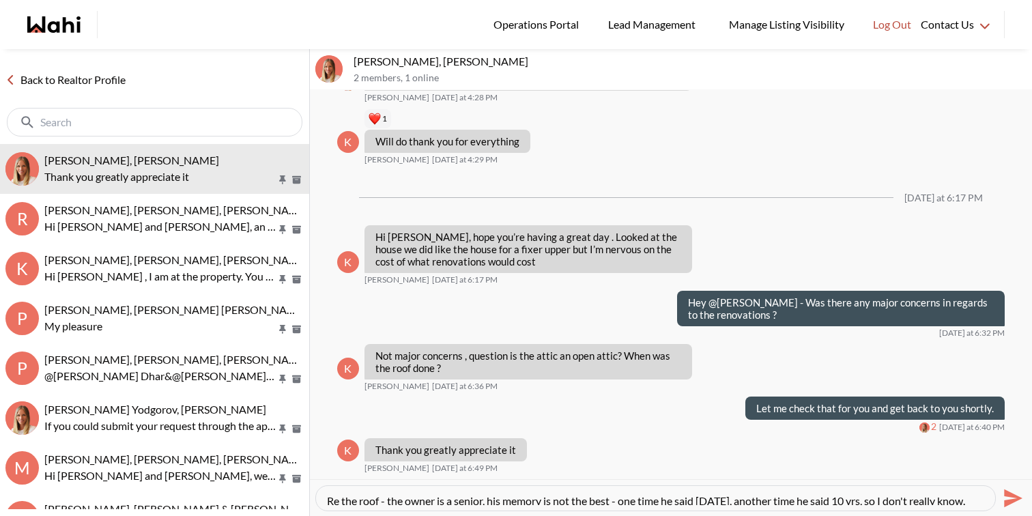
scroll to position [0, 0]
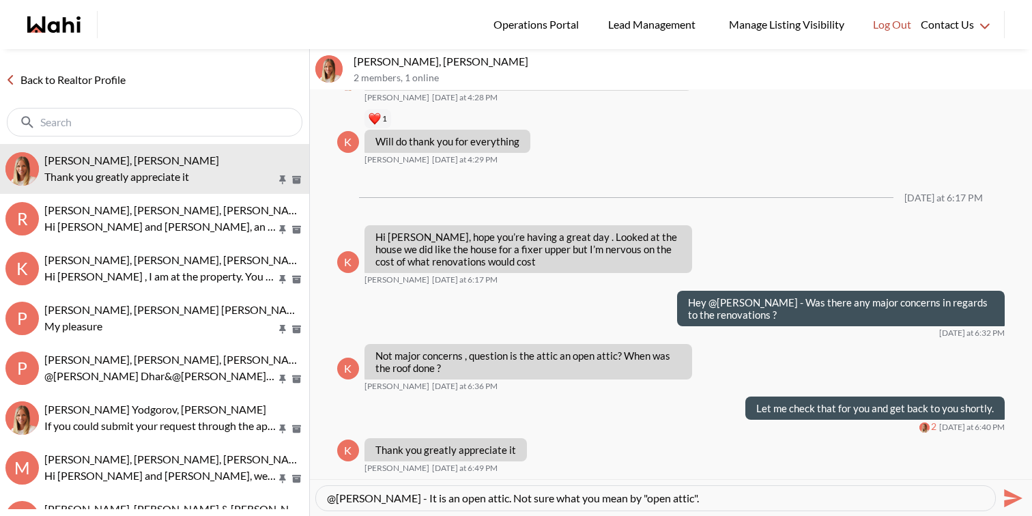
drag, startPoint x: 698, startPoint y: 498, endPoint x: 493, endPoint y: 497, distance: 204.1
click at [493, 497] on textarea "@Kathy Fratric - It is an open attic. Not sure what you mean by "open attic". R…" at bounding box center [655, 498] width 657 height 14
click at [327, 498] on textarea "@Kathy Fratric - It is an open attic. Re the roof - the owner is a senior, his …" at bounding box center [655, 498] width 657 height 14
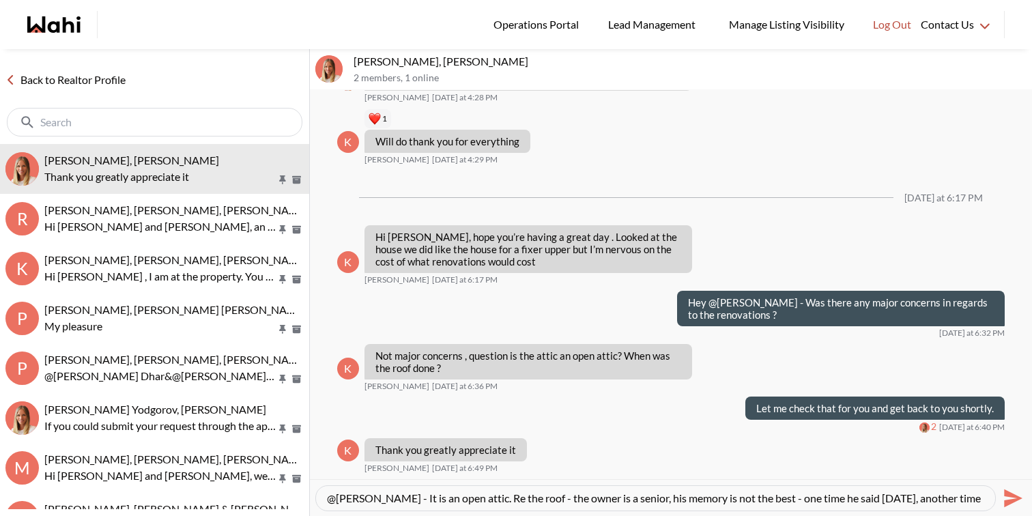
click at [406, 496] on textarea "@Kathy Fratric - It is an open attic. Re the roof - the owner is a senior, his …" at bounding box center [655, 498] width 657 height 14
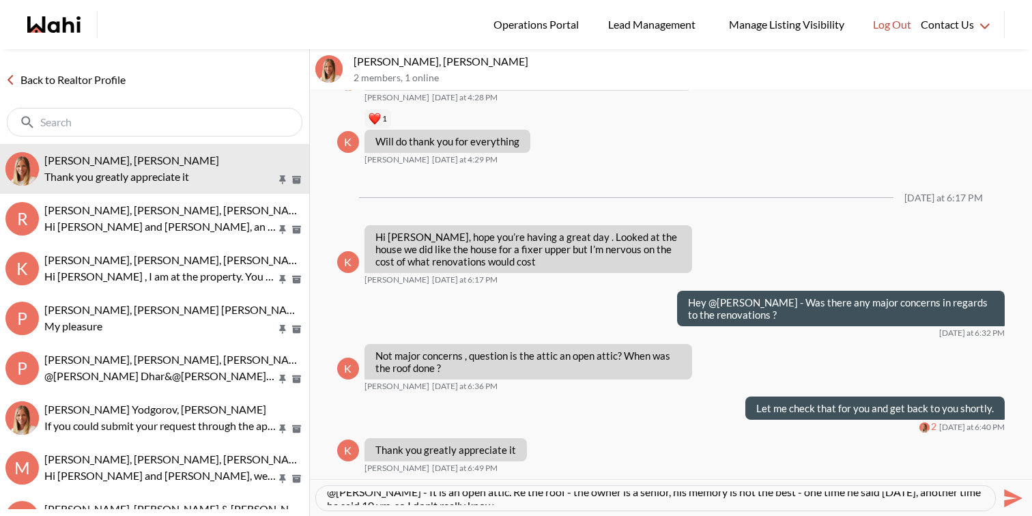
scroll to position [14, 0]
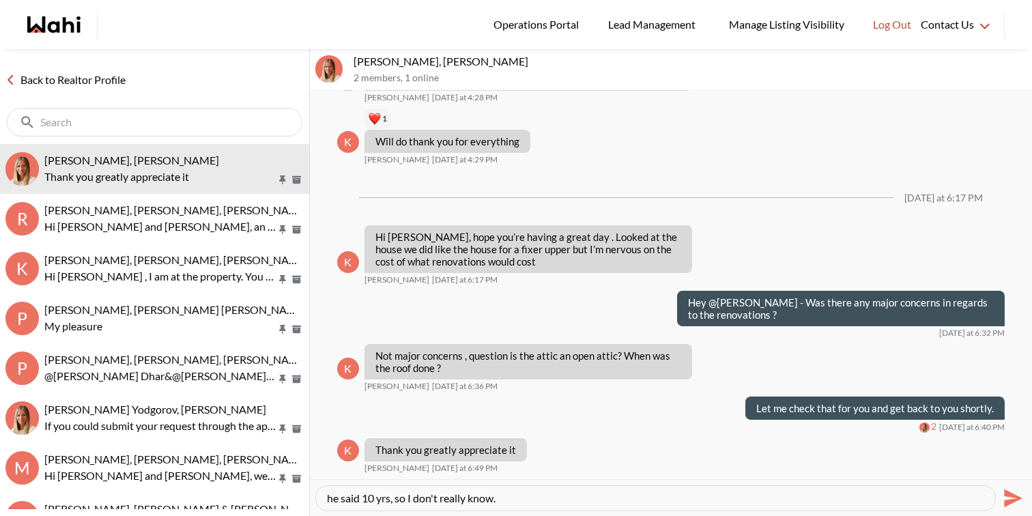
drag, startPoint x: 410, startPoint y: 496, endPoint x: 511, endPoint y: 499, distance: 101.1
click at [511, 499] on textarea "@Kathy Fratric - It is an open attic. Re the roof - the owner is a senior, his …" at bounding box center [655, 498] width 657 height 14
drag, startPoint x: 396, startPoint y: 496, endPoint x: 600, endPoint y: 521, distance: 205.6
click at [600, 515] on html "Logged In: Faraz Log out Operations Portal Lead Management Manage Listing Visib…" at bounding box center [516, 258] width 1032 height 516
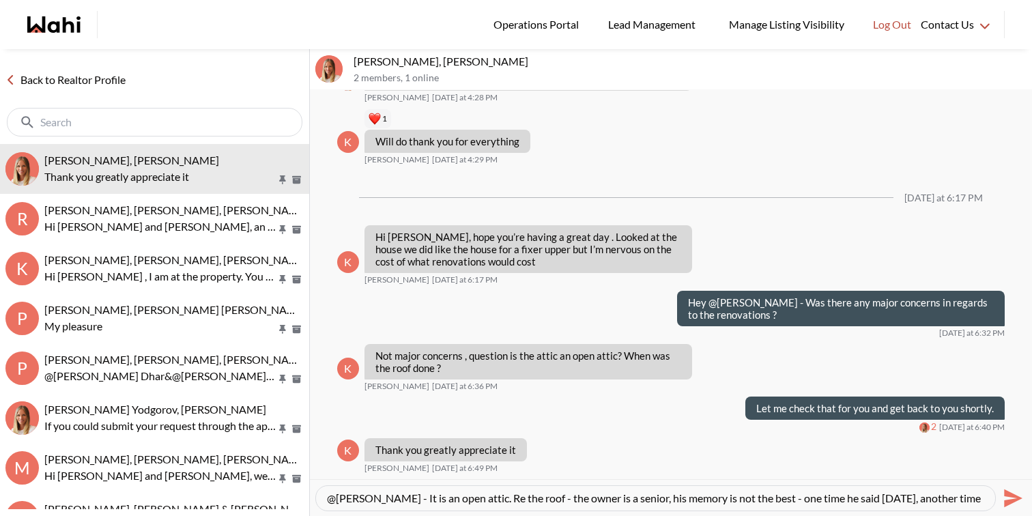
click at [407, 495] on textarea "@Kathy Fratric - It is an open attic. Re the roof - the owner is a senior, his …" at bounding box center [655, 498] width 657 height 14
type textarea "@Kathy Fratric - Below message is from the seller's agent. It is an open attic.…"
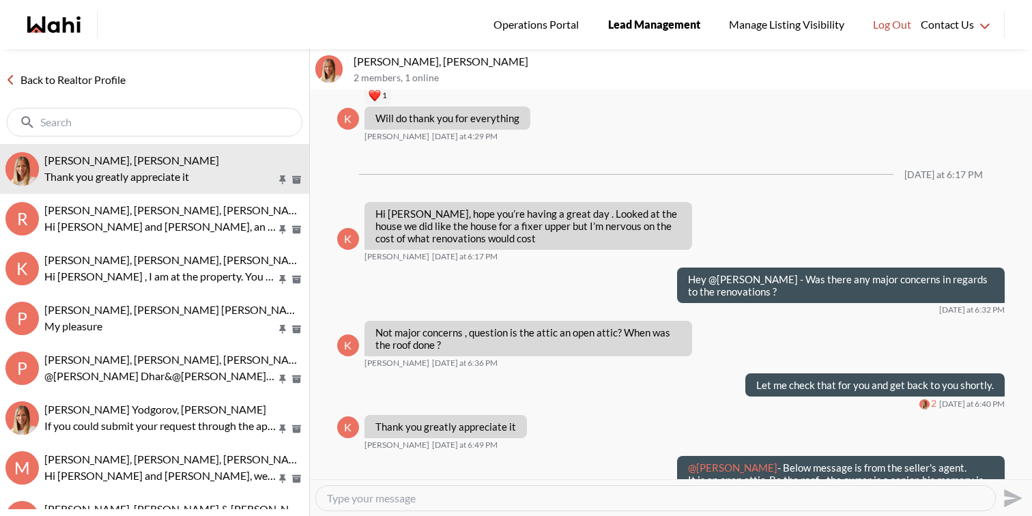
scroll to position [0, 0]
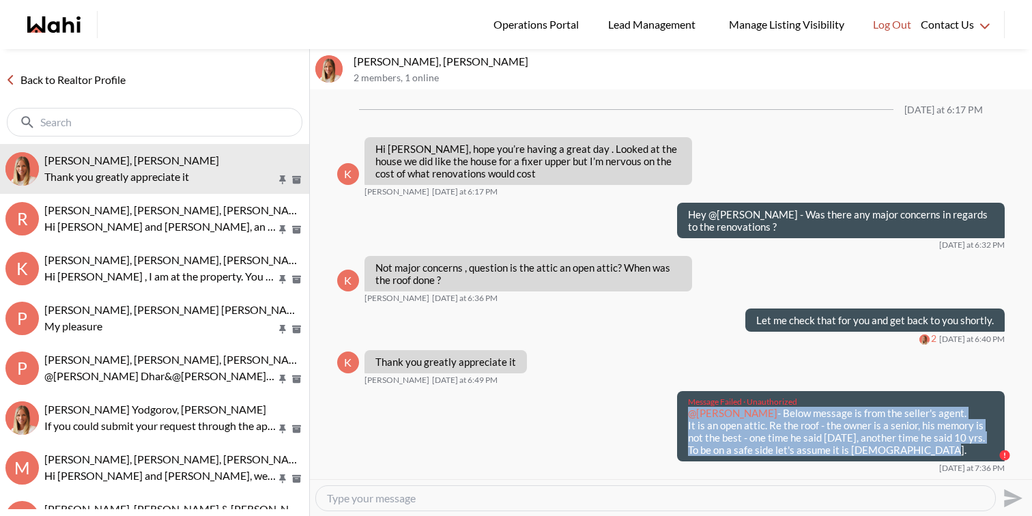
drag, startPoint x: 911, startPoint y: 461, endPoint x: 691, endPoint y: 425, distance: 222.7
click at [691, 425] on p "@Kathy Fratric - Below message is from the seller's agent. It is an open attic.…" at bounding box center [841, 431] width 306 height 49
copy p "@Kathy Fratric - Below message is from the seller's agent. It is an open attic.…"
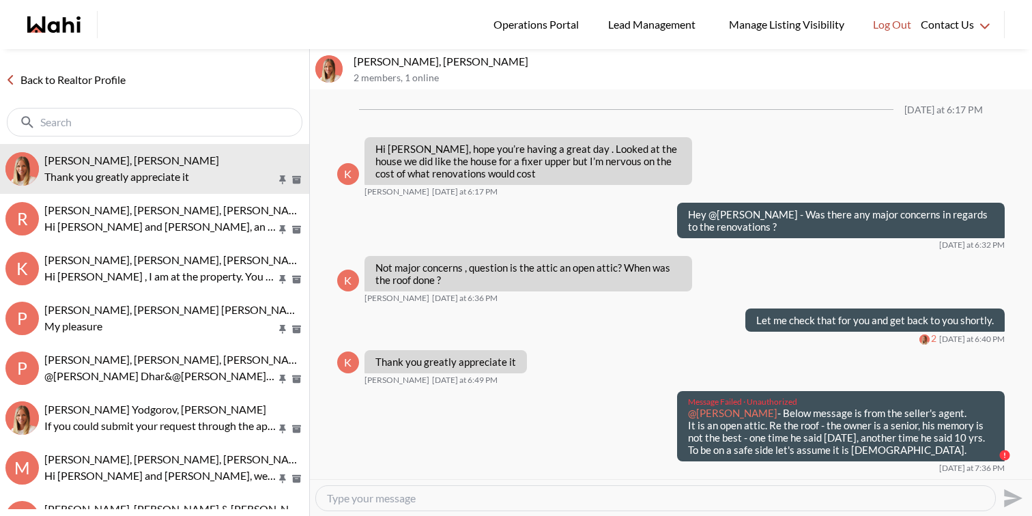
click at [693, 503] on textarea "Type your message" at bounding box center [655, 498] width 657 height 14
paste textarea "@Kathy Fratric - Below message is from the seller's agent. It is an open attic.…"
type textarea "@Kathy Fratric - Below message is from the seller's agent. It is an open attic.…"
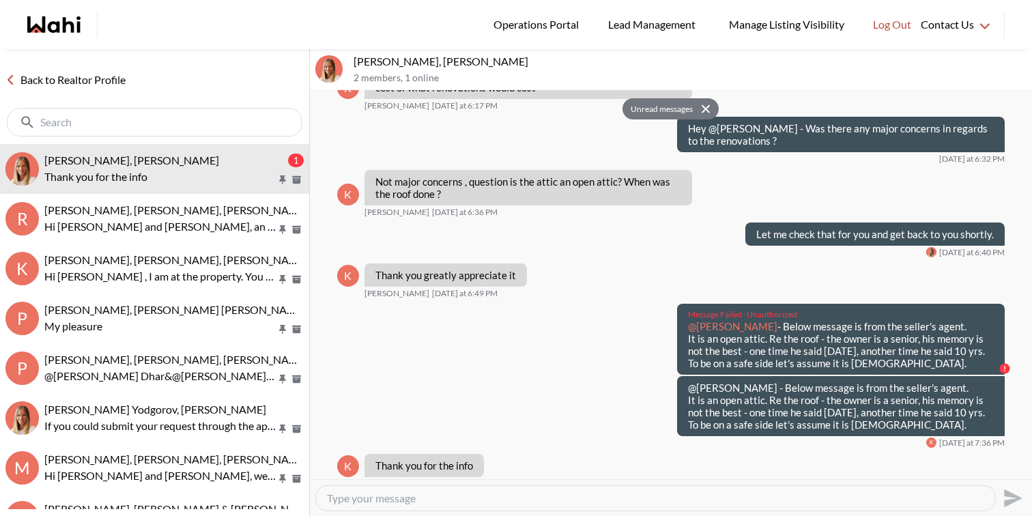
scroll to position [1102, 0]
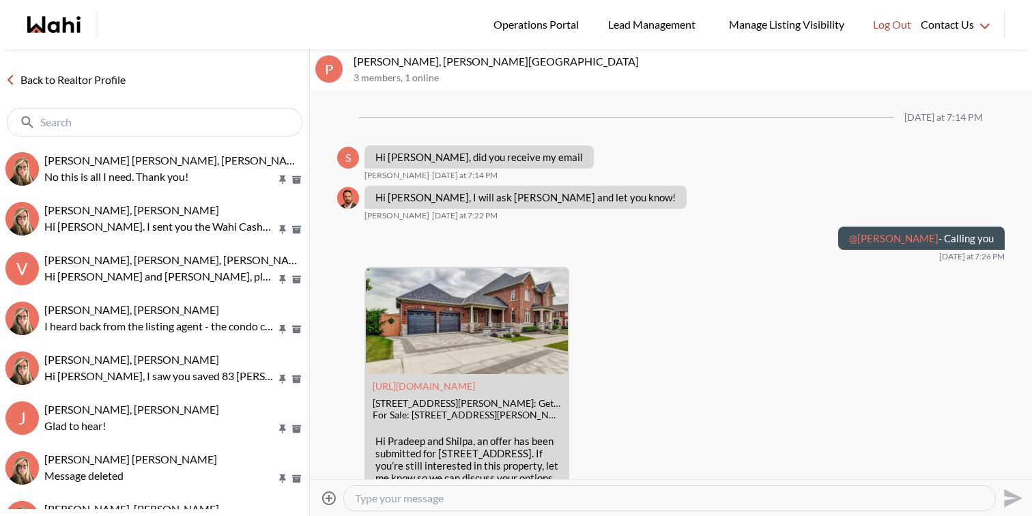
scroll to position [1577, 0]
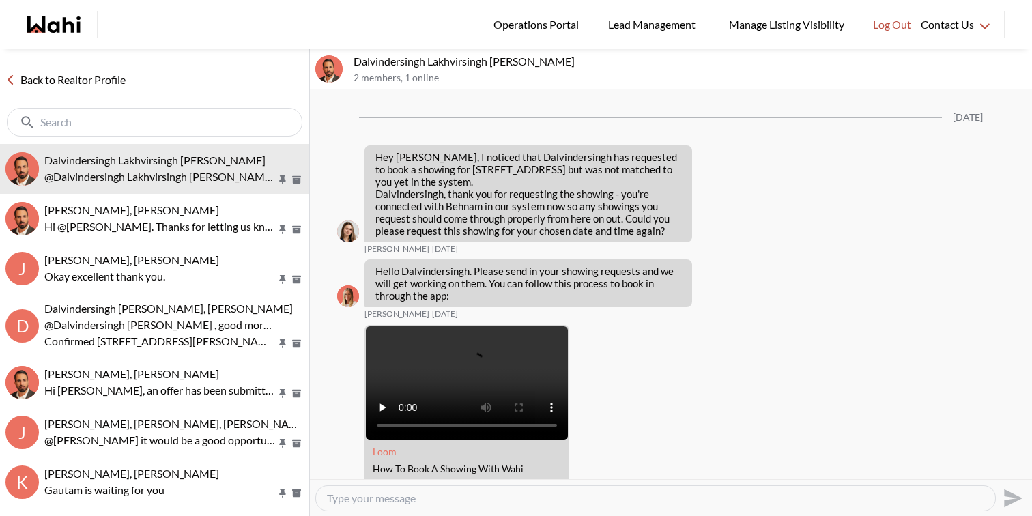
scroll to position [1462, 0]
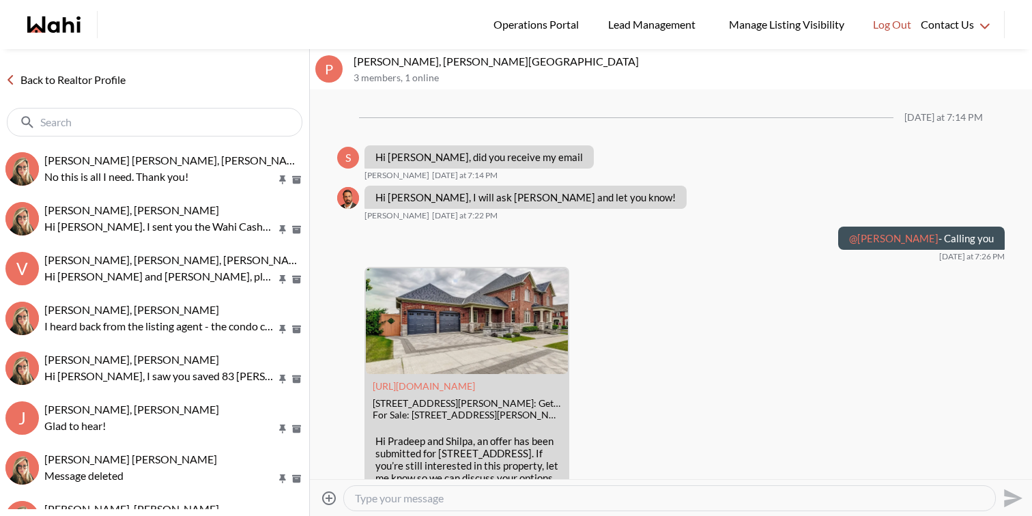
scroll to position [1577, 0]
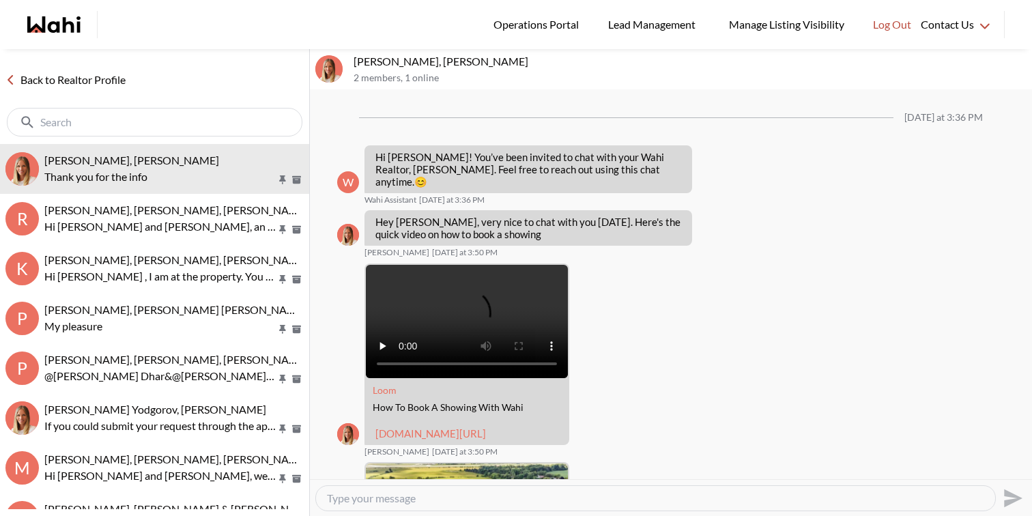
scroll to position [1030, 0]
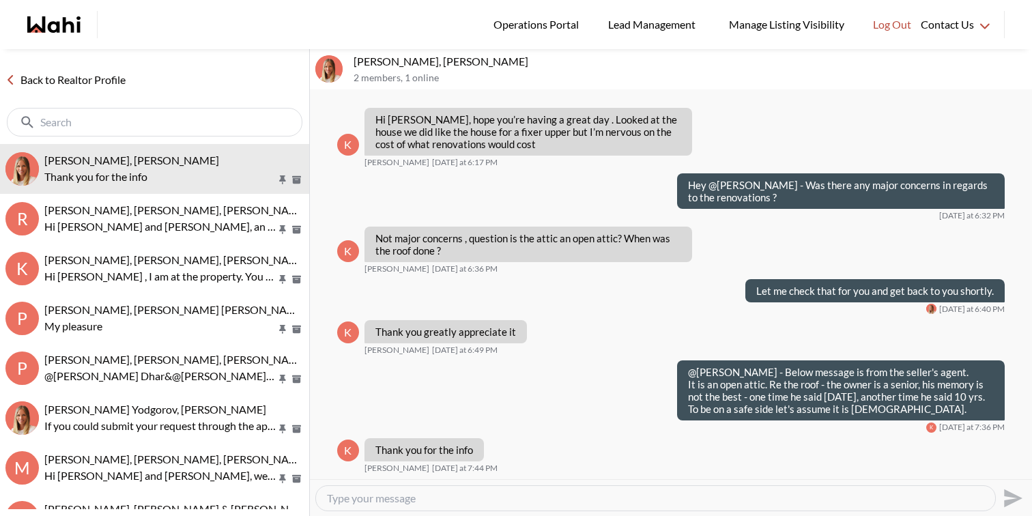
click at [408, 504] on textarea "Type your message" at bounding box center [655, 498] width 657 height 14
type textarea "My pleasure"
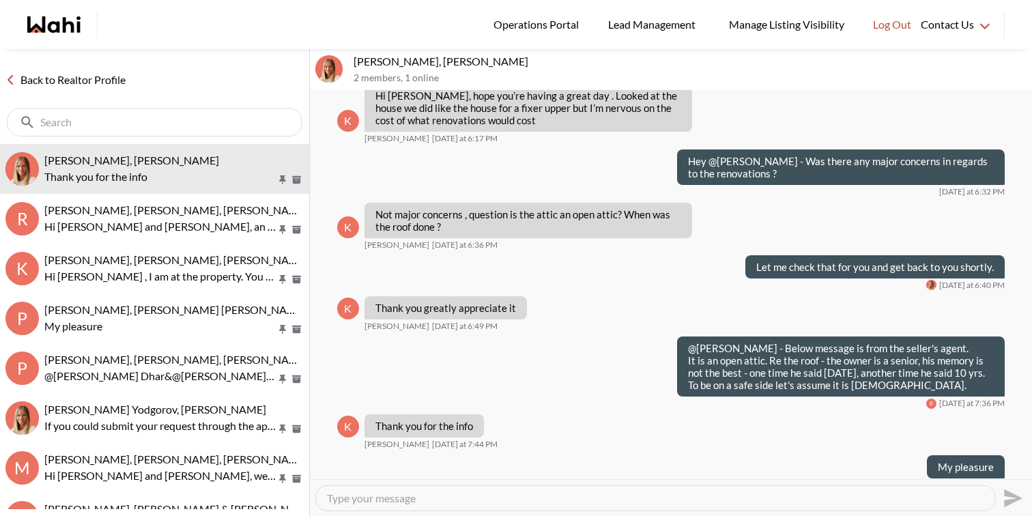
scroll to position [1071, 0]
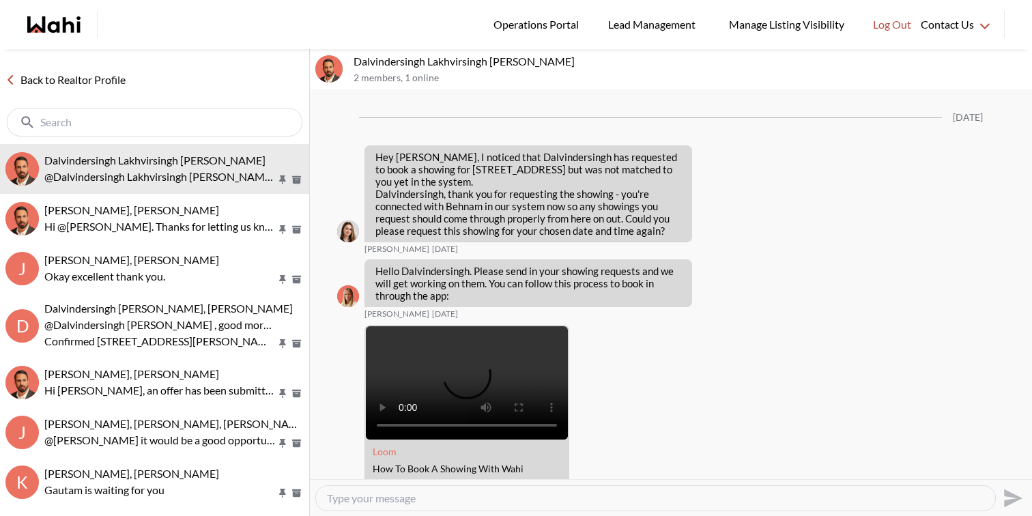
scroll to position [1462, 0]
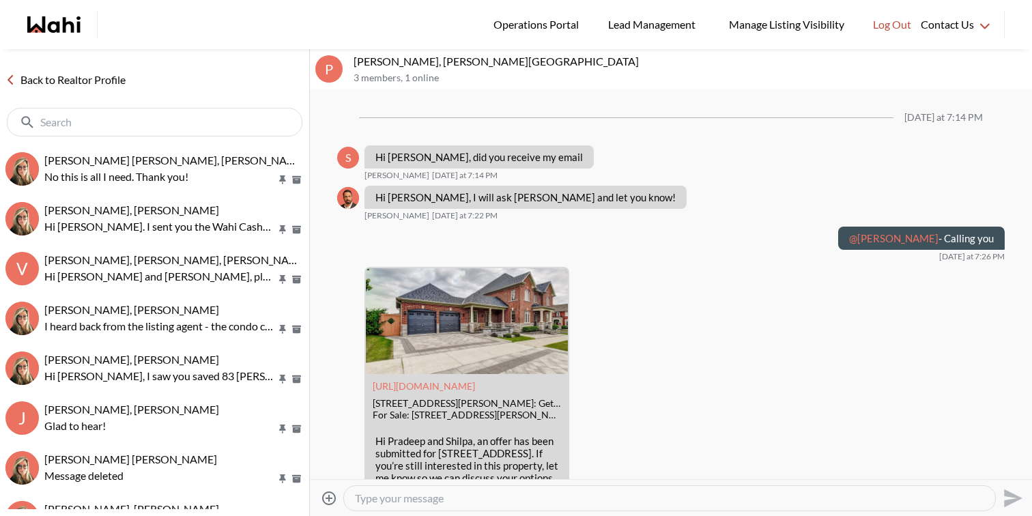
scroll to position [1577, 0]
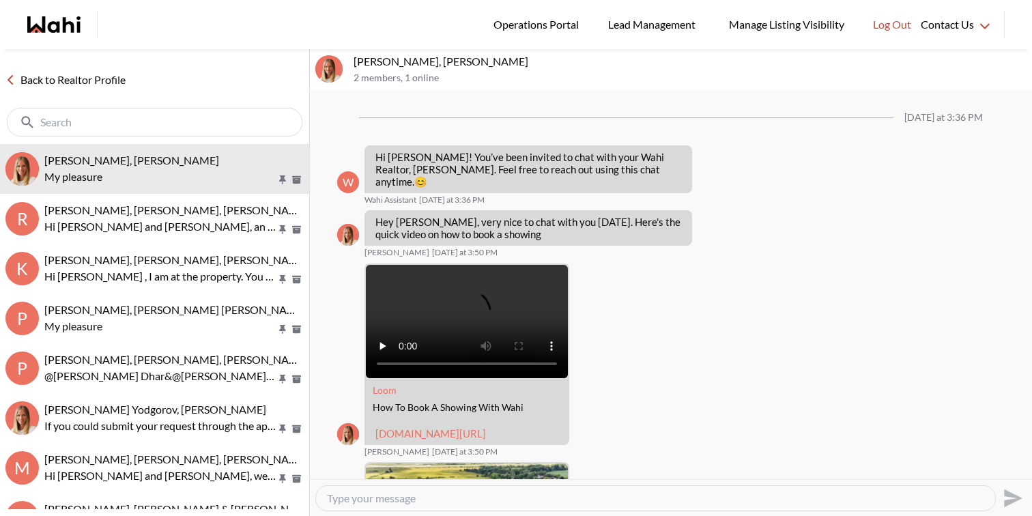
scroll to position [1071, 0]
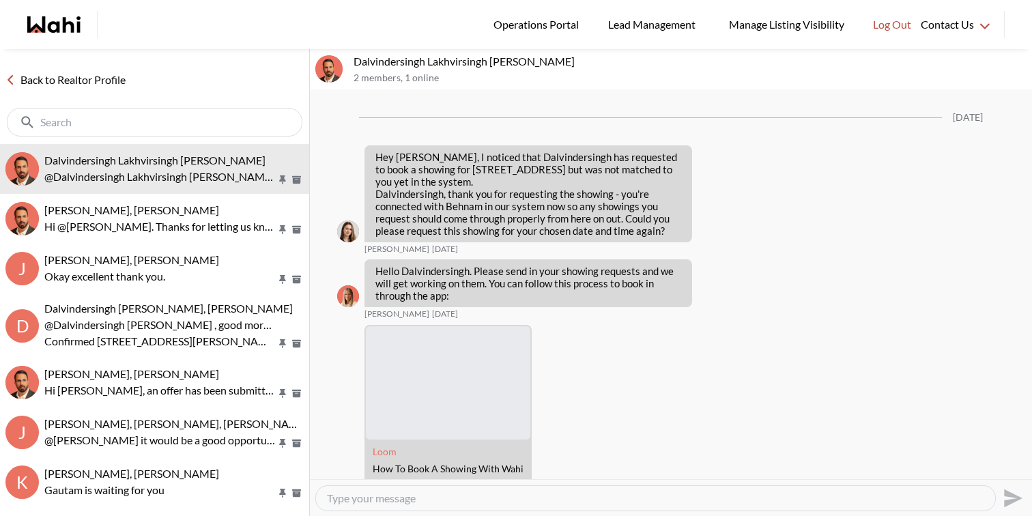
scroll to position [1462, 0]
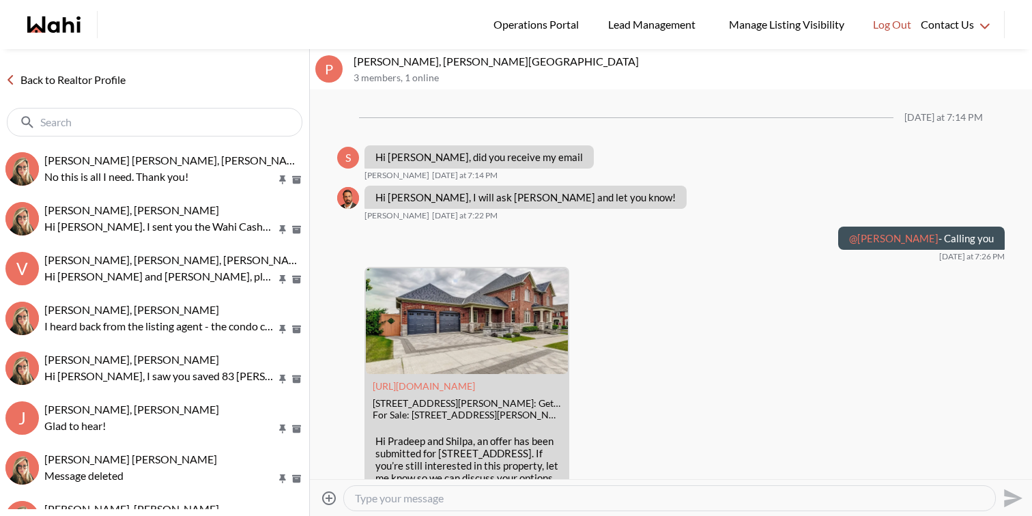
scroll to position [1577, 0]
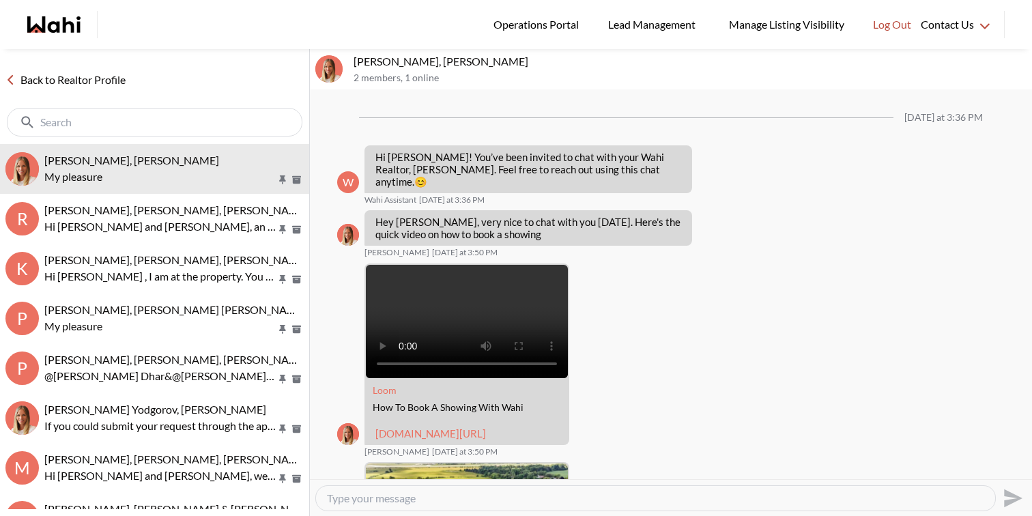
scroll to position [1071, 0]
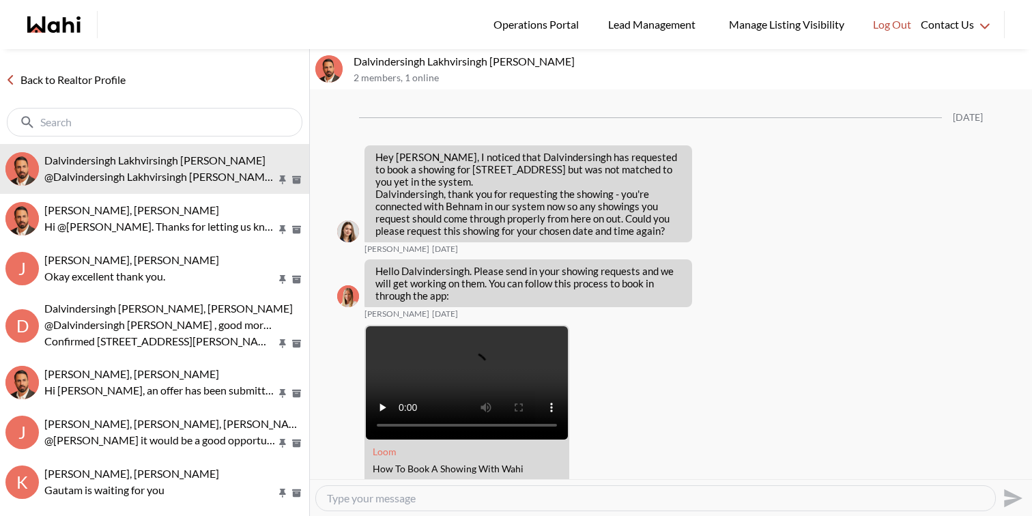
scroll to position [1462, 0]
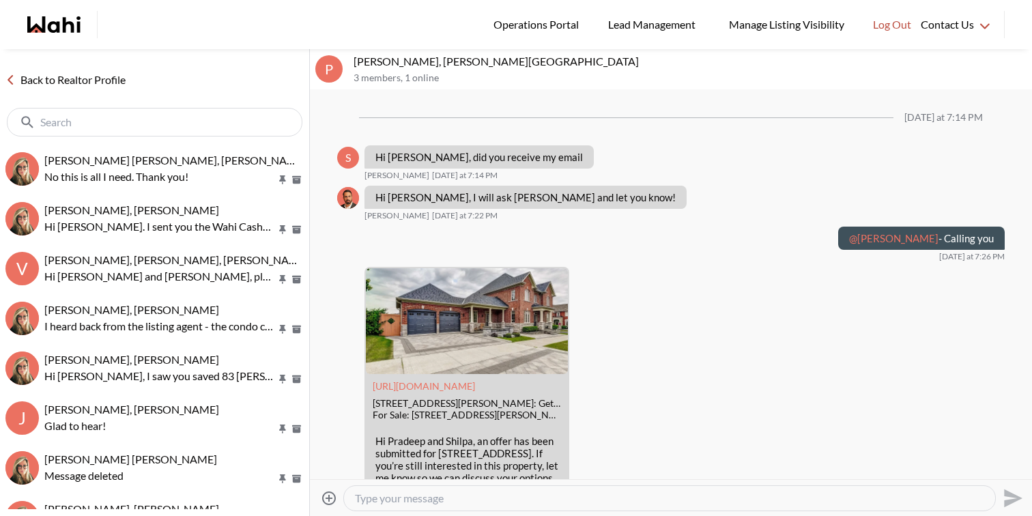
scroll to position [1577, 0]
